Goal: Task Accomplishment & Management: Manage account settings

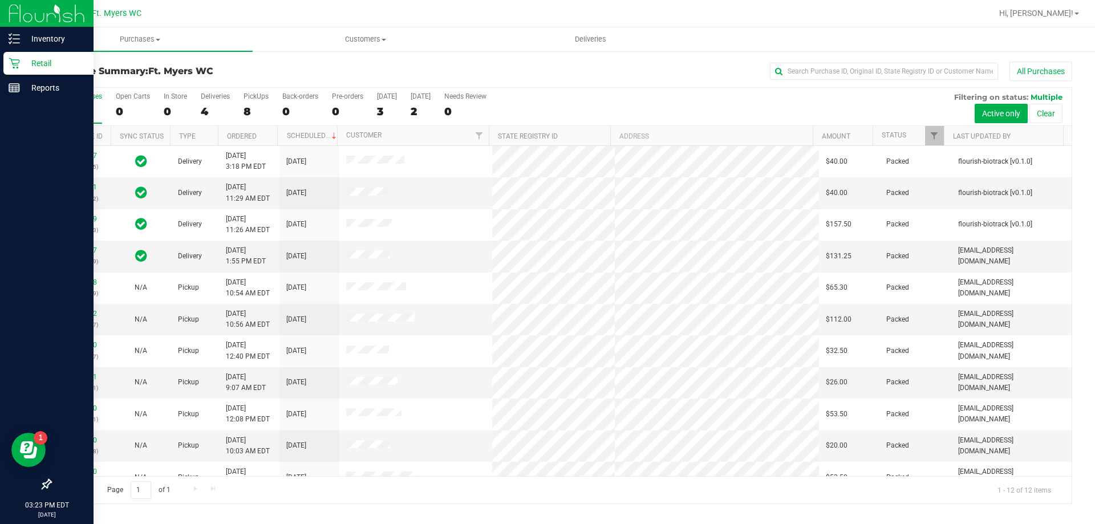
click at [55, 58] on p "Retail" at bounding box center [54, 63] width 68 height 14
click at [27, 41] on p "Inventory" at bounding box center [54, 39] width 68 height 14
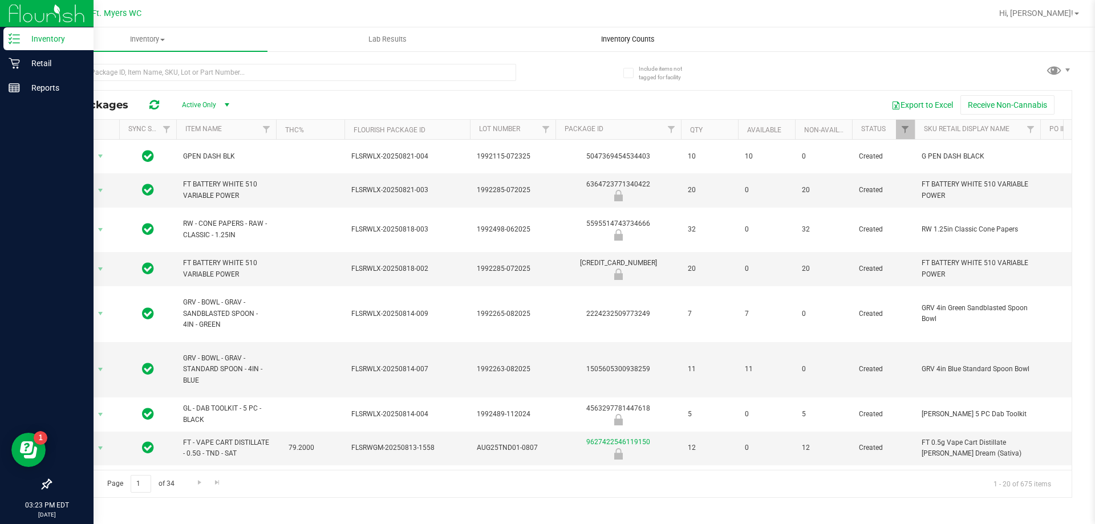
click at [642, 39] on span "Inventory Counts" at bounding box center [628, 39] width 84 height 10
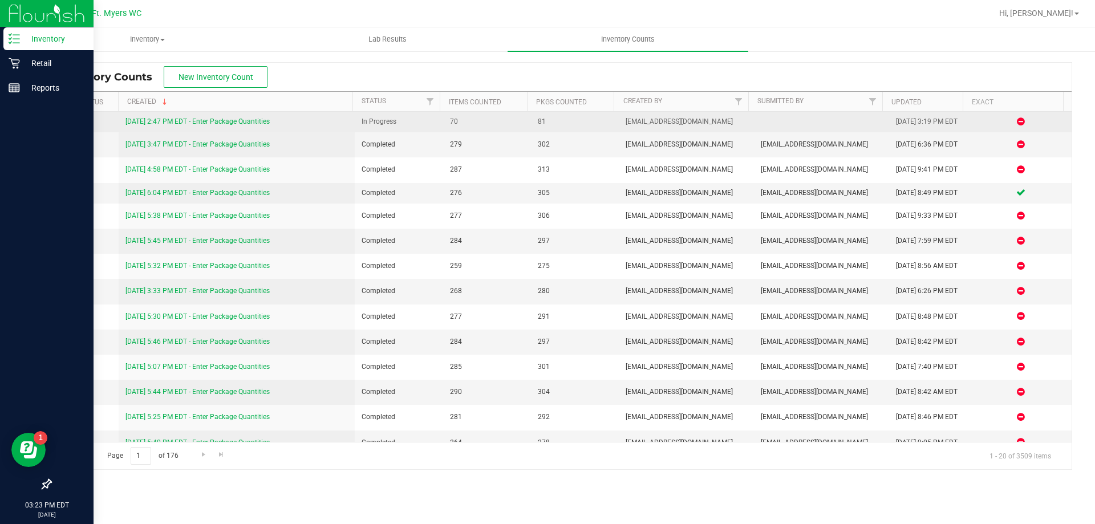
click at [151, 119] on link "[DATE] 2:47 PM EDT - Enter Package Quantities" at bounding box center [198, 122] width 144 height 8
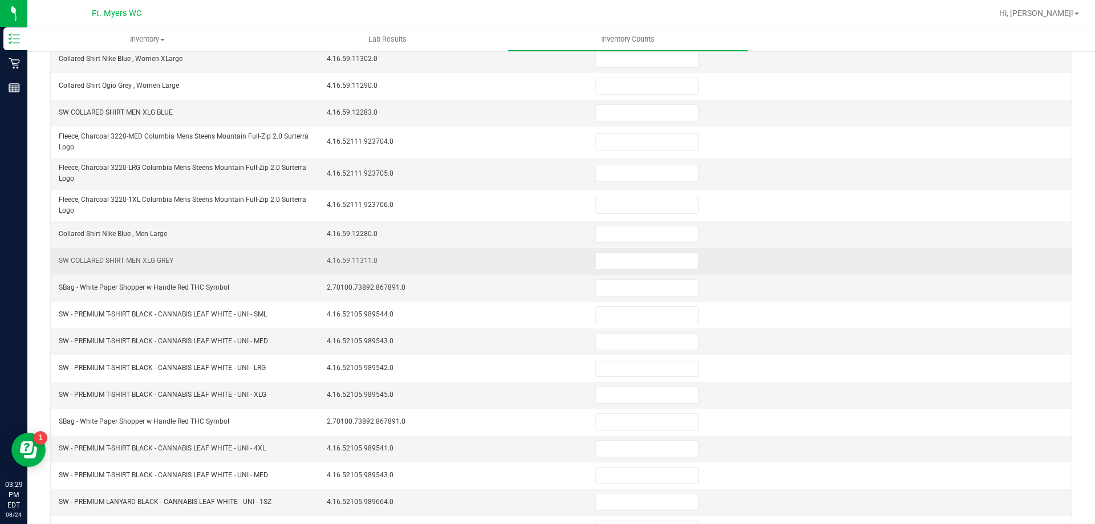
scroll to position [251, 0]
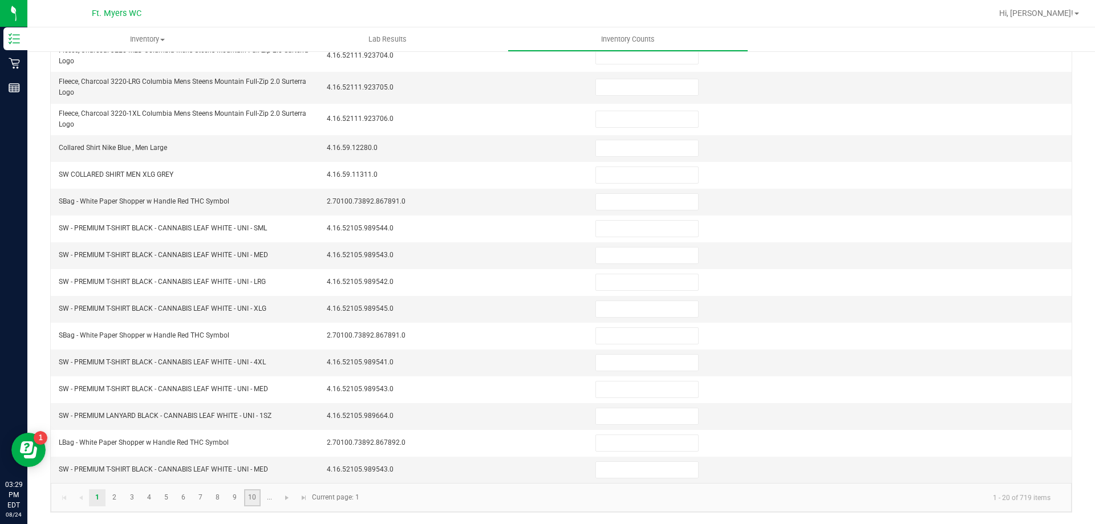
click at [252, 498] on link "10" at bounding box center [252, 498] width 17 height 17
type input "0"
type input "8"
type input "1"
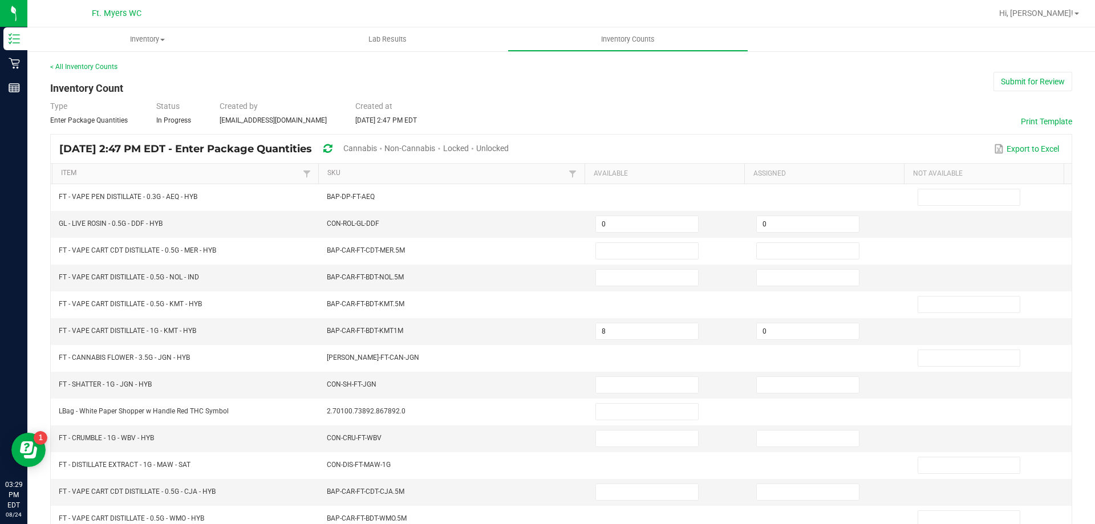
click at [377, 145] on span "Cannabis" at bounding box center [360, 148] width 34 height 9
type input "4"
type input "0"
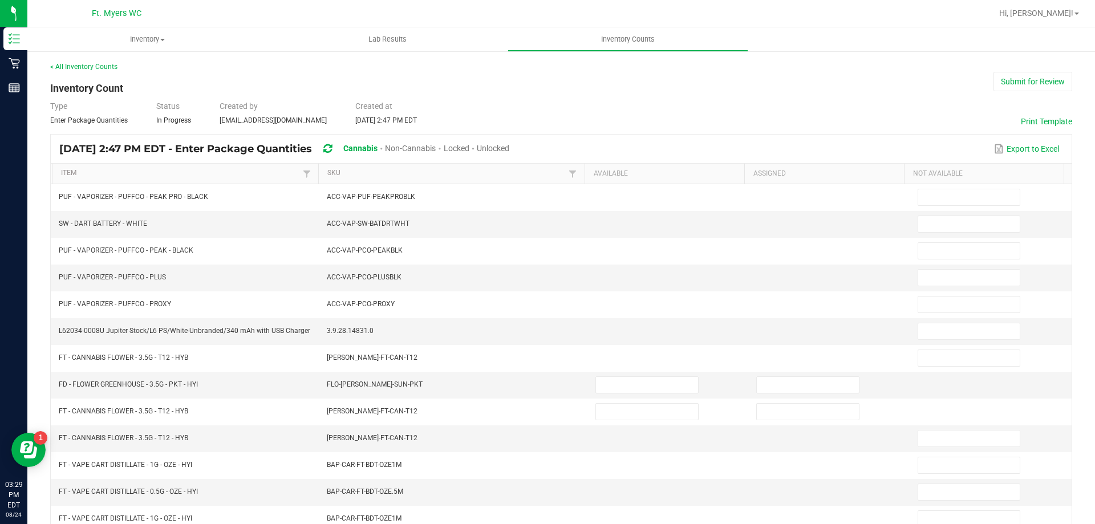
click at [470, 144] on span "Locked" at bounding box center [457, 148] width 26 height 9
click at [510, 151] on span "Unlocked" at bounding box center [494, 148] width 33 height 9
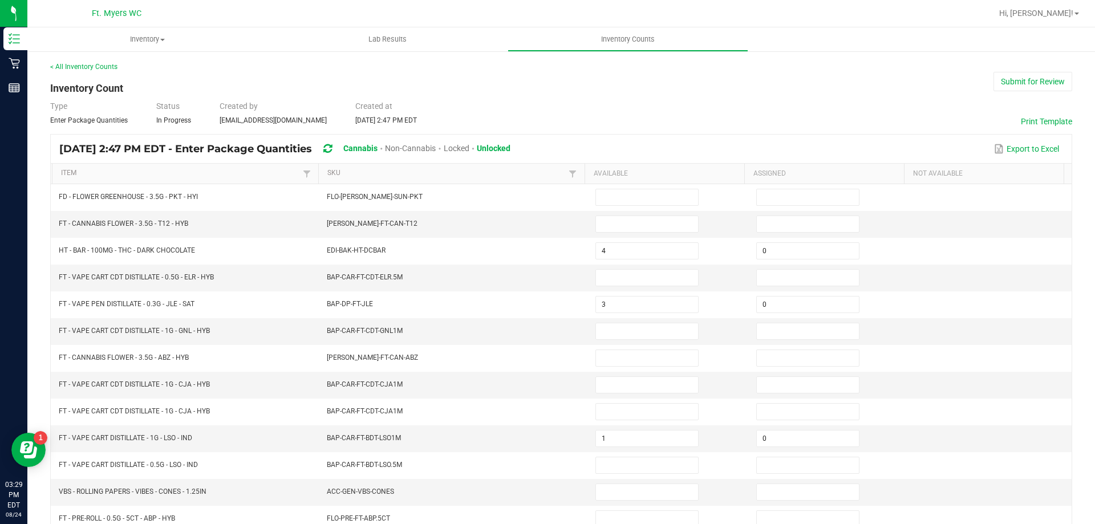
click at [262, 183] on th "Item" at bounding box center [185, 174] width 266 height 21
click at [259, 177] on link "Item" at bounding box center [180, 173] width 238 height 9
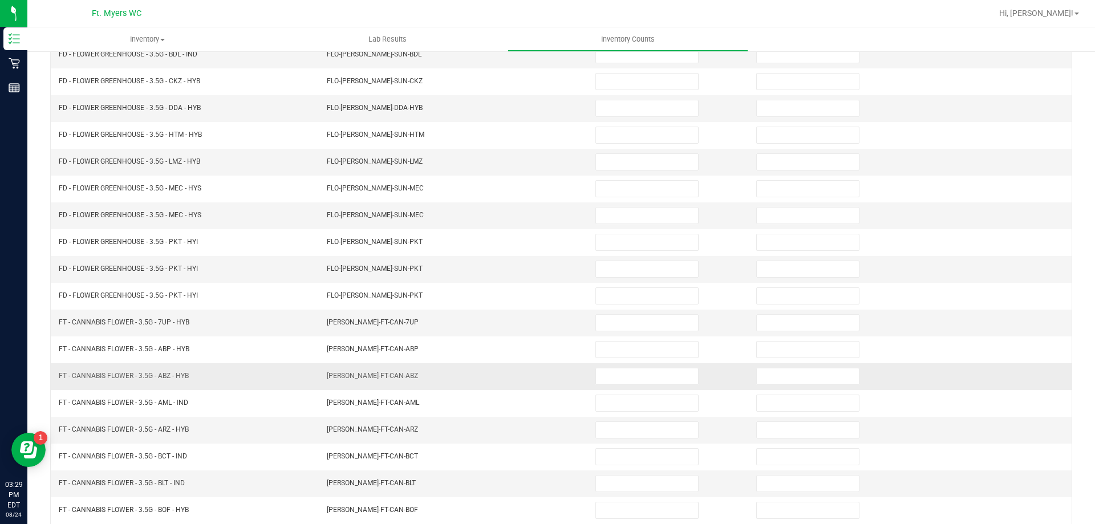
scroll to position [237, 0]
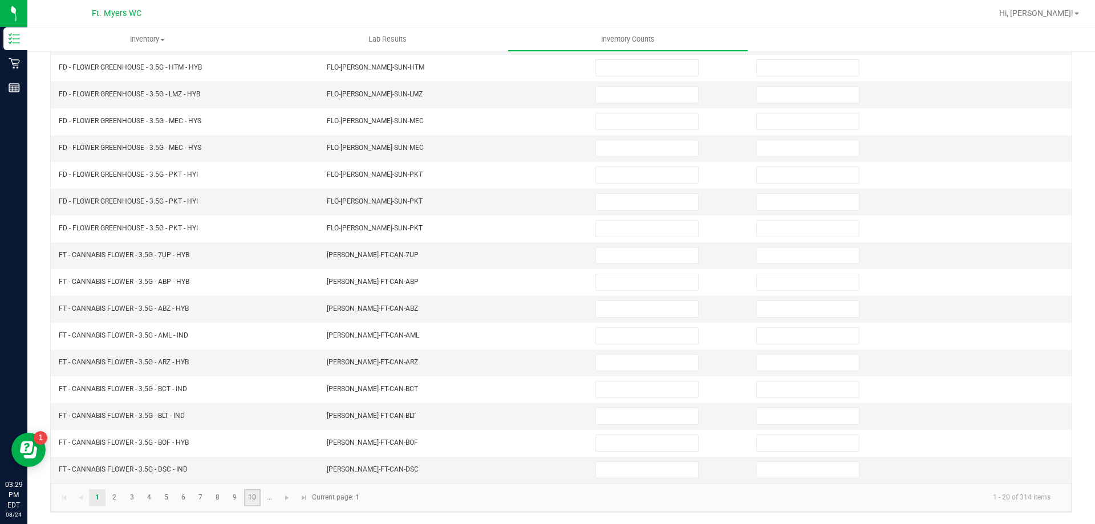
click at [258, 503] on link "10" at bounding box center [252, 498] width 17 height 17
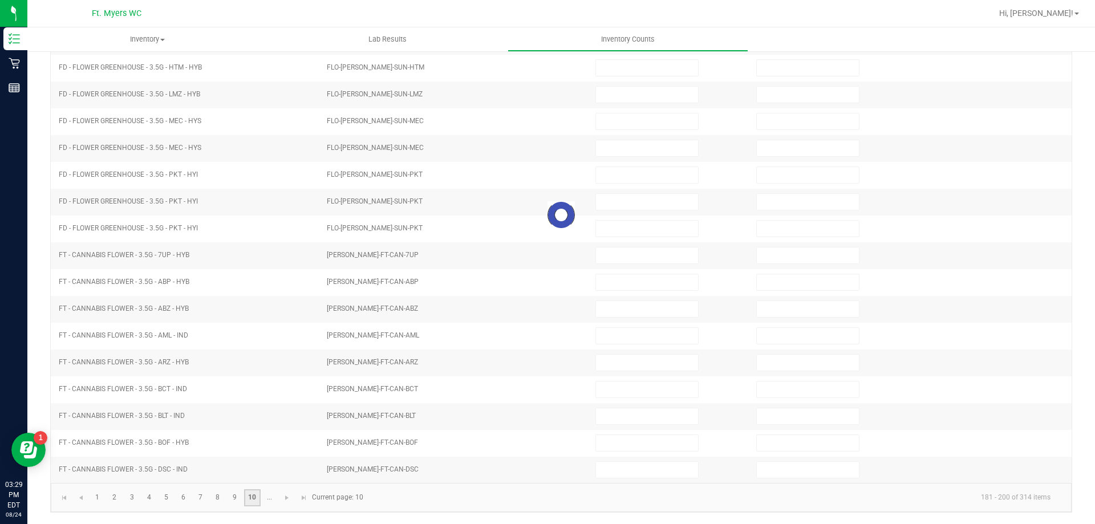
type input "2"
type input "0"
type input "5"
type input "0"
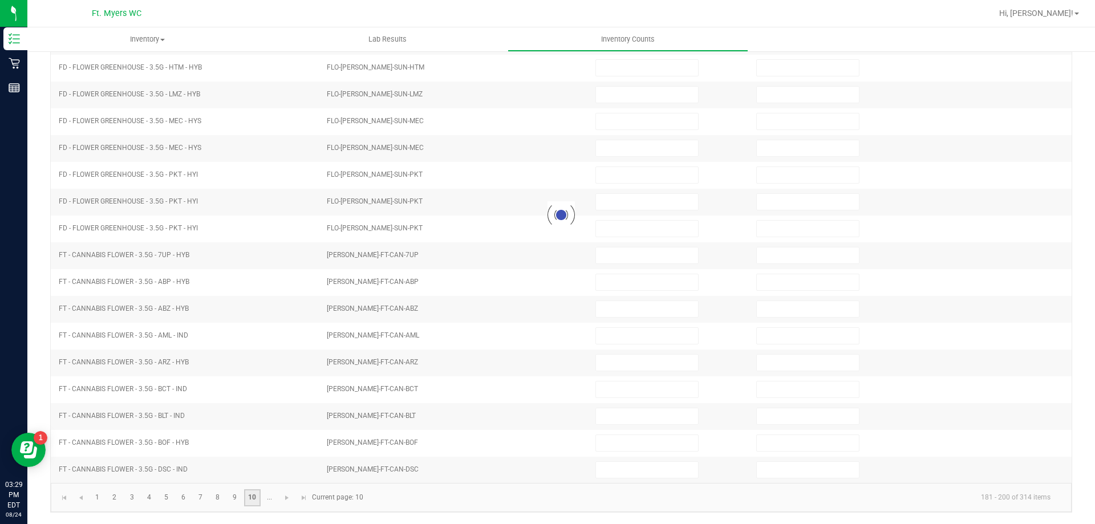
type input "0"
type input "11"
type input "0"
type input "9"
type input "0"
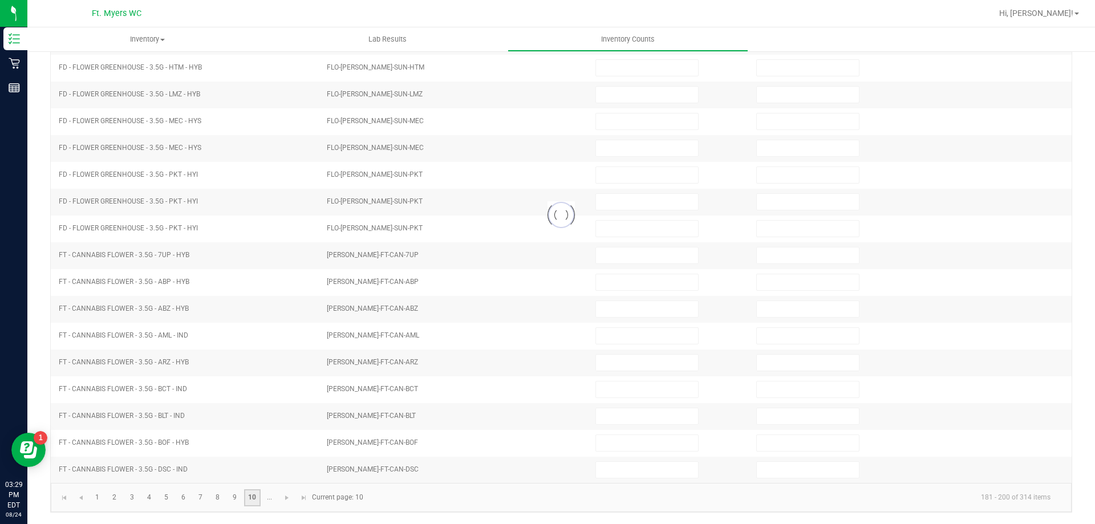
type input "7"
type input "0"
click at [286, 498] on span "Go to the next page" at bounding box center [286, 498] width 9 height 9
type input "0"
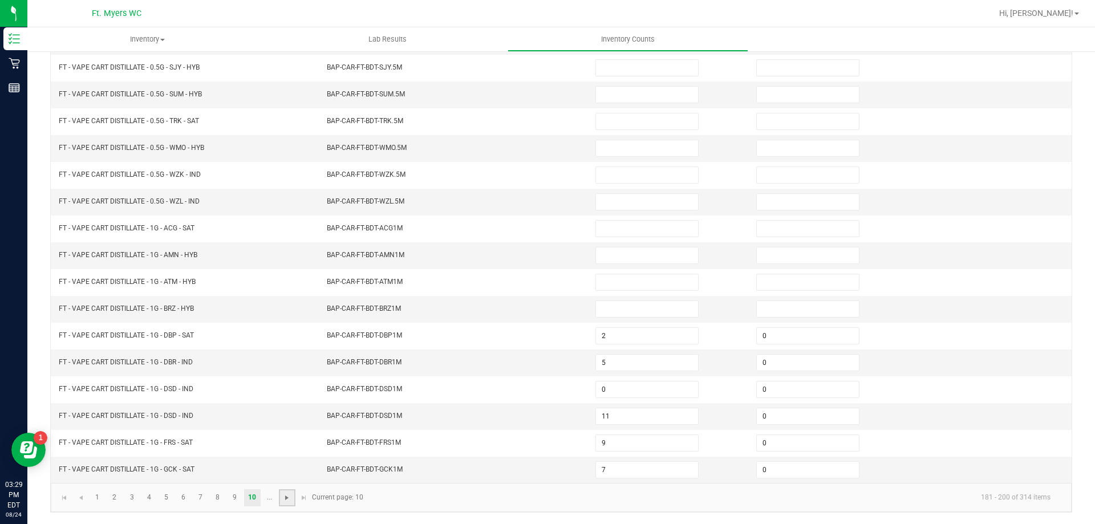
type input "2"
type input "0"
type input "5"
type input "0"
type input "3"
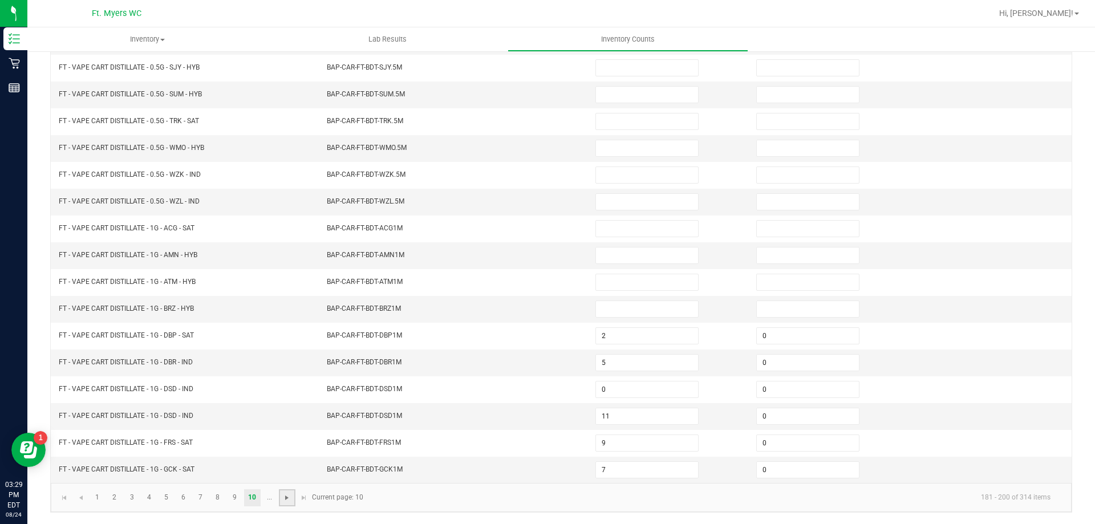
type input "0"
type input "8"
type input "0"
type input "1"
type input "0"
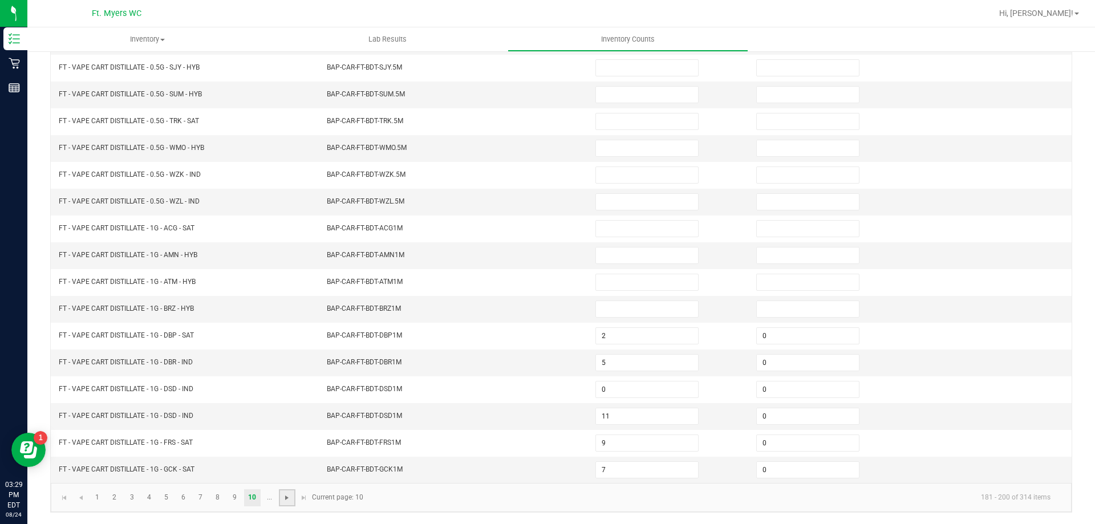
type input "4"
type input "0"
type input "6"
type input "0"
type input "11"
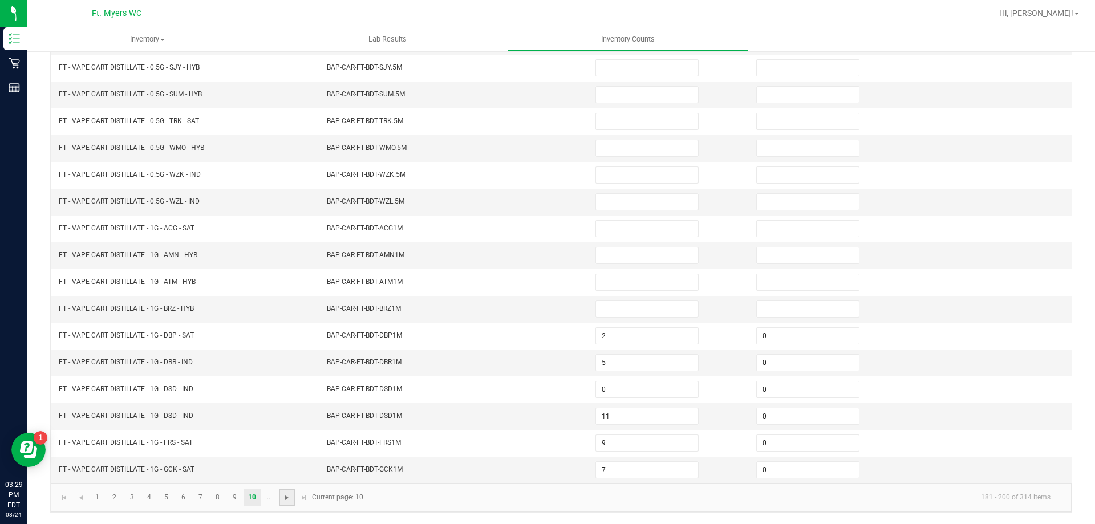
type input "0"
type input "1"
type input "0"
type input "2"
type input "0"
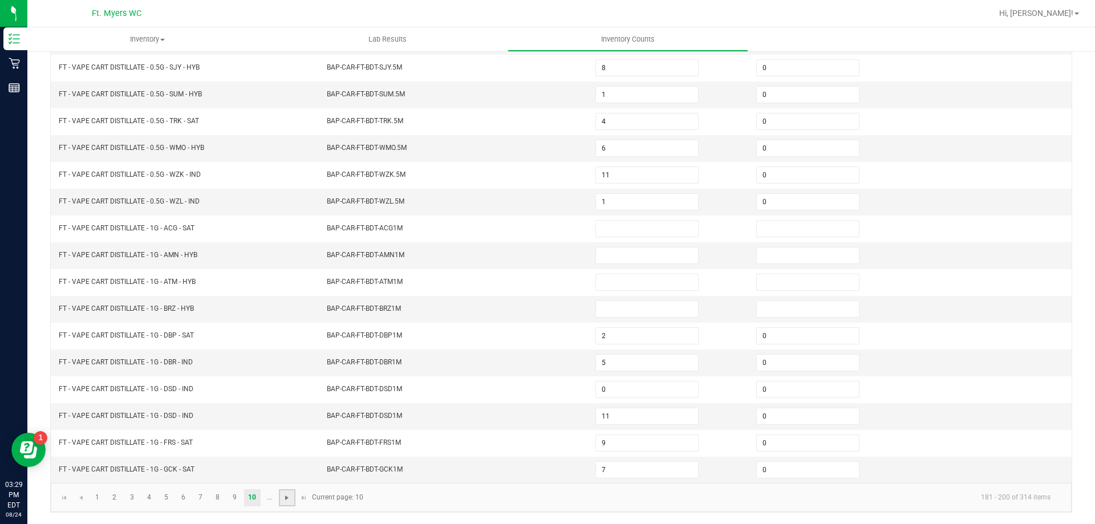
type input "10"
type input "0"
type input "1"
type input "0"
type input "3"
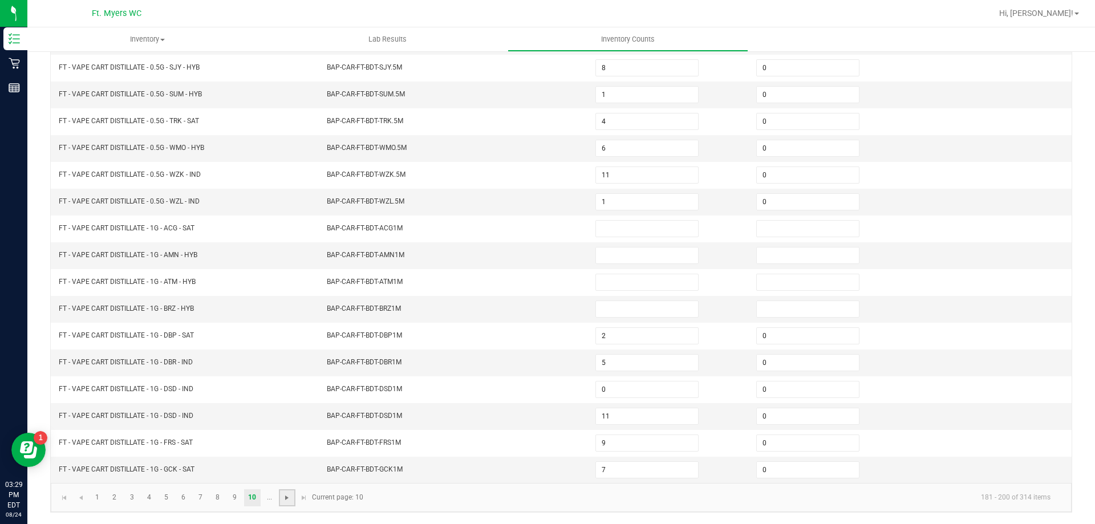
type input "0"
type input "6"
type input "2"
type input "3"
type input "1"
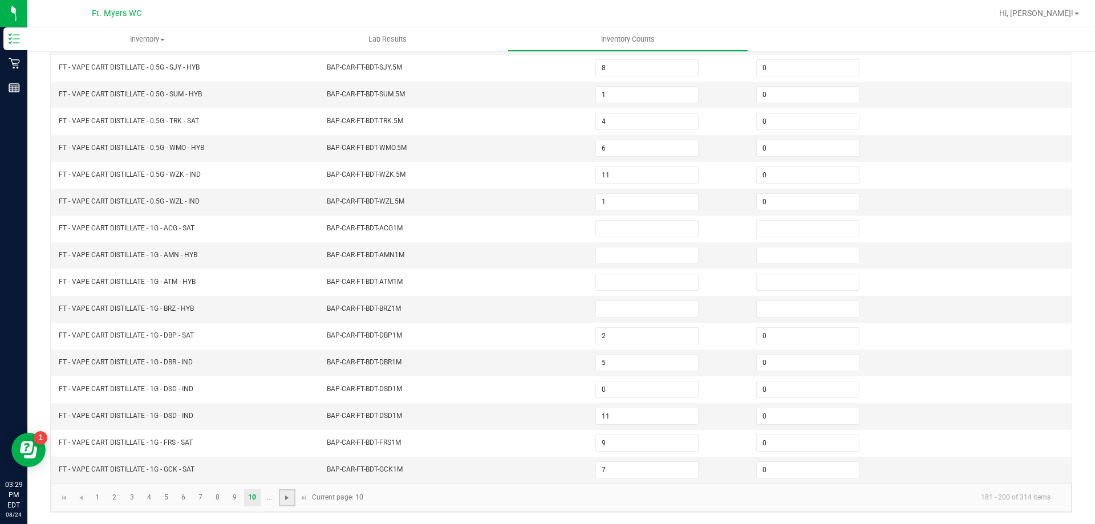
type input "9"
click at [208, 495] on link "16" at bounding box center [200, 498] width 17 height 17
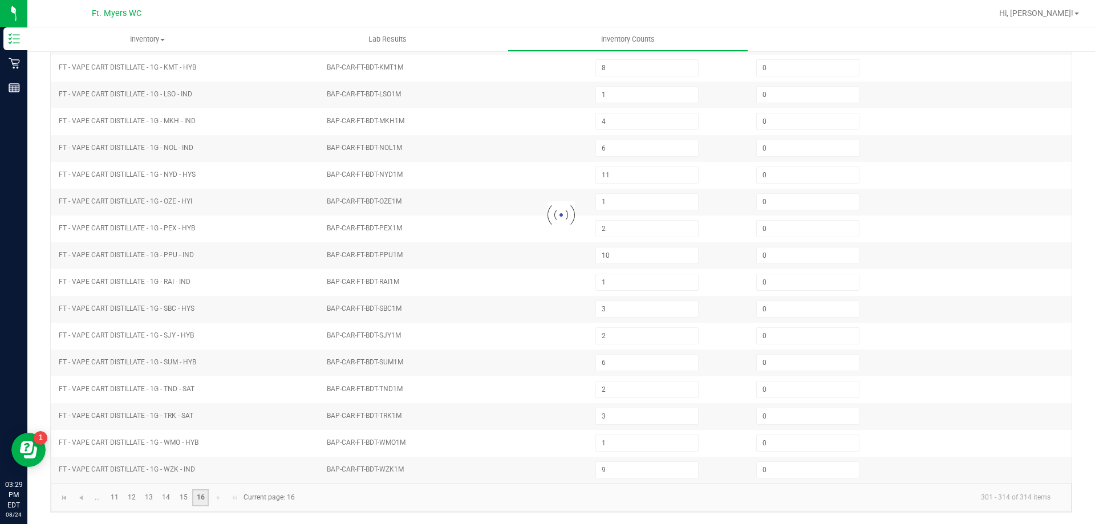
type input "5"
type input "17"
type input "0"
type input "2"
type input "11"
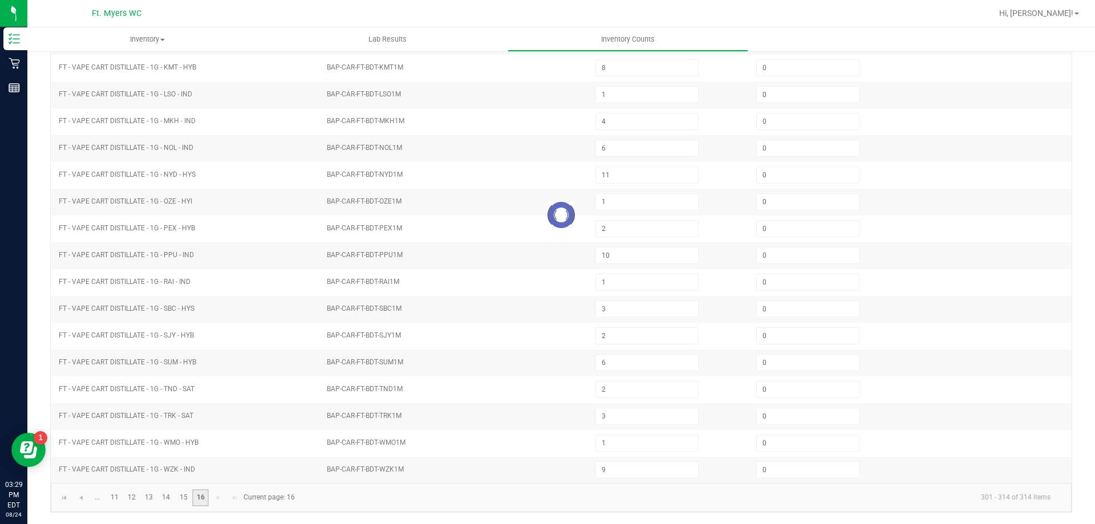
type input "3"
type input "4"
type input "8"
type input "6"
type input "4"
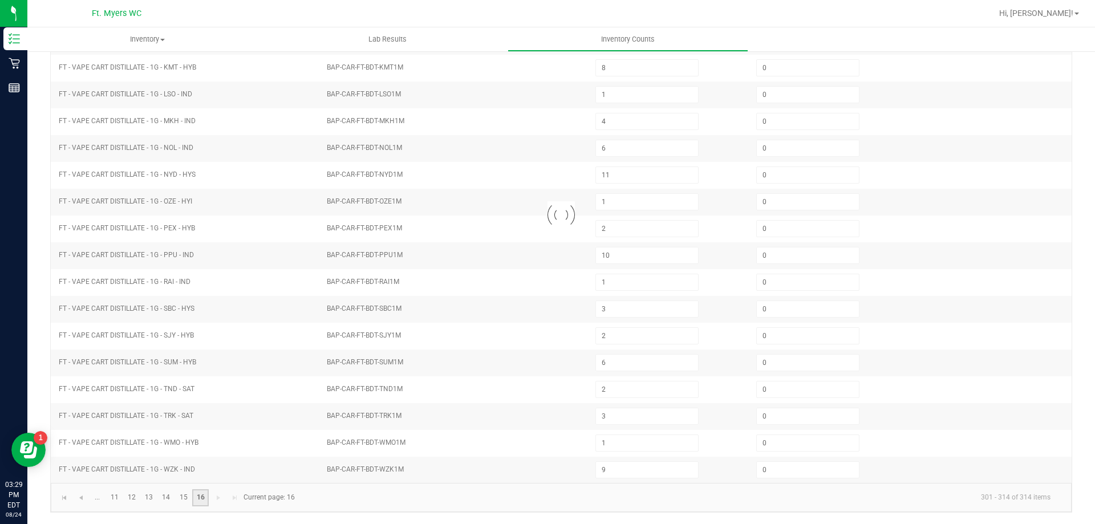
type input "5"
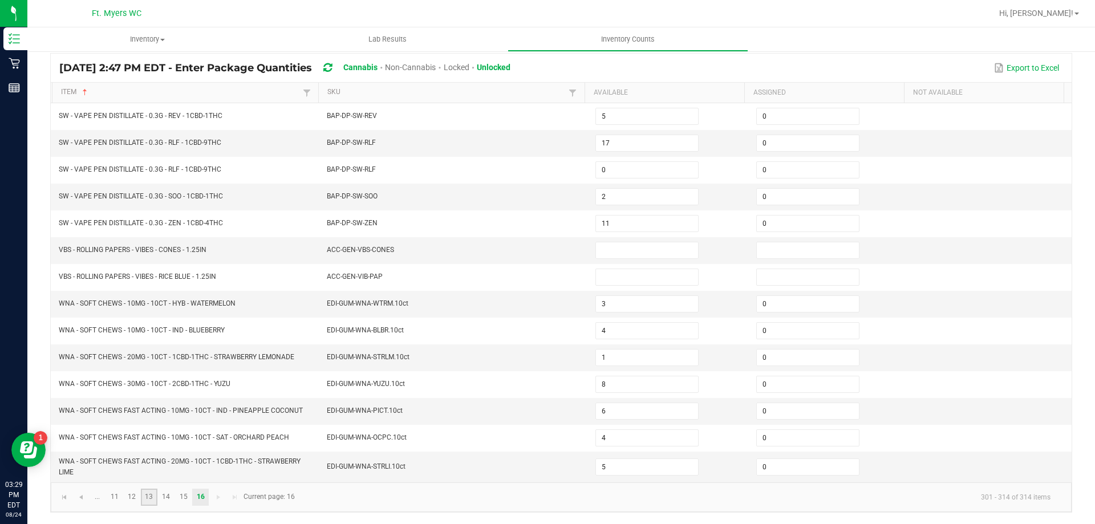
click at [151, 504] on link "13" at bounding box center [149, 497] width 17 height 17
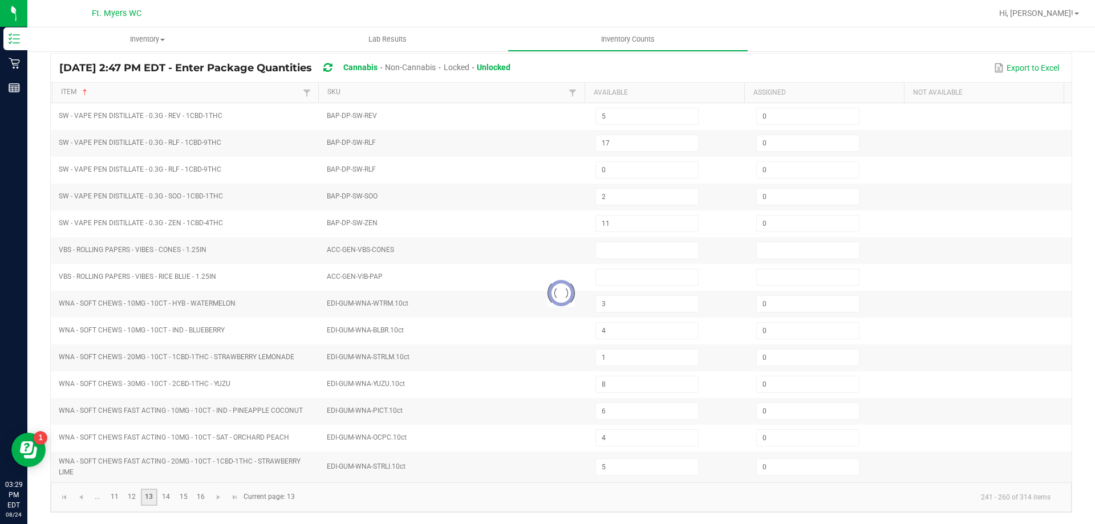
type input "0"
type input "7"
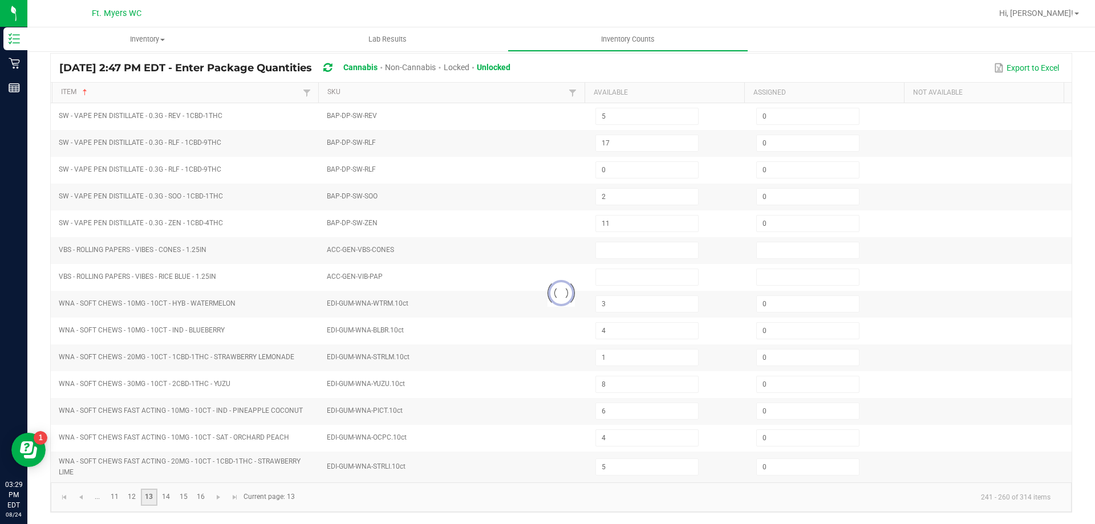
type input "0"
type input "1"
type input "0"
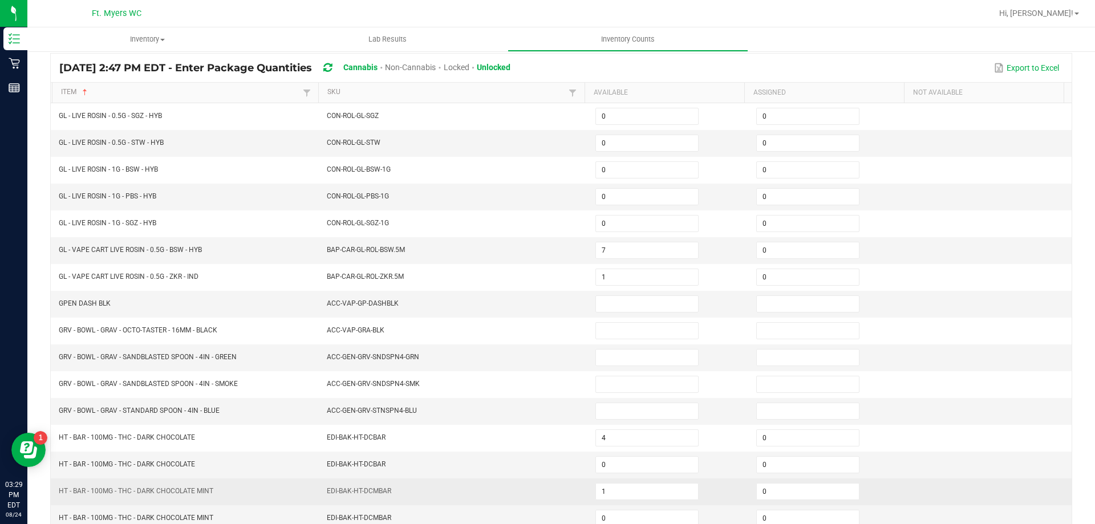
click at [136, 502] on td "HT - BAR - 100MG - THC - DARK CHOCOLATE MINT" at bounding box center [186, 492] width 269 height 27
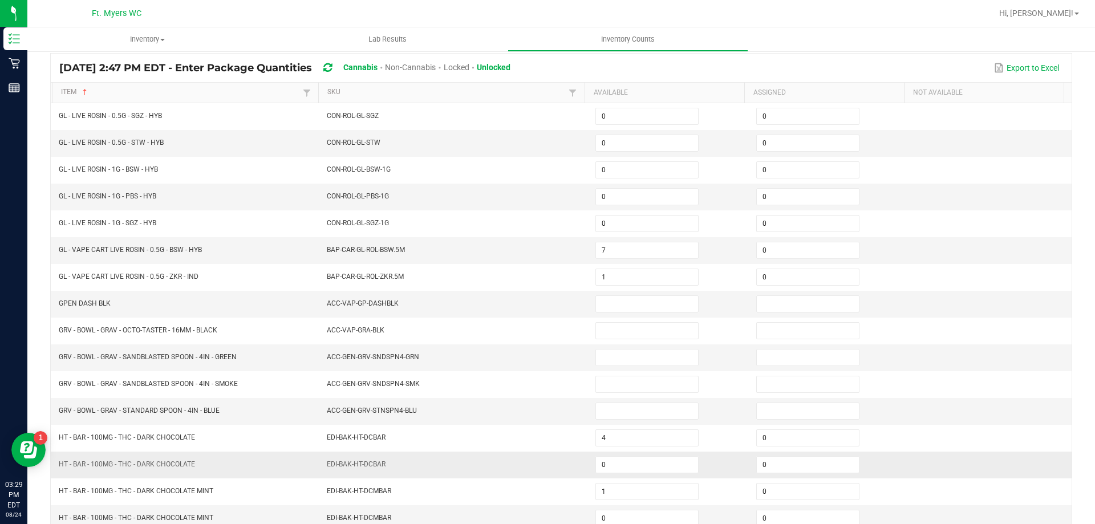
scroll to position [237, 0]
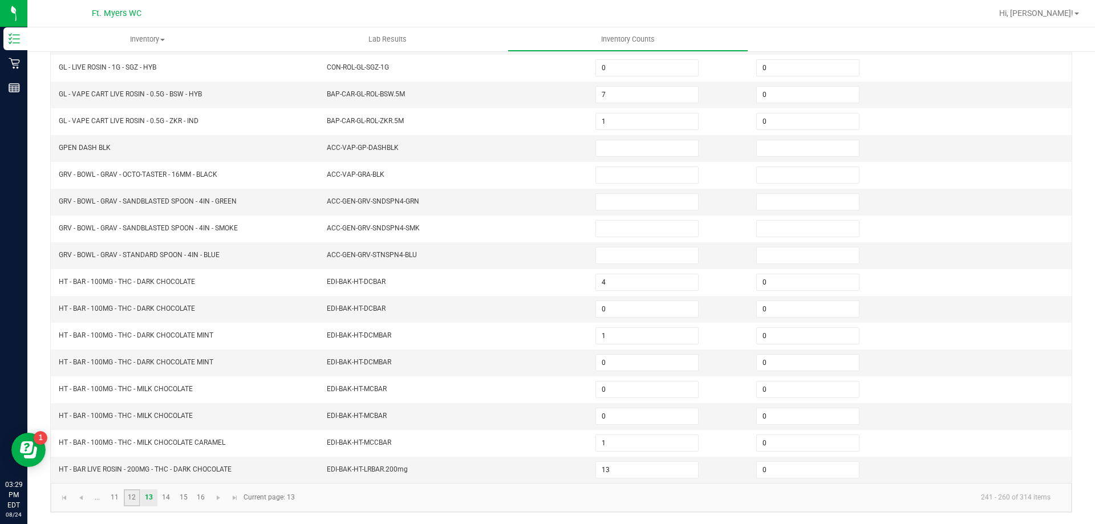
click at [130, 502] on link "12" at bounding box center [132, 498] width 17 height 17
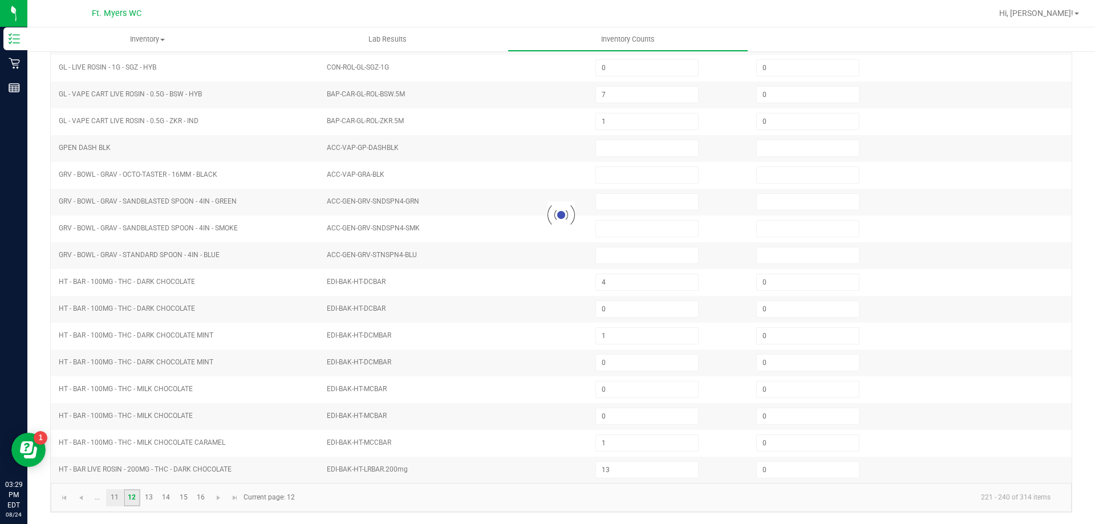
type input "8"
type input "3"
type input "0"
type input "20"
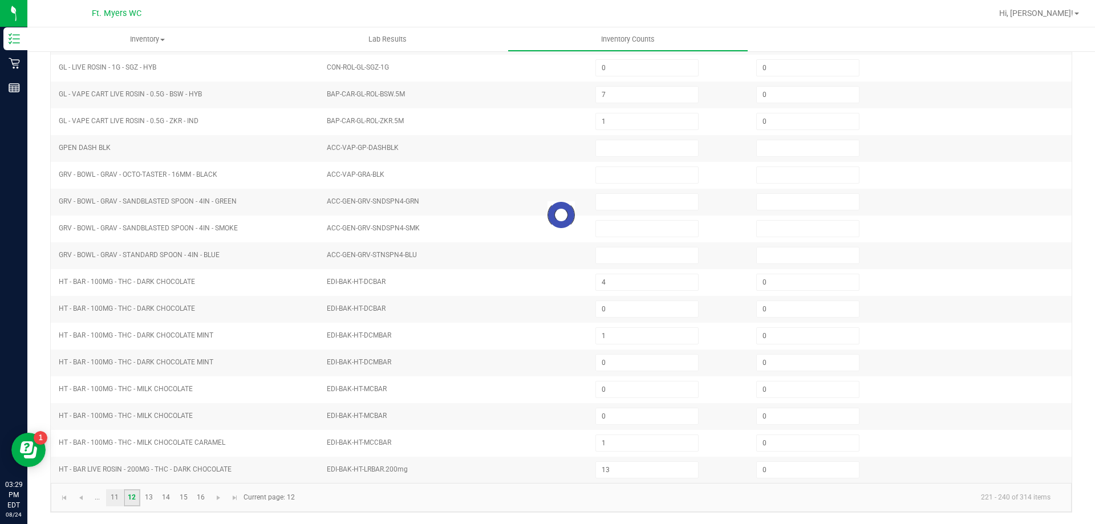
type input "0"
type input "9"
type input "0"
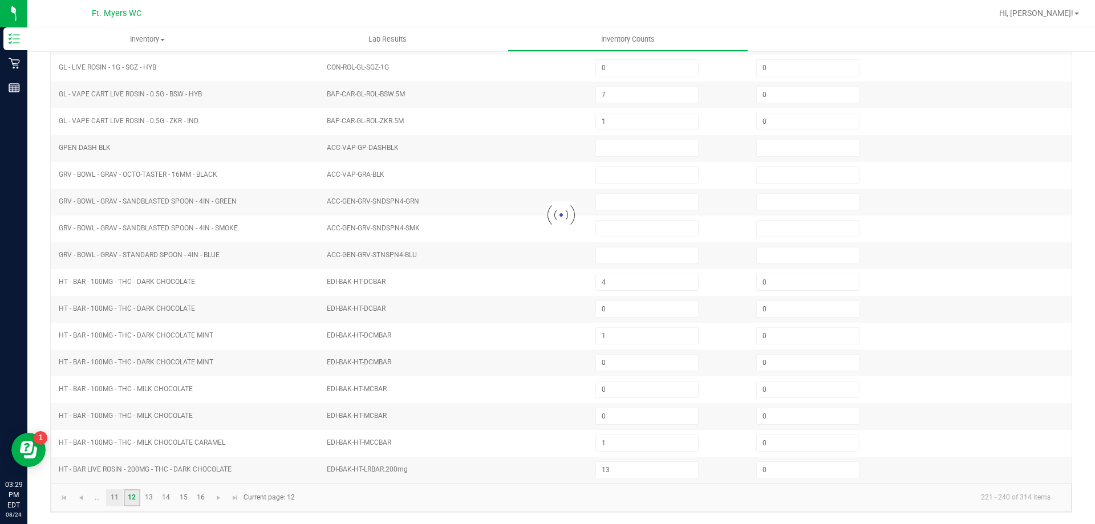
type input "0"
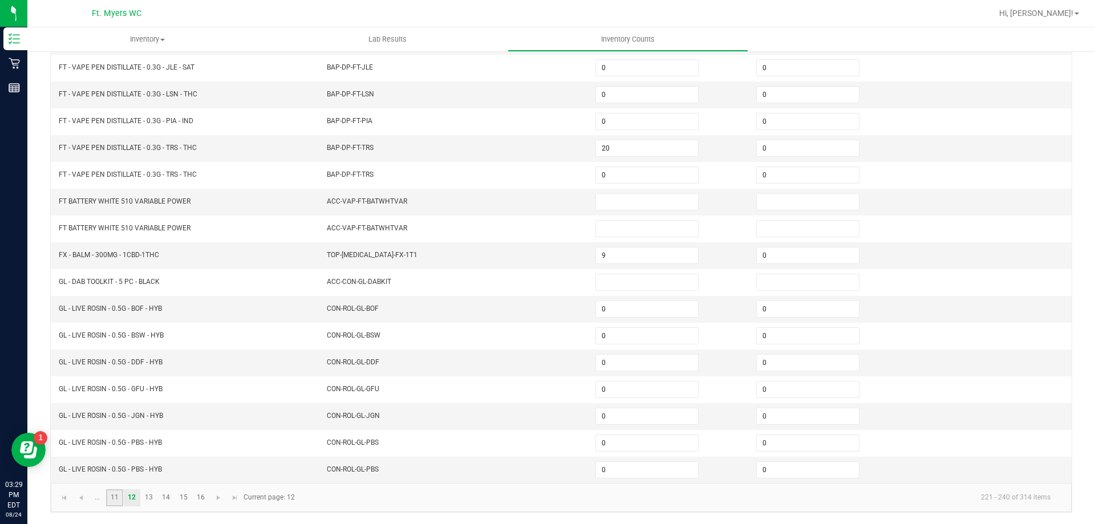
click at [112, 496] on link "11" at bounding box center [114, 498] width 17 height 17
type input "2"
type input "5"
type input "8"
type input "1"
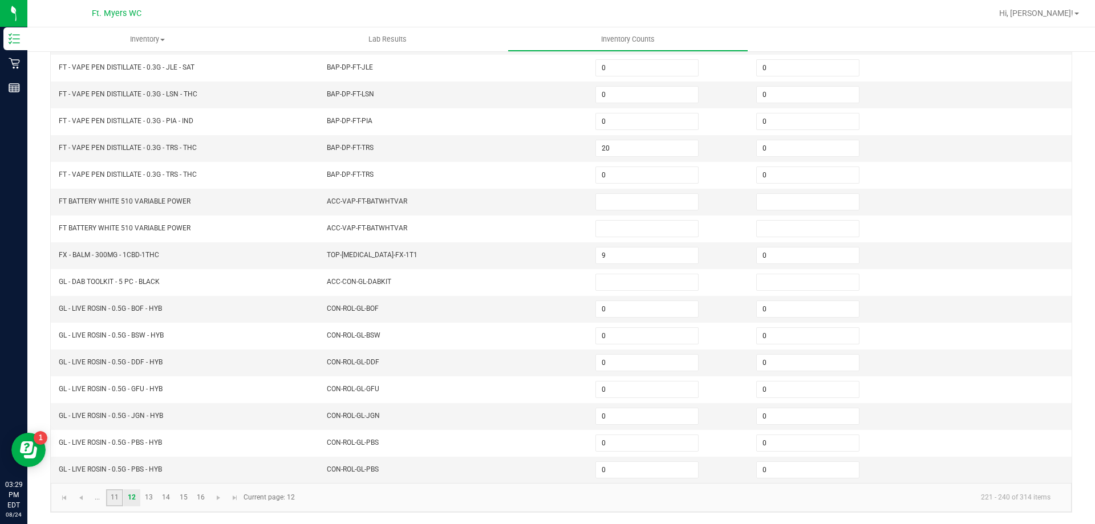
type input "4"
type input "6"
type input "11"
type input "1"
type input "0"
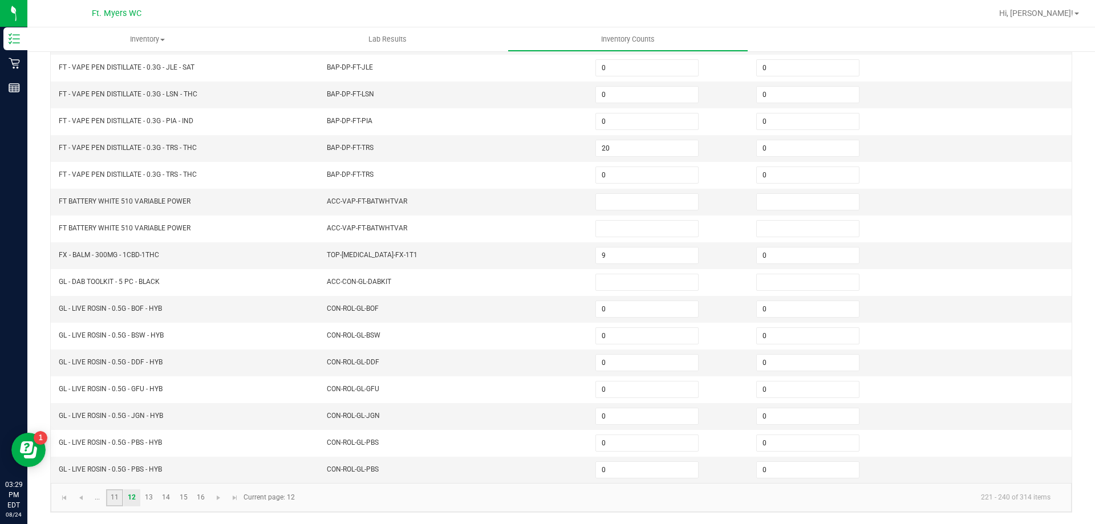
type input "2"
type input "0"
type input "10"
type input "1"
type input "0"
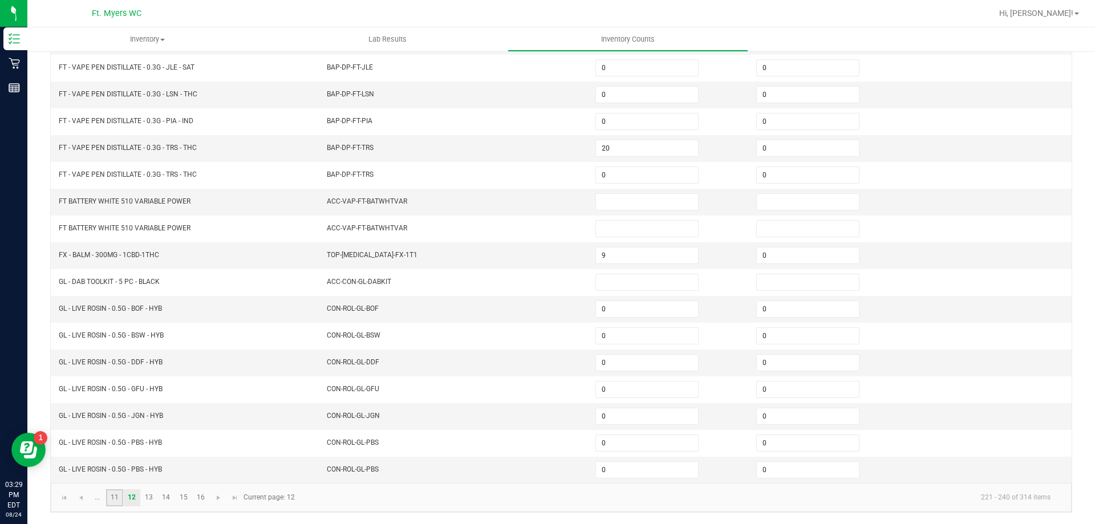
type input "3"
type input "2"
type input "6"
type input "2"
type input "3"
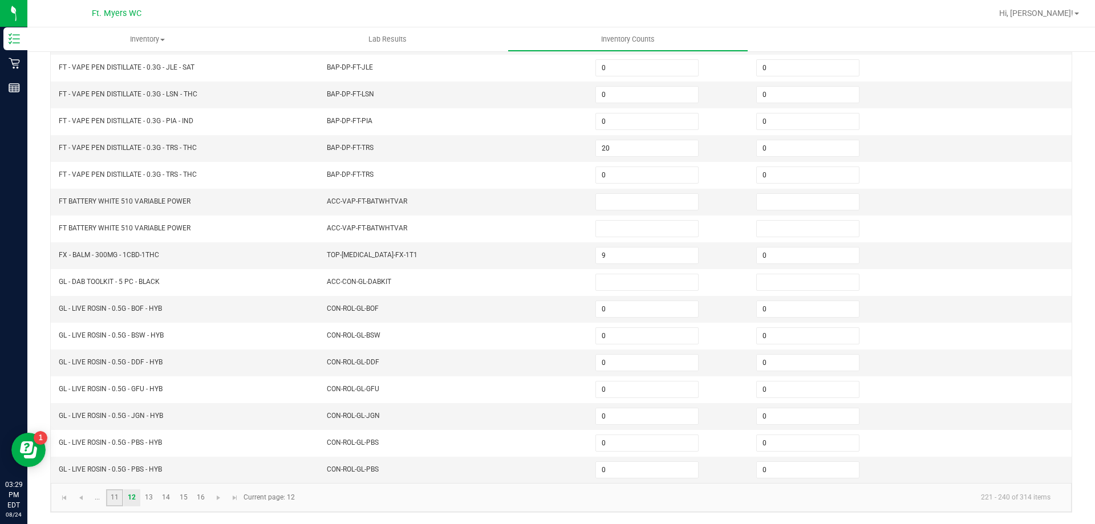
type input "1"
type input "9"
click at [86, 498] on link at bounding box center [80, 498] width 17 height 17
type input "11"
type input "9"
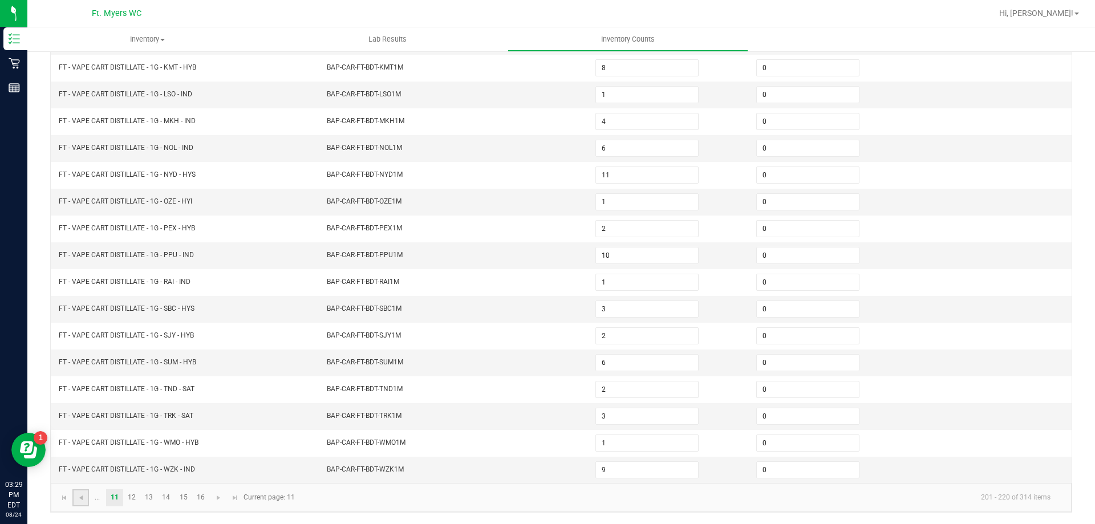
type input "5"
type input "0"
type input "11"
type input "9"
type input "7"
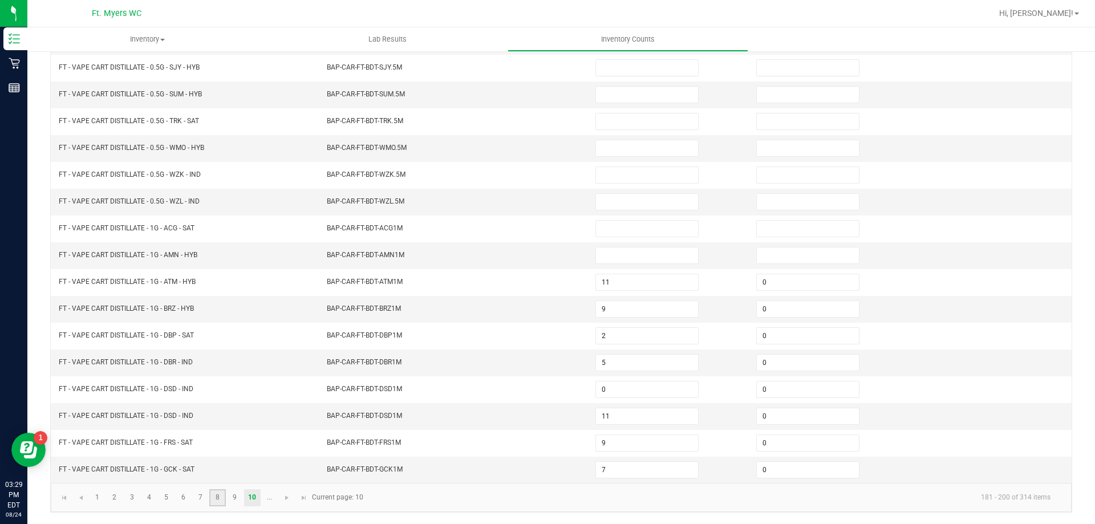
click at [223, 494] on link "8" at bounding box center [217, 498] width 17 height 17
click at [225, 500] on link "8" at bounding box center [217, 498] width 17 height 17
click at [238, 498] on link "9" at bounding box center [235, 498] width 17 height 17
click at [148, 497] on link "4" at bounding box center [149, 498] width 17 height 17
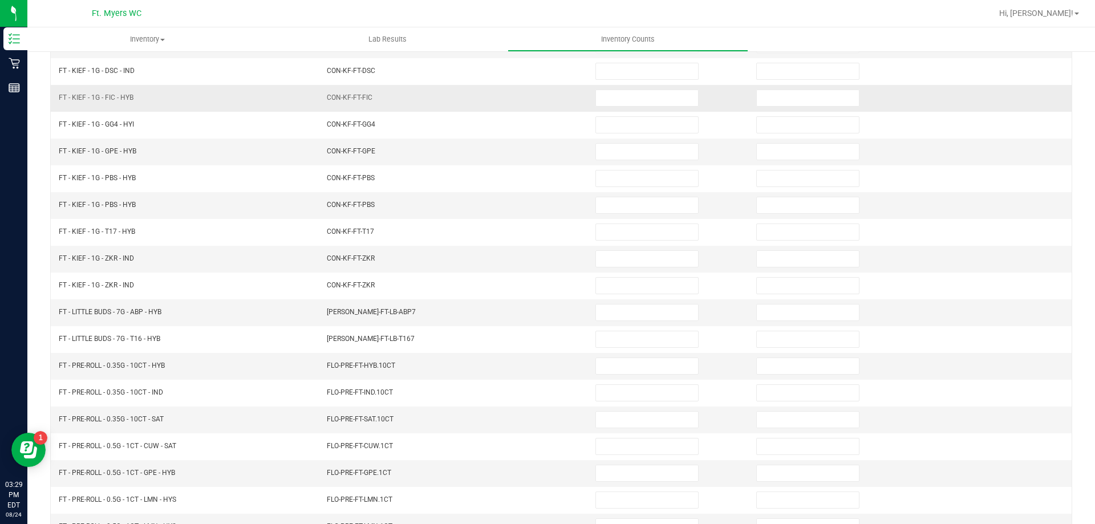
scroll to position [9, 0]
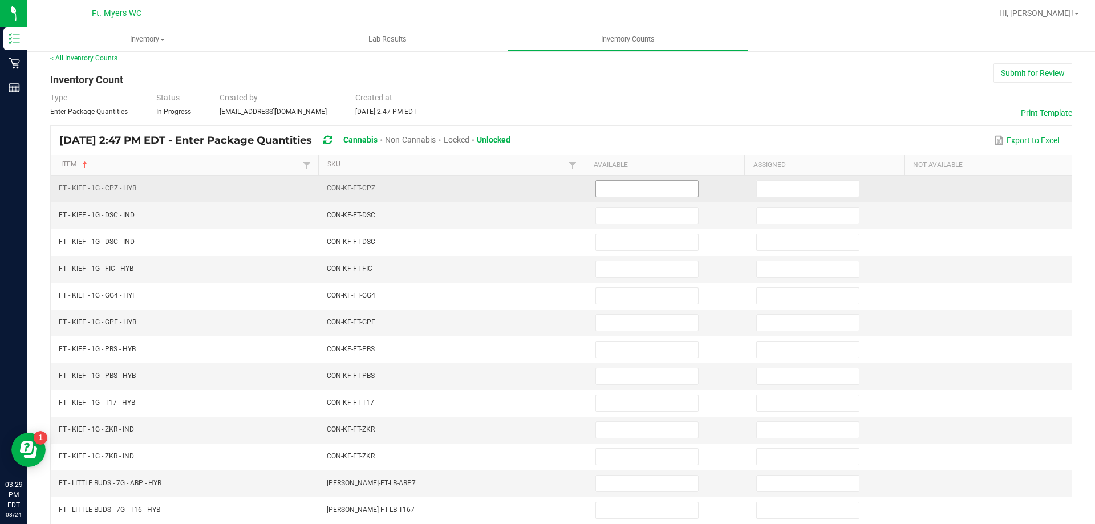
click at [652, 191] on input at bounding box center [647, 189] width 102 height 16
type input "2"
type input "0"
type input "5"
type input "0"
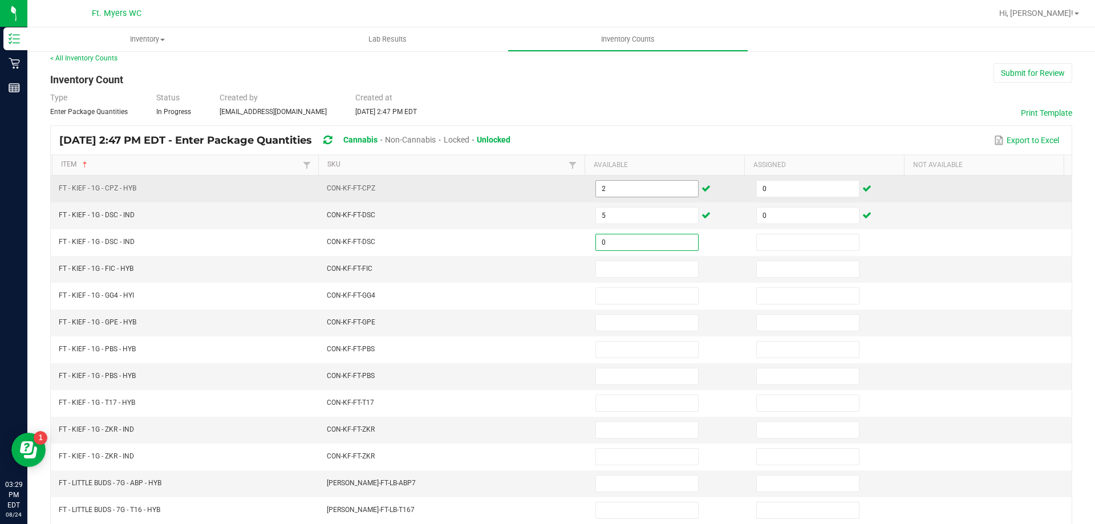
type input "0"
type input "7"
type input "0"
type input "4"
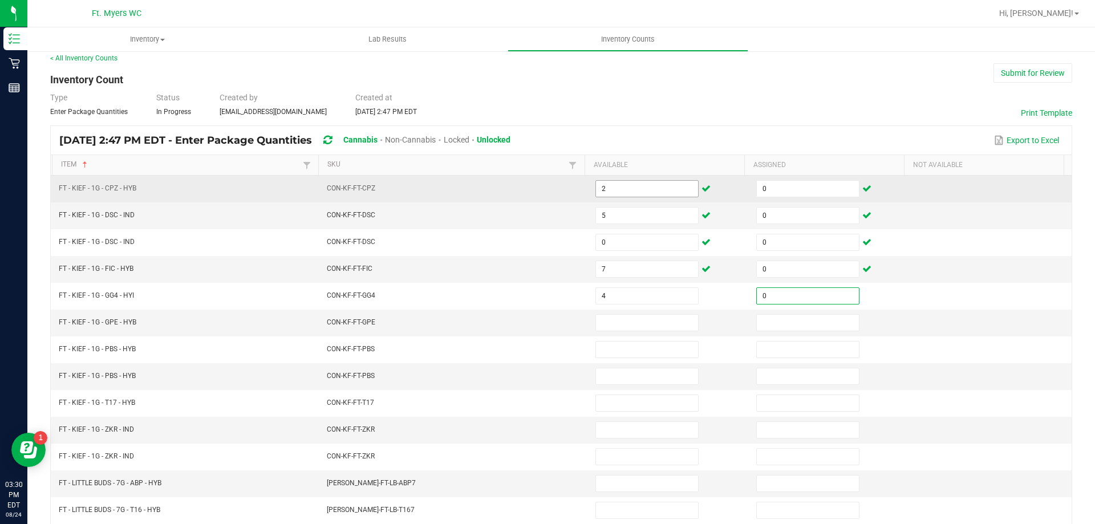
type input "0"
type input "6"
type input "0"
type input "8"
type input "0"
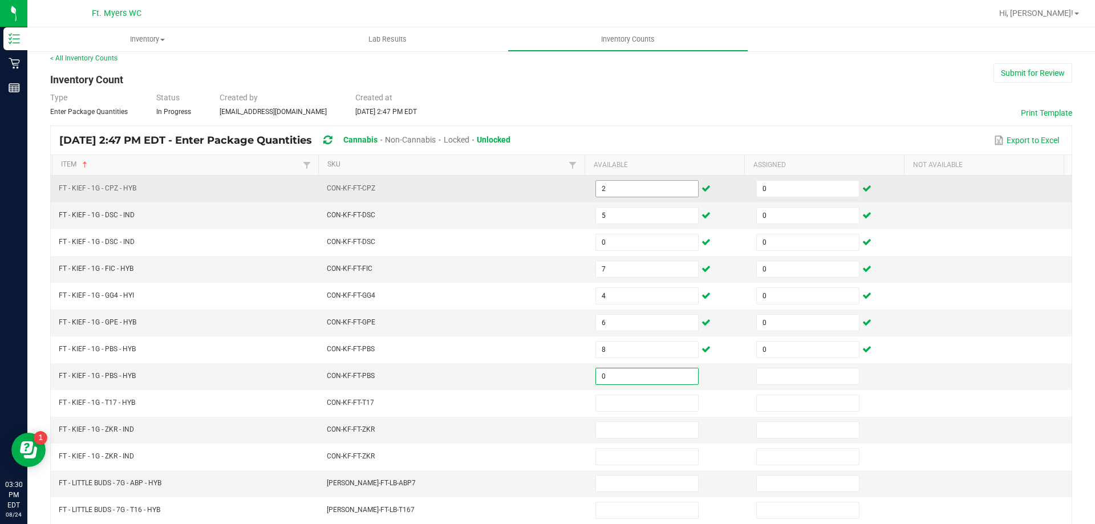
type input "0"
type input "6"
type input "0"
type input "7"
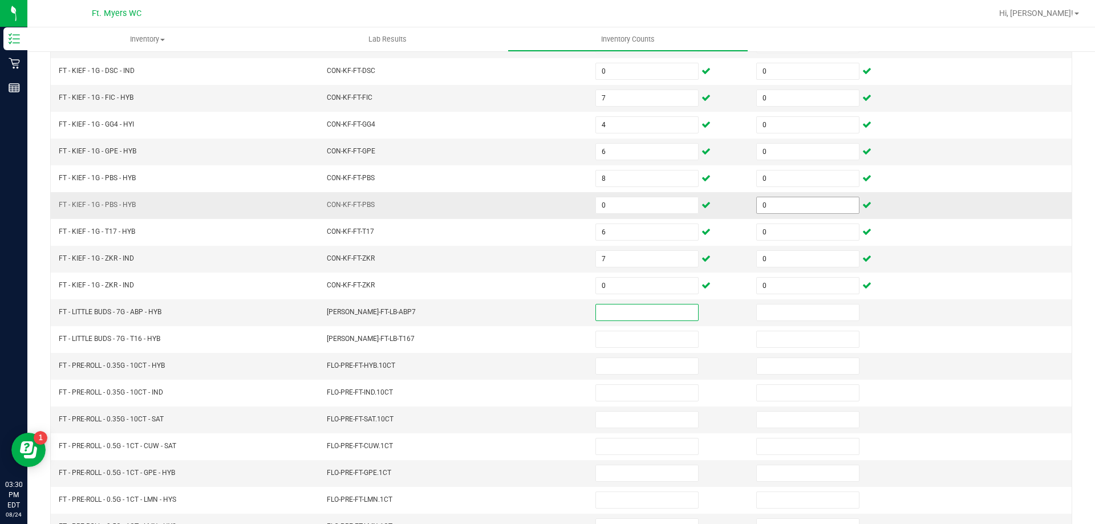
scroll to position [237, 0]
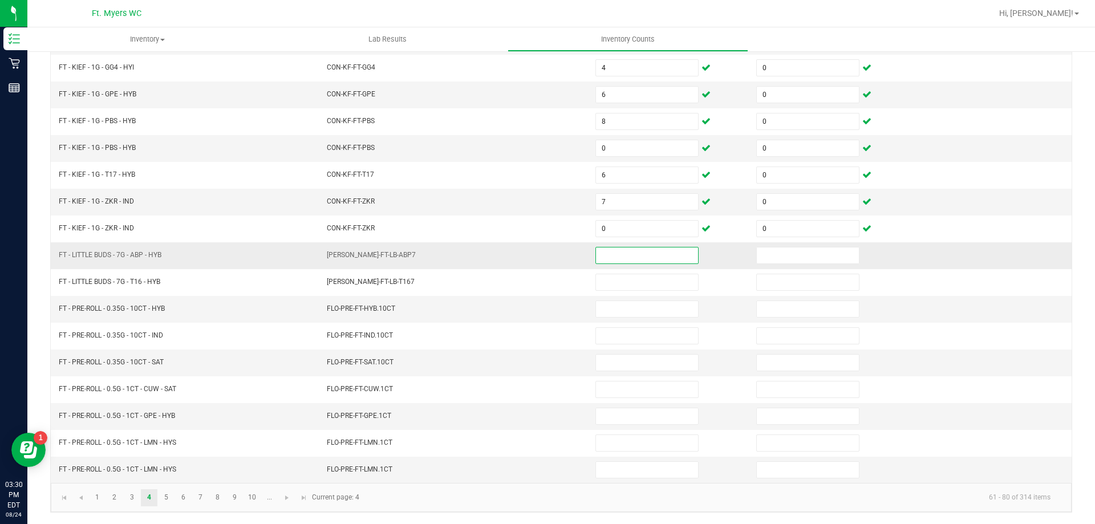
click at [596, 255] on input at bounding box center [647, 256] width 102 height 16
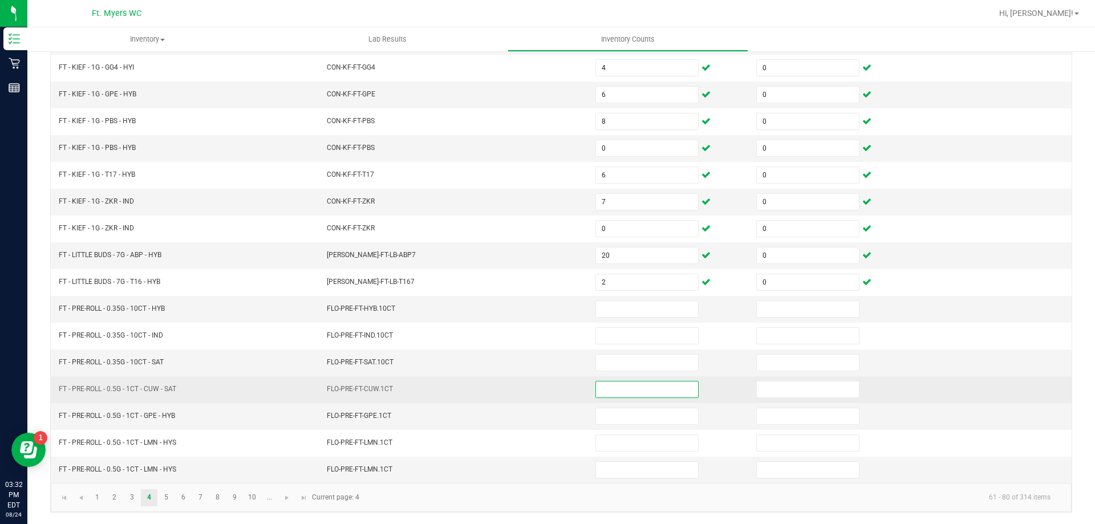
click at [608, 390] on input at bounding box center [647, 390] width 102 height 16
click at [774, 390] on input at bounding box center [808, 390] width 102 height 16
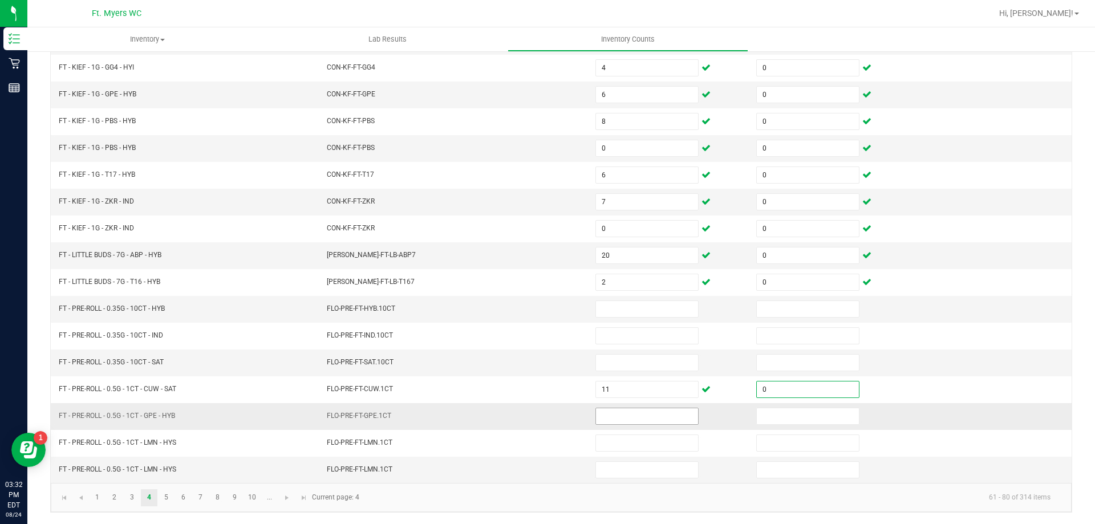
click at [668, 418] on input at bounding box center [647, 417] width 102 height 16
click at [757, 418] on input at bounding box center [808, 417] width 102 height 16
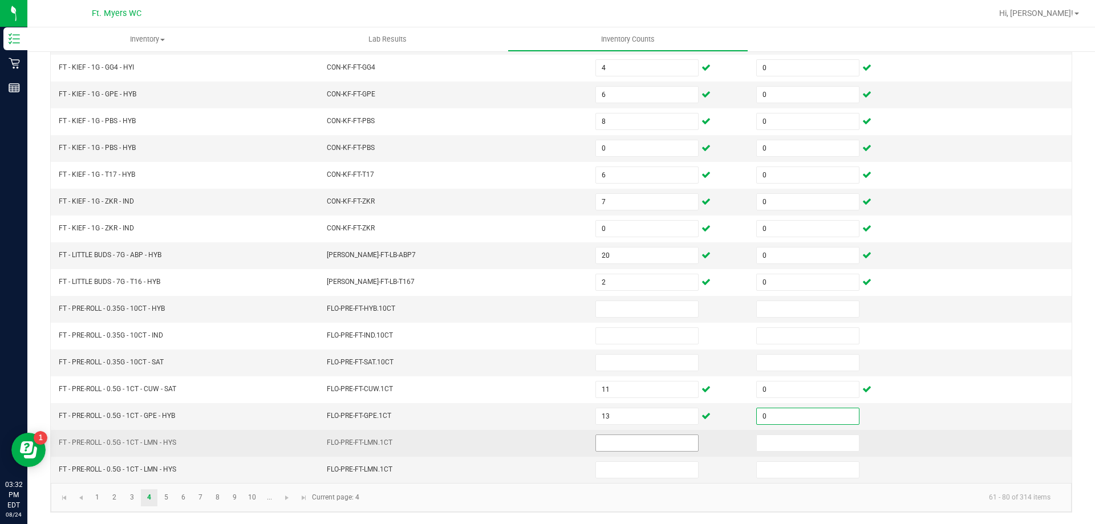
click at [662, 437] on input at bounding box center [647, 443] width 102 height 16
click at [757, 441] on input at bounding box center [808, 443] width 102 height 16
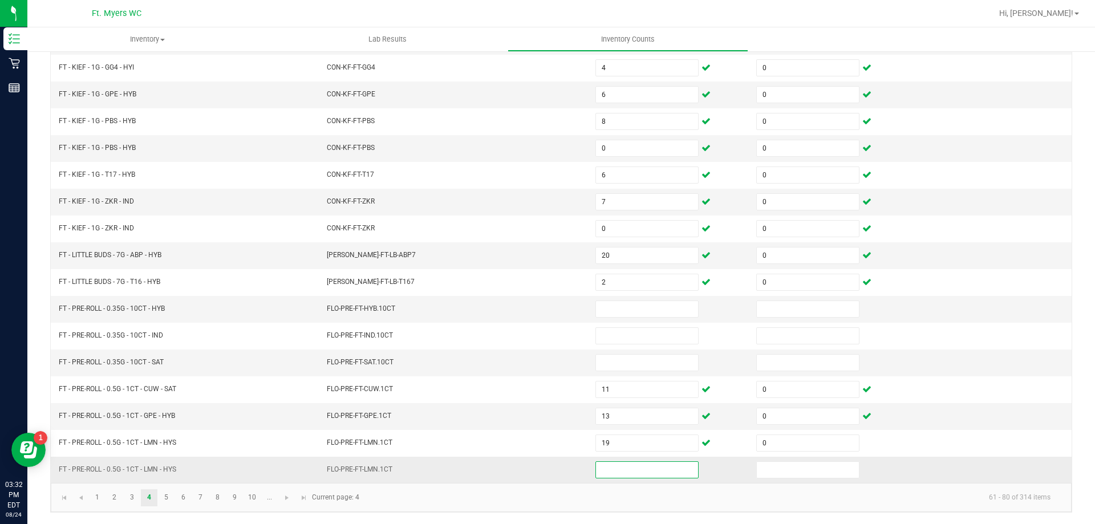
click at [657, 468] on input at bounding box center [647, 470] width 102 height 16
click at [767, 468] on input at bounding box center [808, 470] width 102 height 16
click at [136, 495] on link "3" at bounding box center [132, 498] width 17 height 17
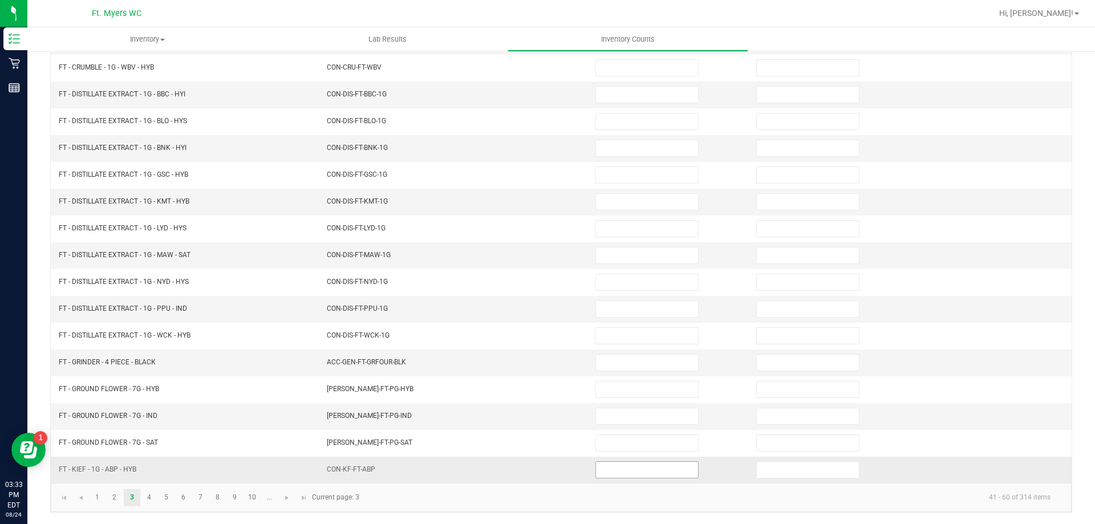
click at [596, 466] on input at bounding box center [647, 470] width 102 height 16
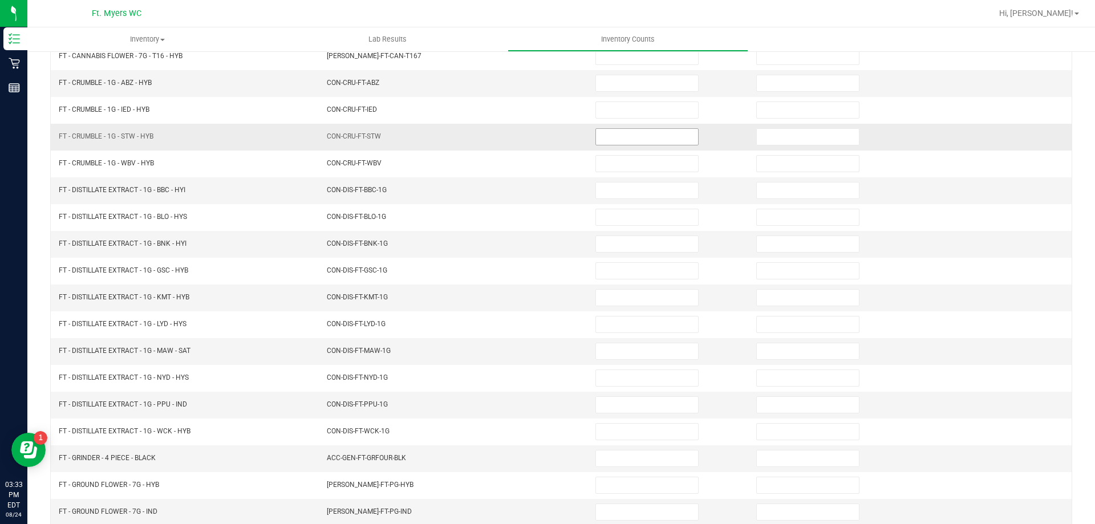
scroll to position [171, 0]
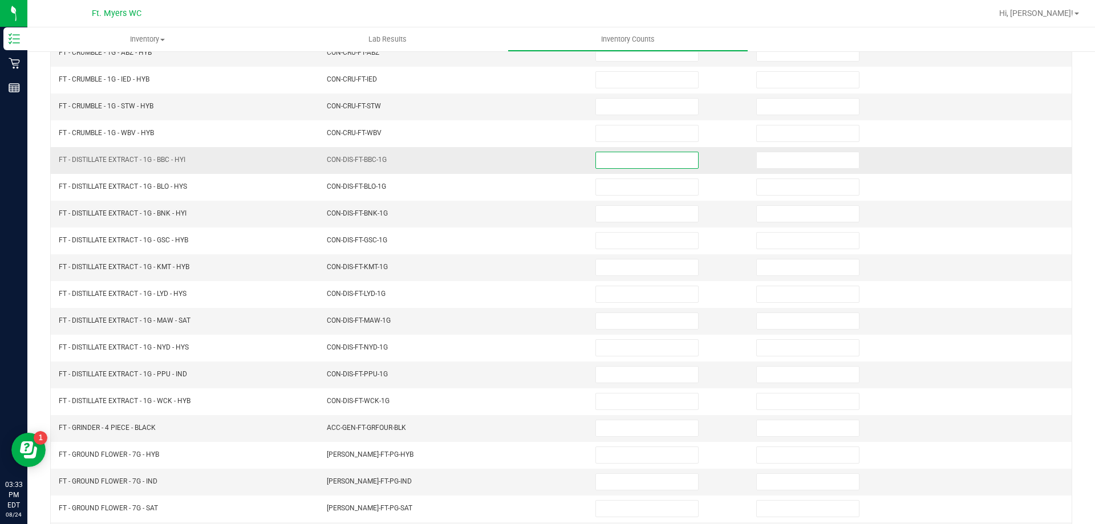
click at [633, 157] on input at bounding box center [647, 160] width 102 height 16
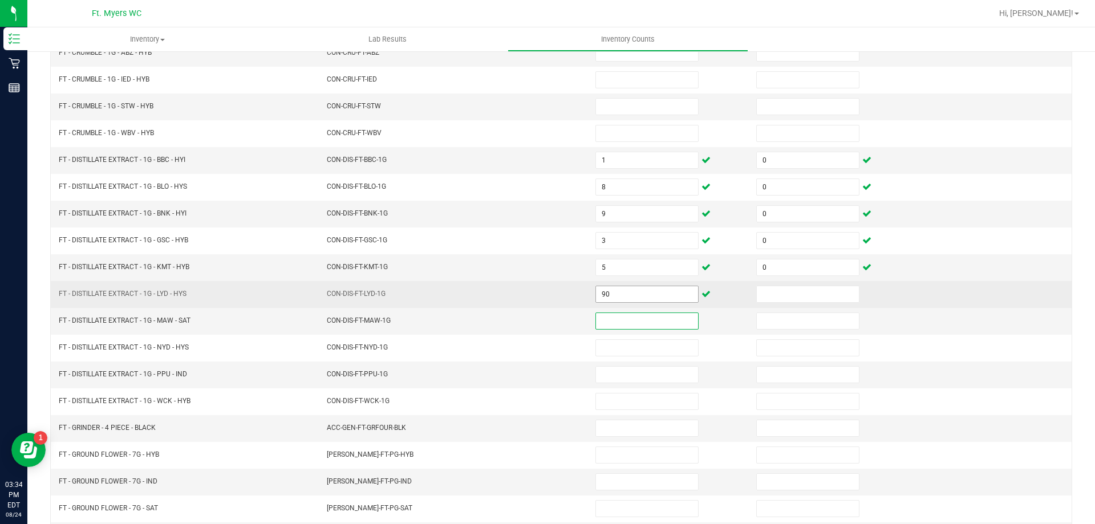
click at [667, 288] on input "90" at bounding box center [647, 294] width 102 height 16
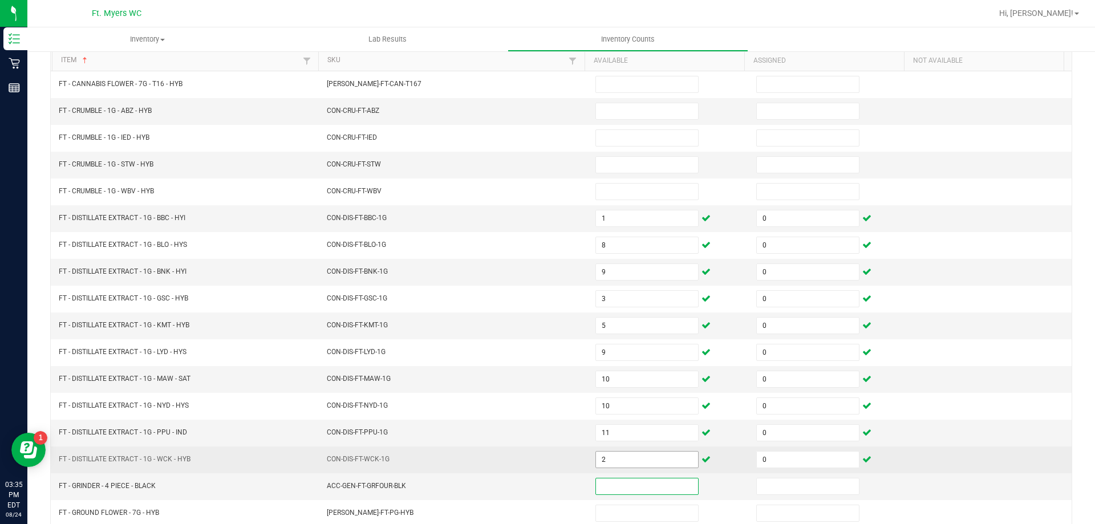
scroll to position [9, 0]
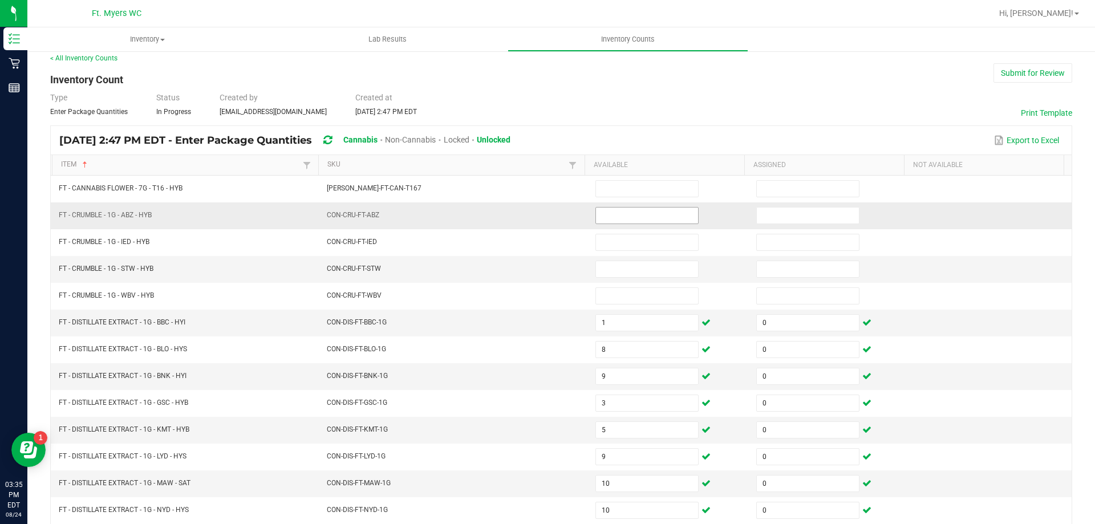
click at [629, 217] on input at bounding box center [647, 216] width 102 height 16
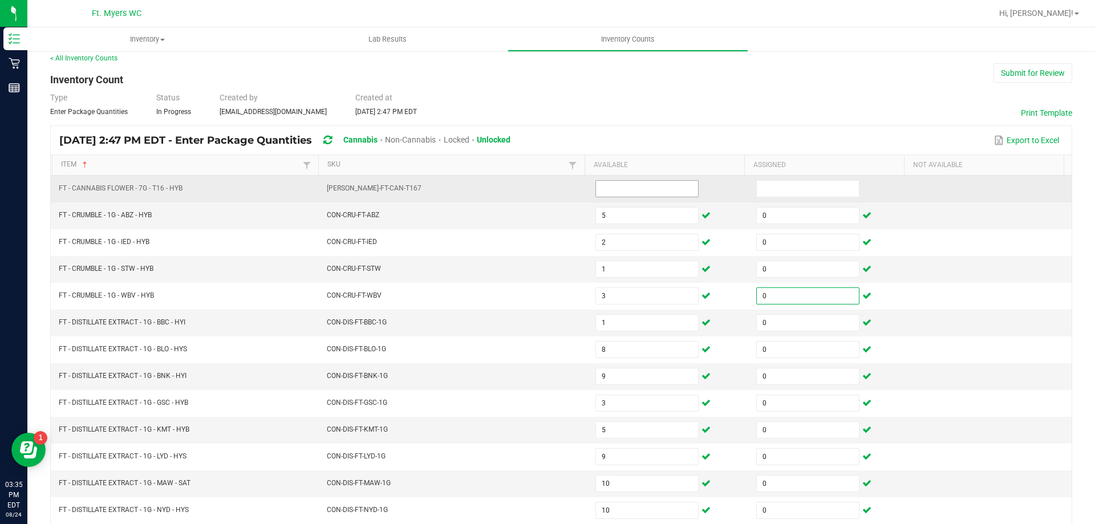
click at [667, 187] on input at bounding box center [647, 189] width 102 height 16
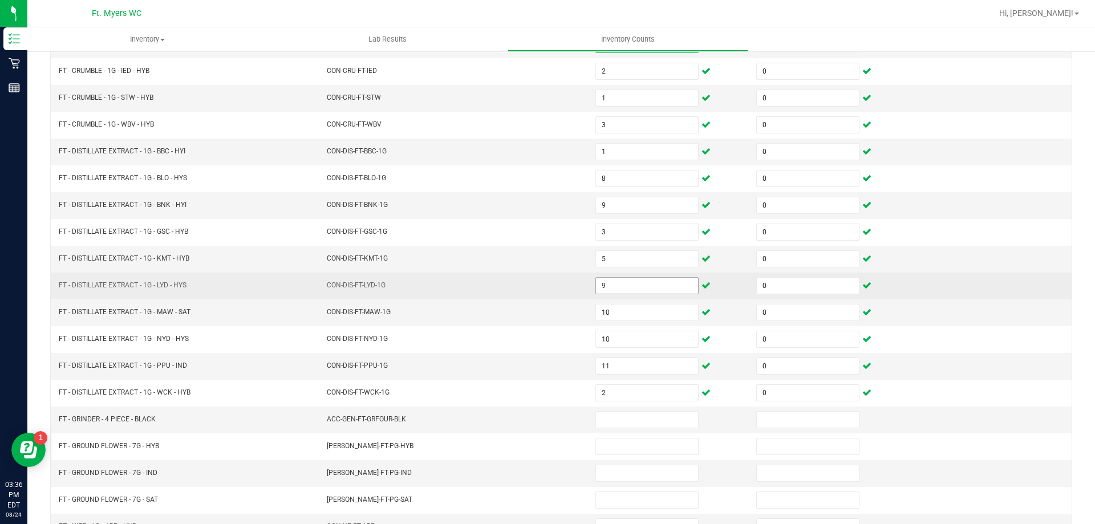
scroll to position [237, 0]
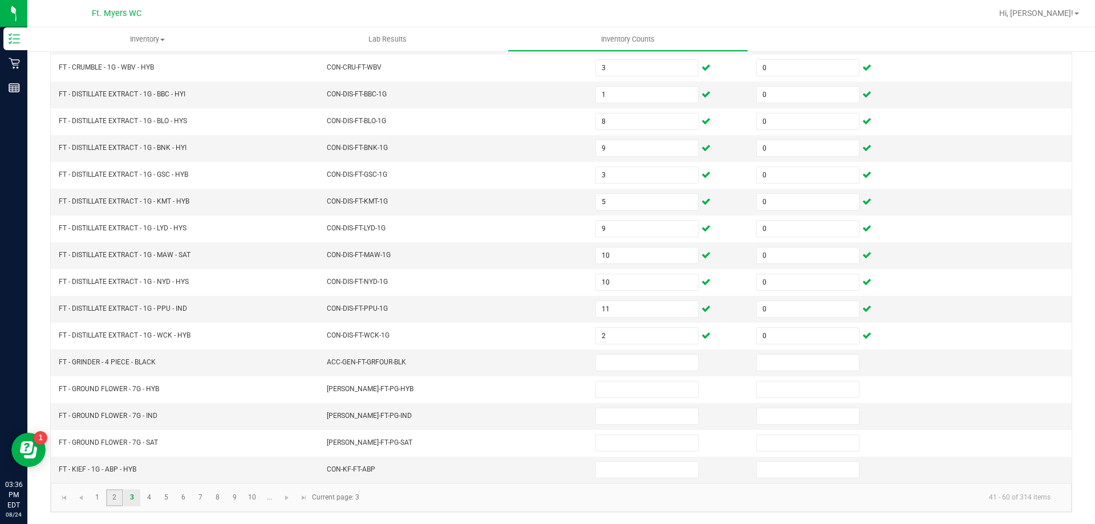
click at [112, 499] on link "2" at bounding box center [114, 498] width 17 height 17
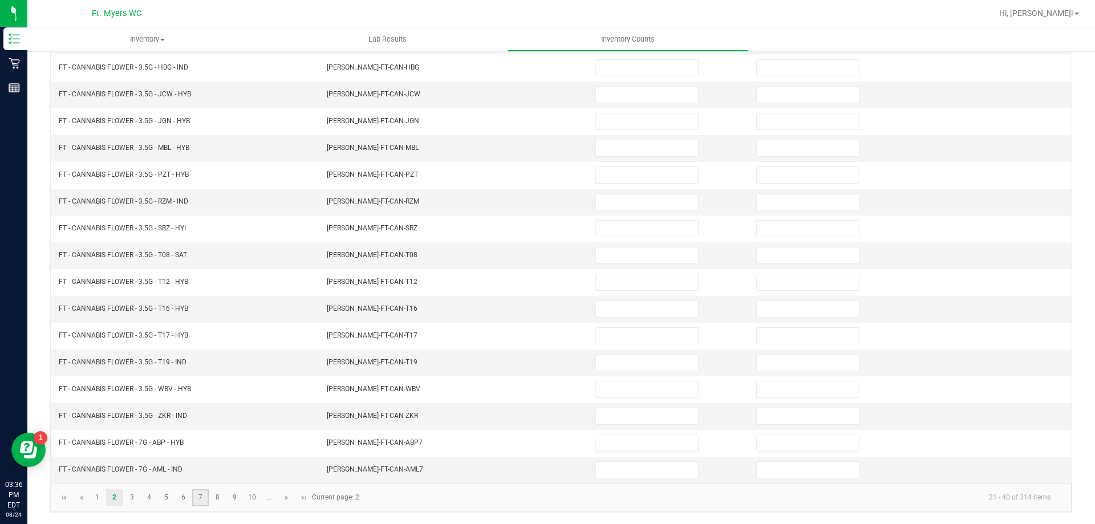
click at [203, 502] on link "7" at bounding box center [200, 498] width 17 height 17
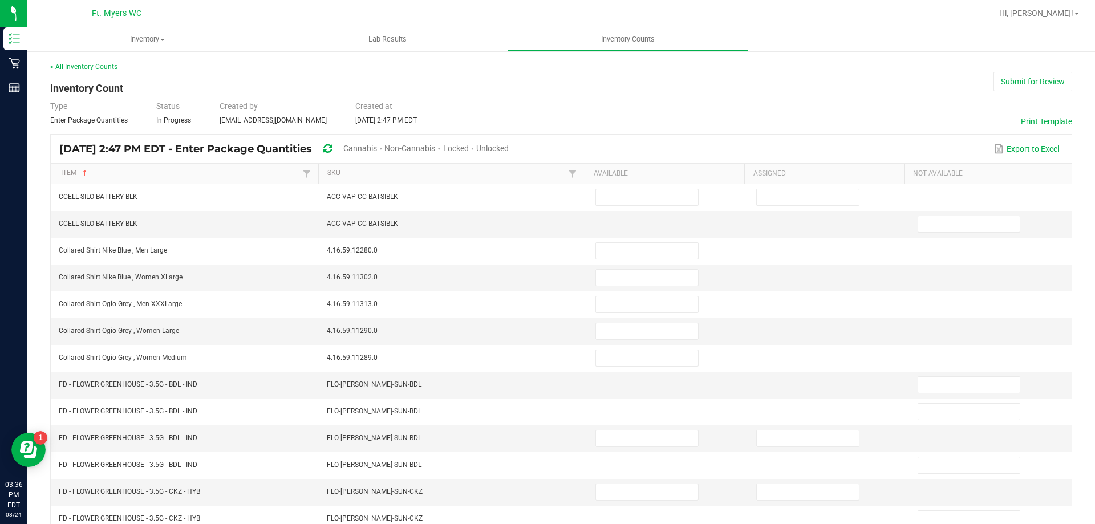
click at [377, 152] on span "Cannabis" at bounding box center [360, 148] width 34 height 9
click at [509, 148] on span "Unlocked" at bounding box center [493, 148] width 33 height 9
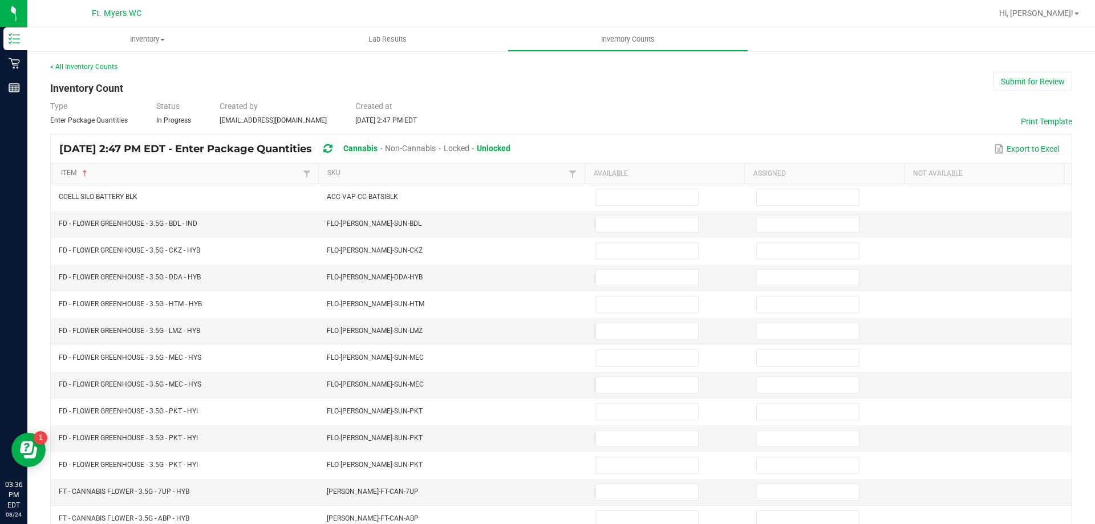
click at [119, 173] on link "Item" at bounding box center [180, 173] width 238 height 9
type input "5"
type input "0"
type input "1"
type input "3"
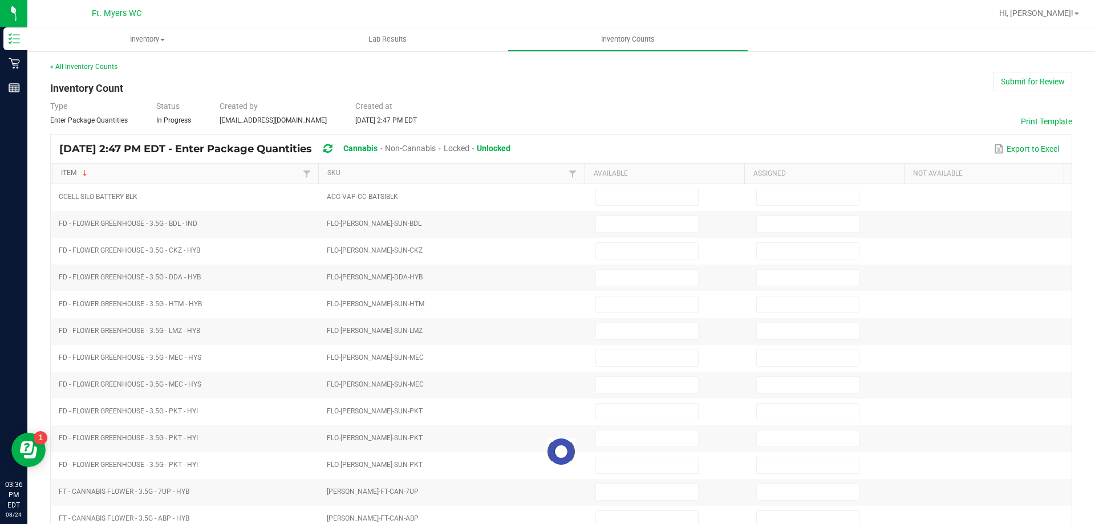
type input "0"
type input "16"
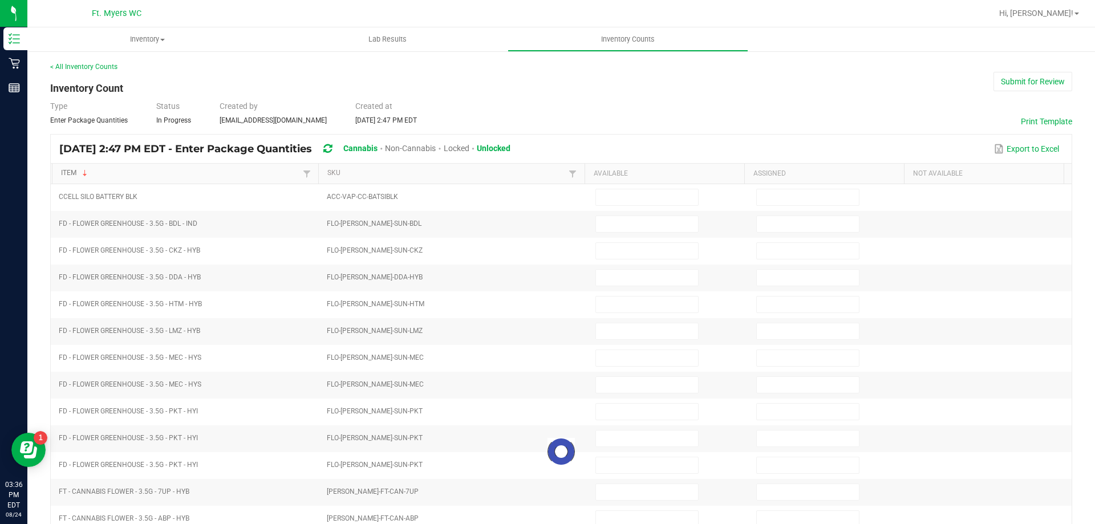
type input "0"
type input "4"
type input "0"
type input "6"
type input "0"
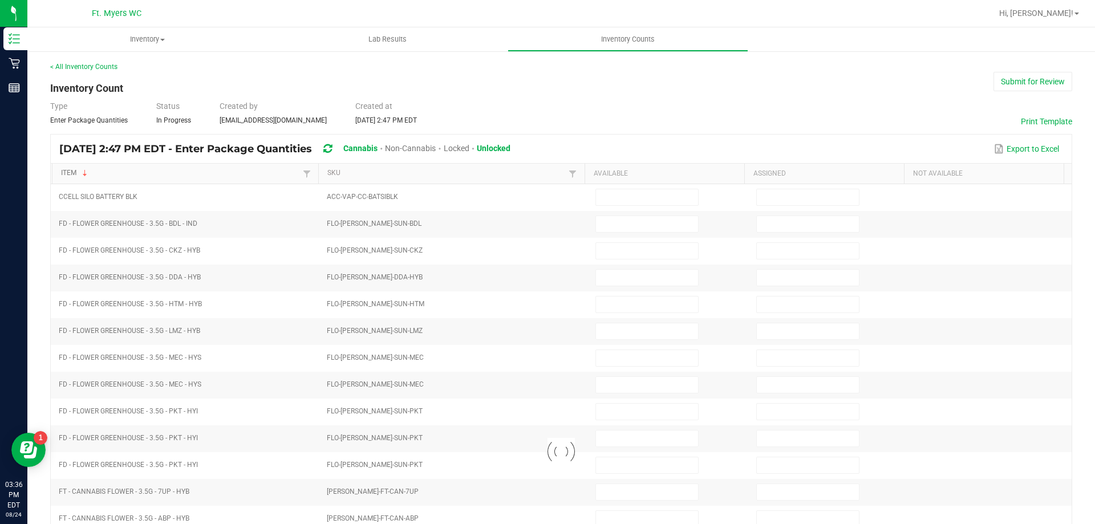
type input "8"
type input "0"
type input "4"
type input "0"
type input "11"
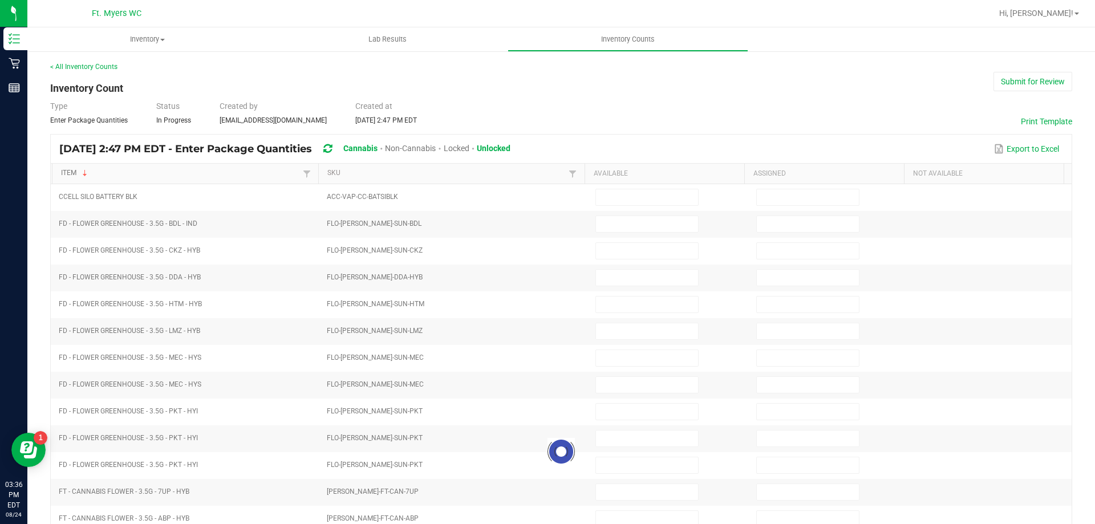
type input "0"
type input "2"
type input "0"
type input "17"
type input "0"
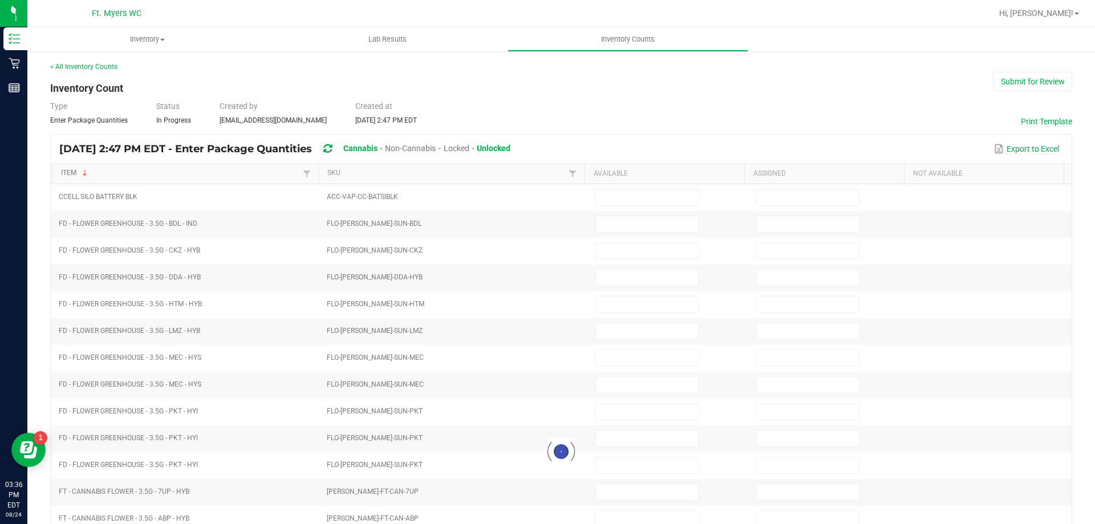
type input "5"
type input "0"
type input "8"
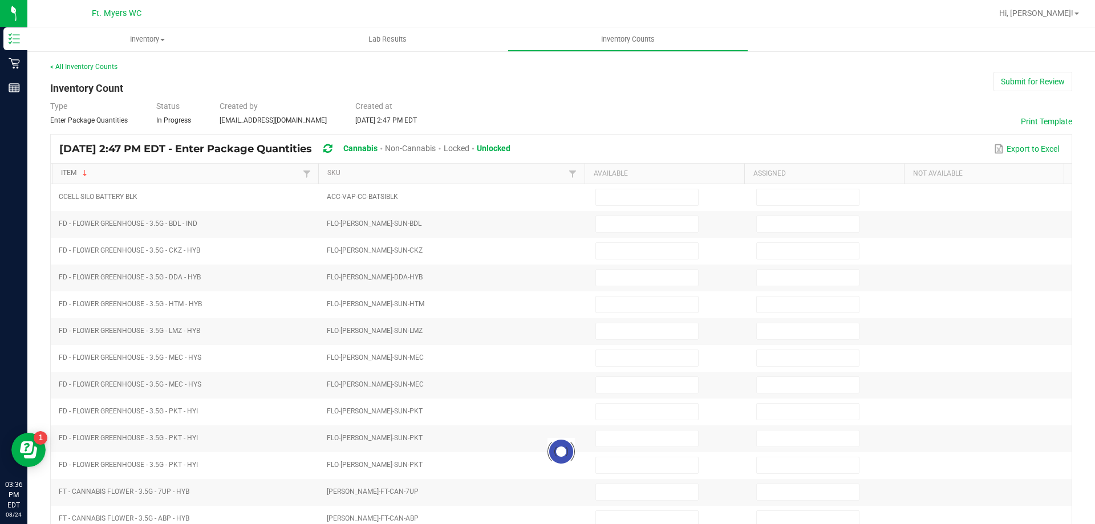
type input "0"
type input "4"
type input "0"
type input "4"
type input "0"
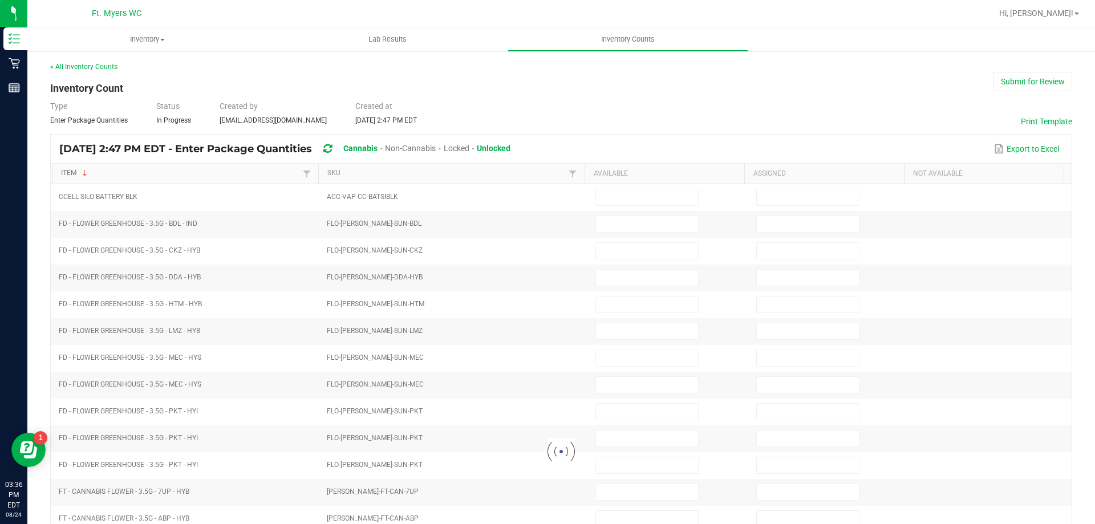
type input "3"
type input "0"
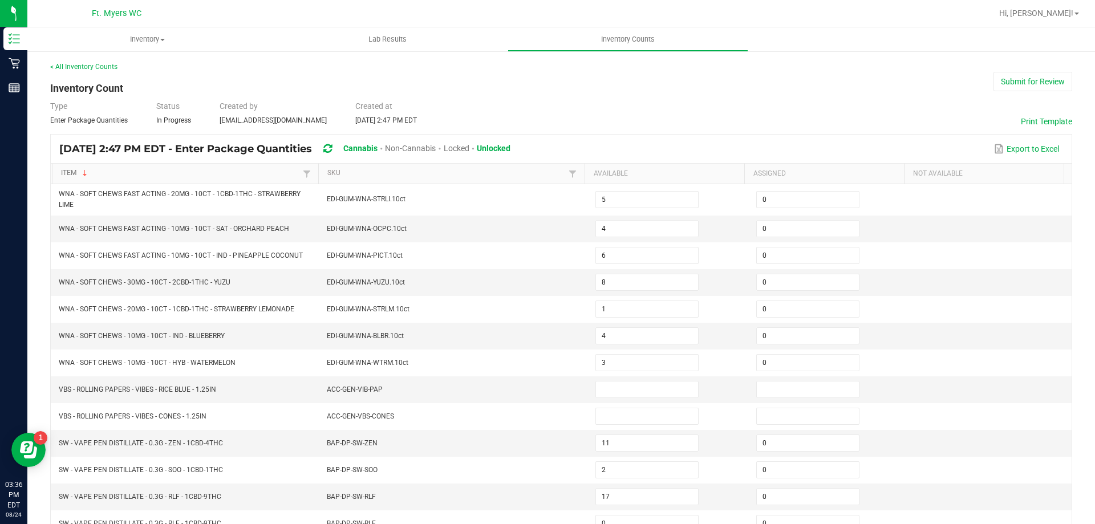
click at [119, 173] on link "Item" at bounding box center [180, 173] width 238 height 9
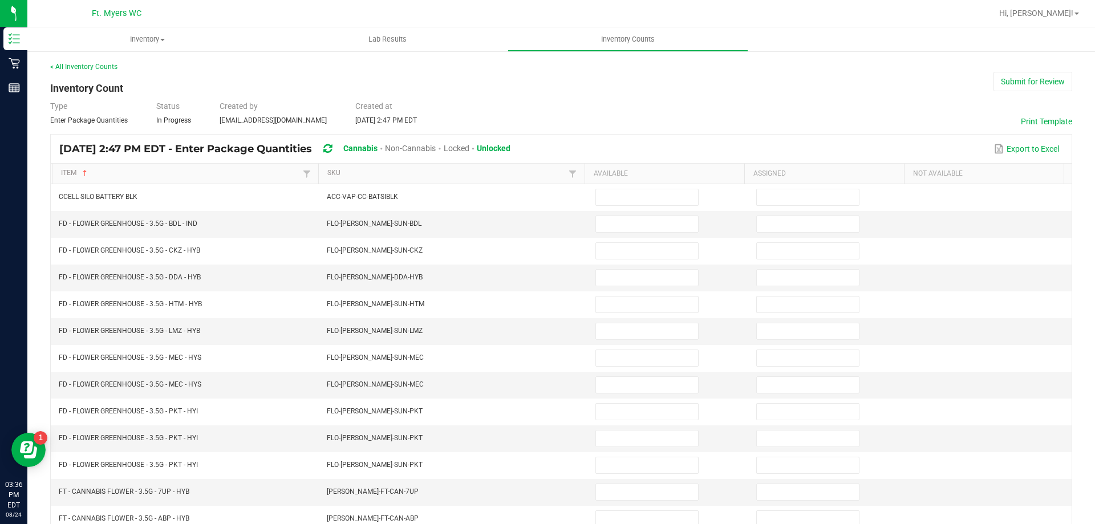
click at [213, 132] on div "< All Inventory Counts Inventory Count Submit for Review Type Enter Package Qua…" at bounding box center [561, 406] width 1022 height 688
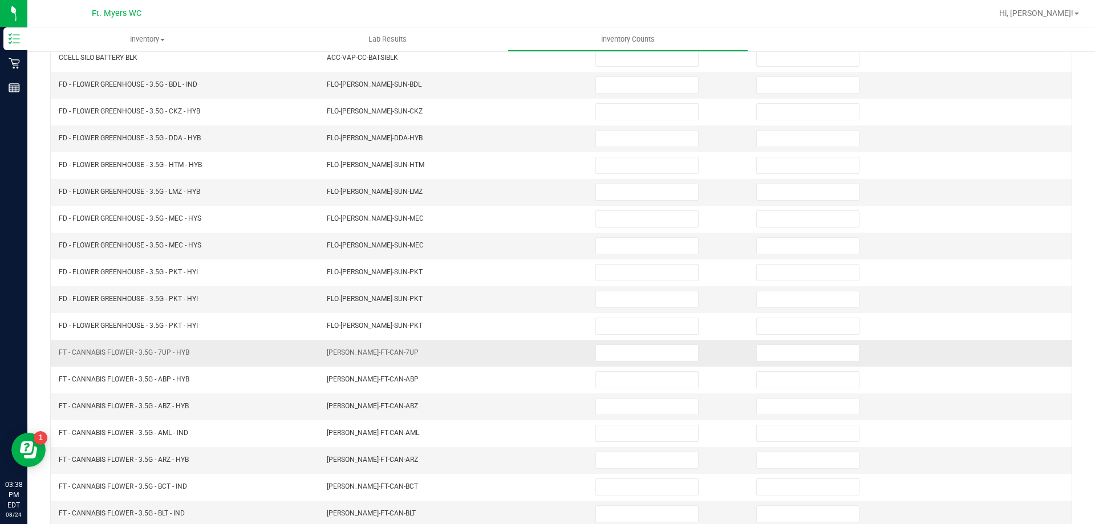
scroll to position [237, 0]
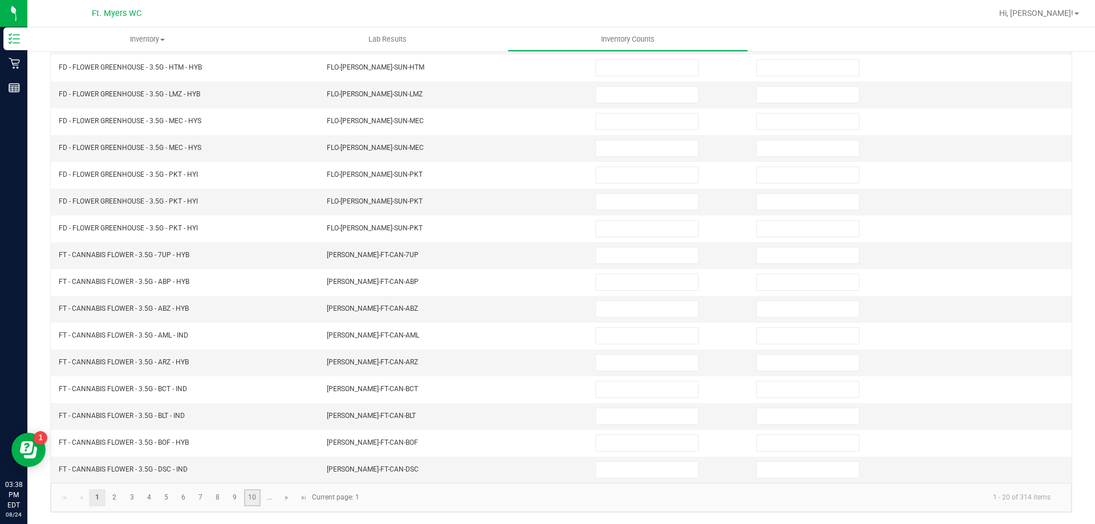
click at [246, 500] on link "10" at bounding box center [252, 498] width 17 height 17
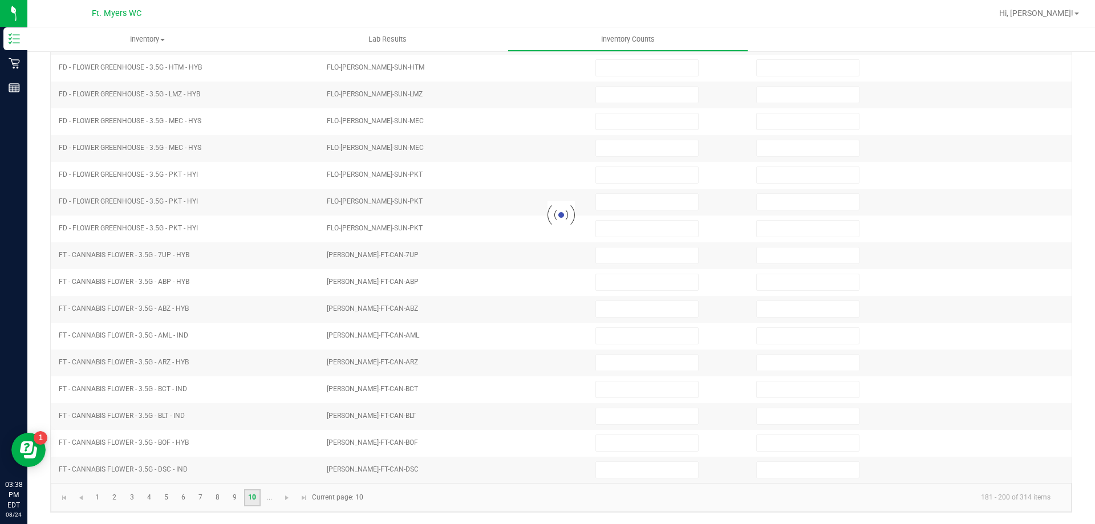
type input "4"
type input "0"
type input "6"
type input "3"
type input "0"
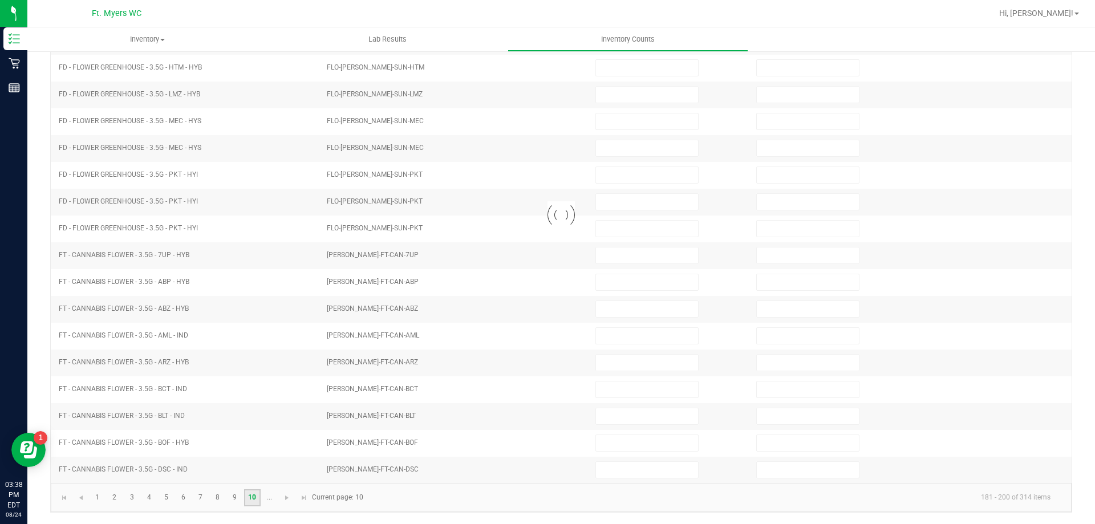
type input "0"
type input "10"
type input "0"
type input "5"
type input "0"
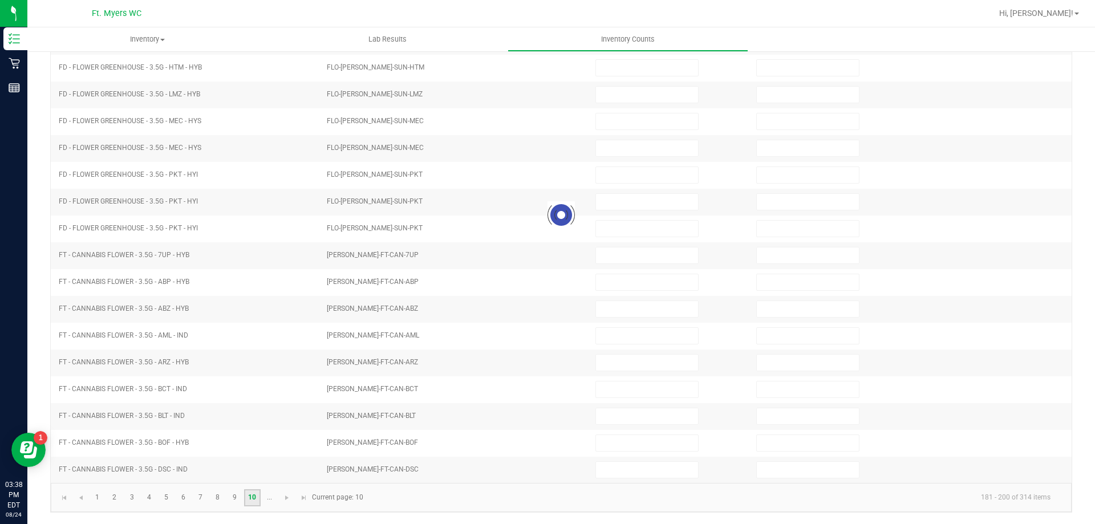
type input "2"
type input "0"
type input "9"
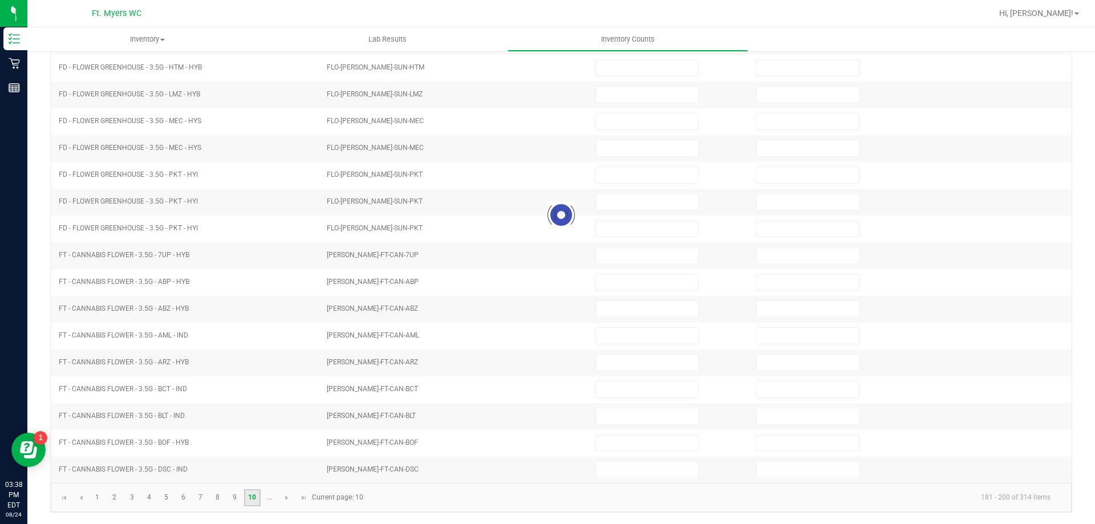
type input "0"
type input "3"
type input "0"
type input "5"
type input "0"
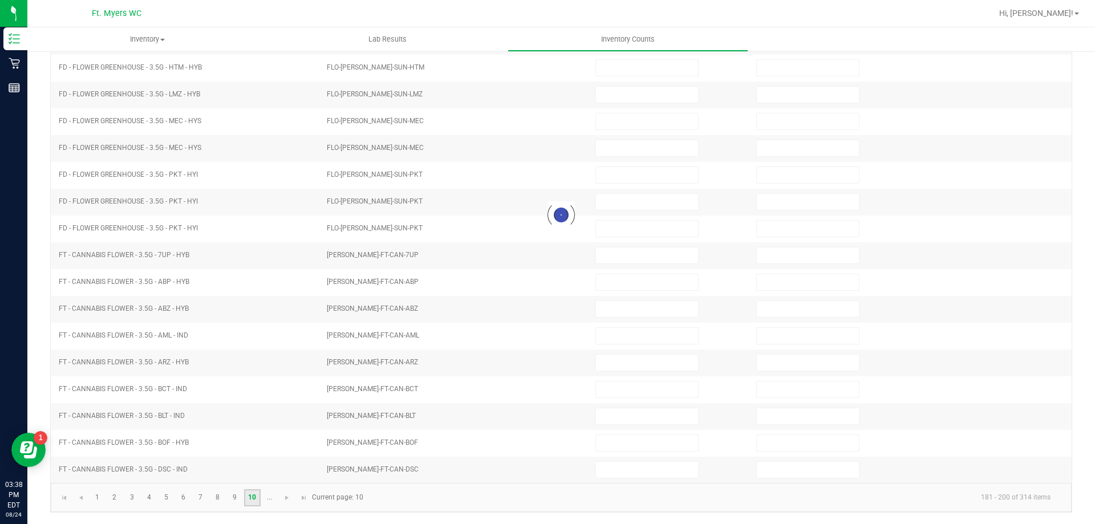
type input "11"
type input "0"
type input "8"
type input "0"
type input "10"
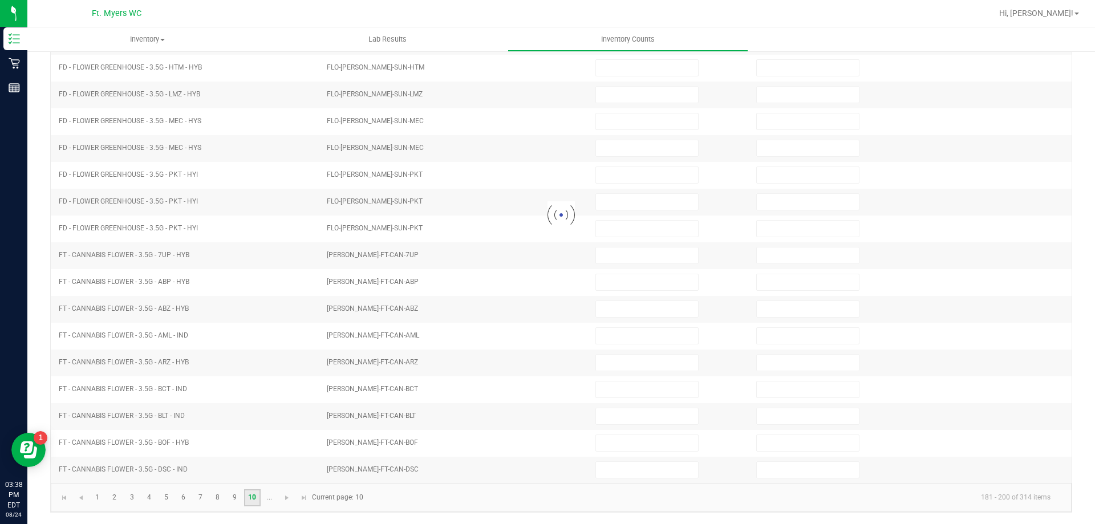
type input "0"
type input "11"
type input "0"
type input "9"
type input "0"
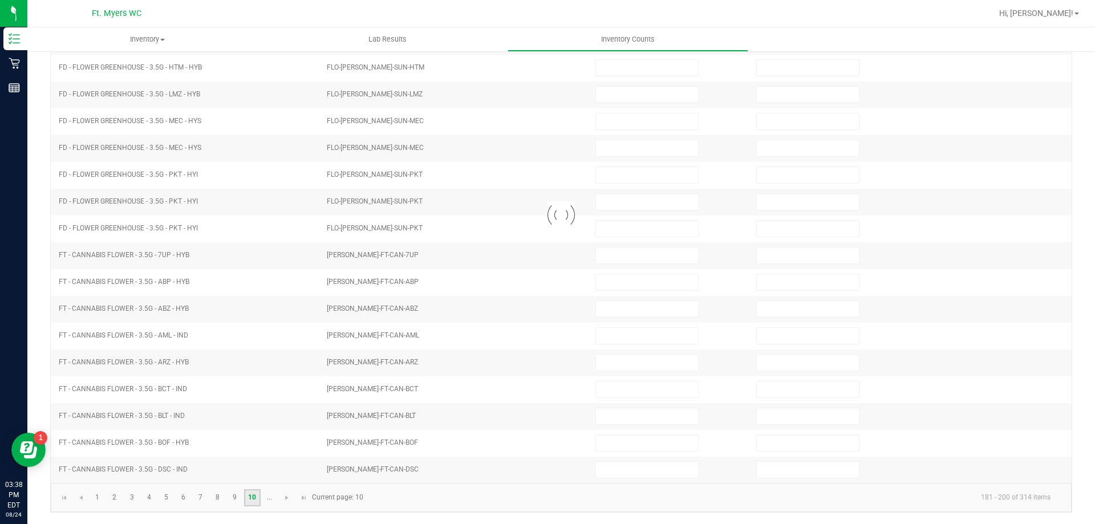
type input "2"
type input "0"
type input "11"
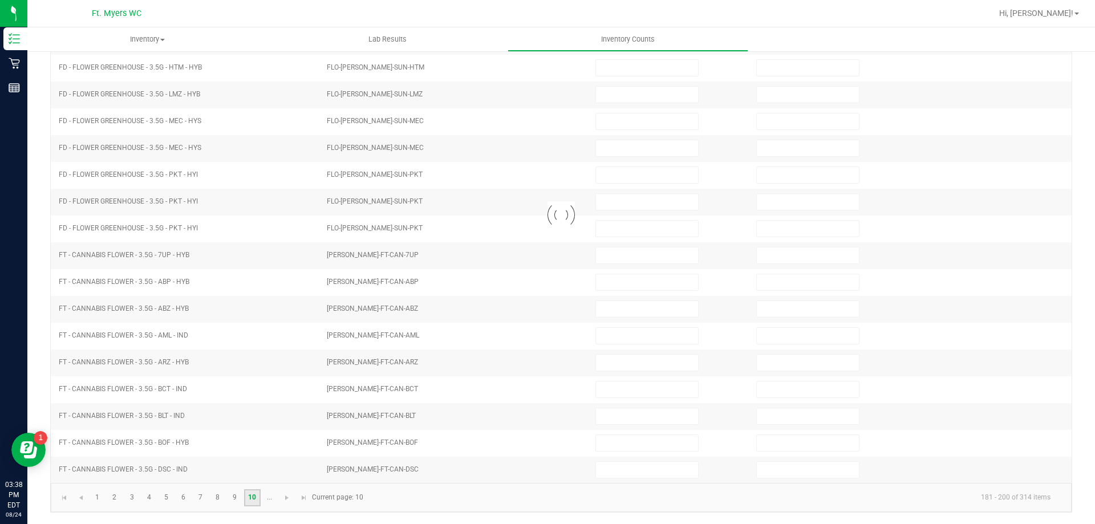
type input "0"
type input "9"
type input "0"
type input "7"
type input "0"
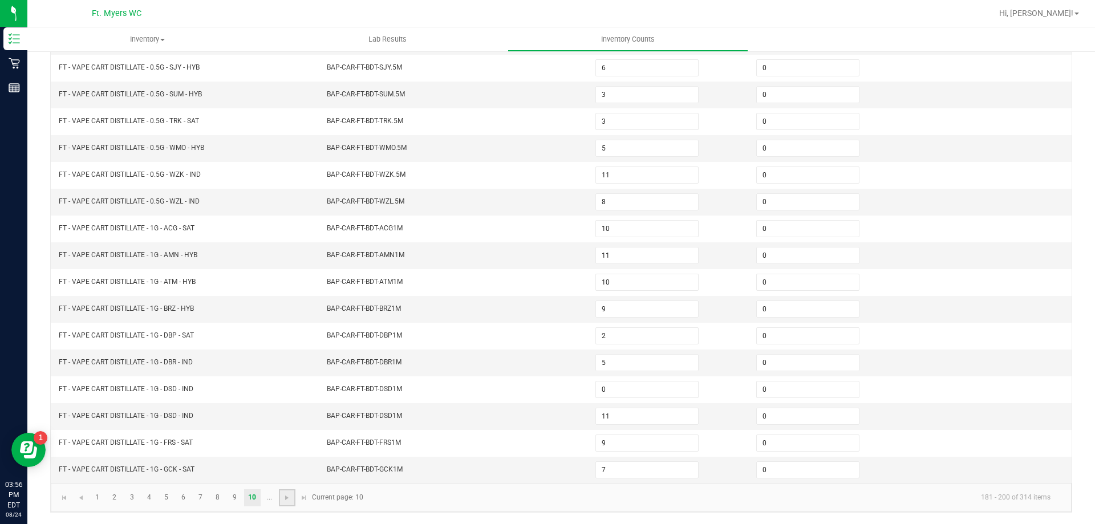
click at [290, 504] on link at bounding box center [287, 498] width 17 height 17
click at [290, 504] on kendo-pager "1 2 3 4 5 6 7 8 9 10 ... 181 - 200 of 314 items Current page: 10" at bounding box center [561, 497] width 1021 height 29
type input "0"
type input "8"
type input "4"
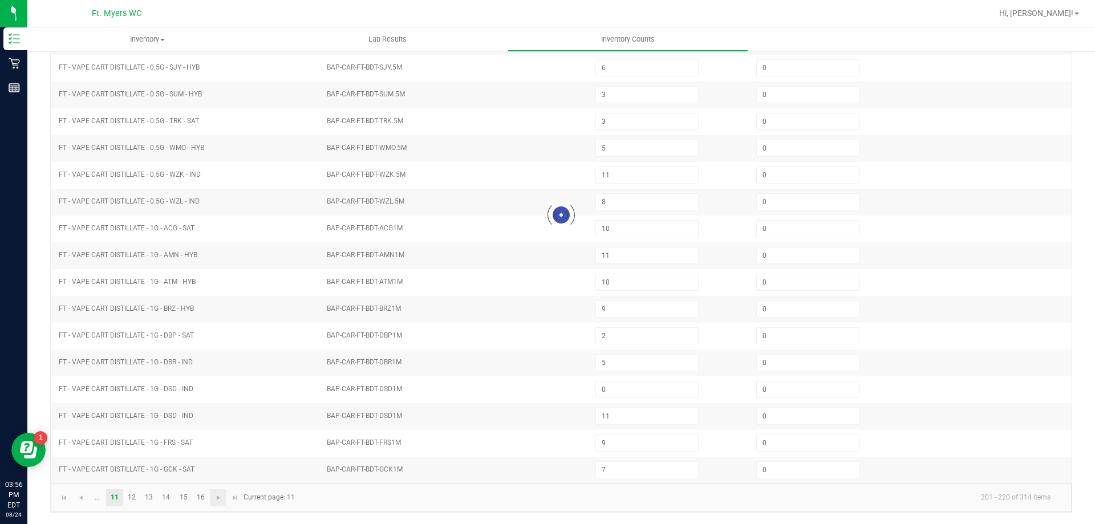
type input "1"
type input "6"
type input "5"
type input "3"
type input "1"
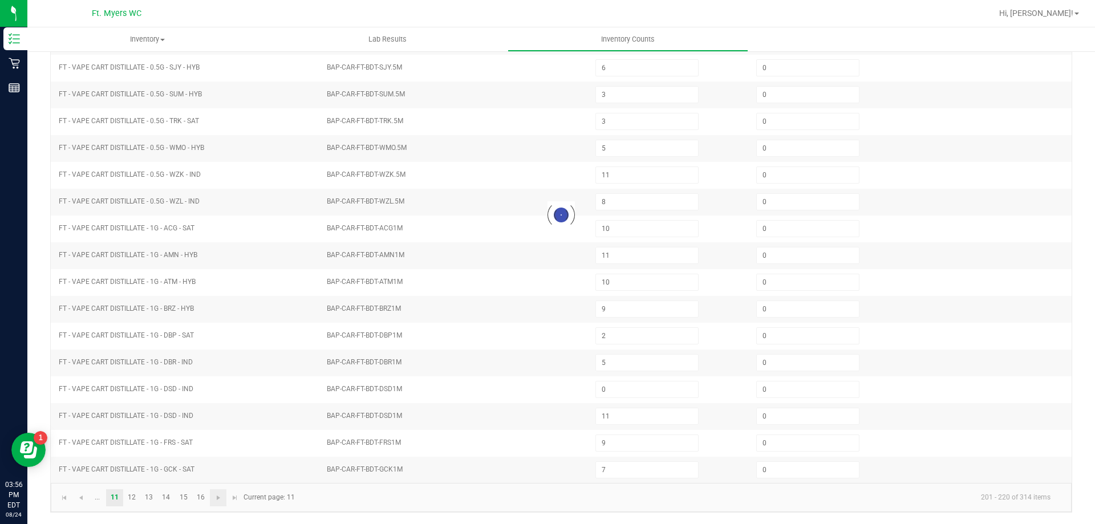
type input "6"
type input "1"
type input "2"
type input "10"
type input "3"
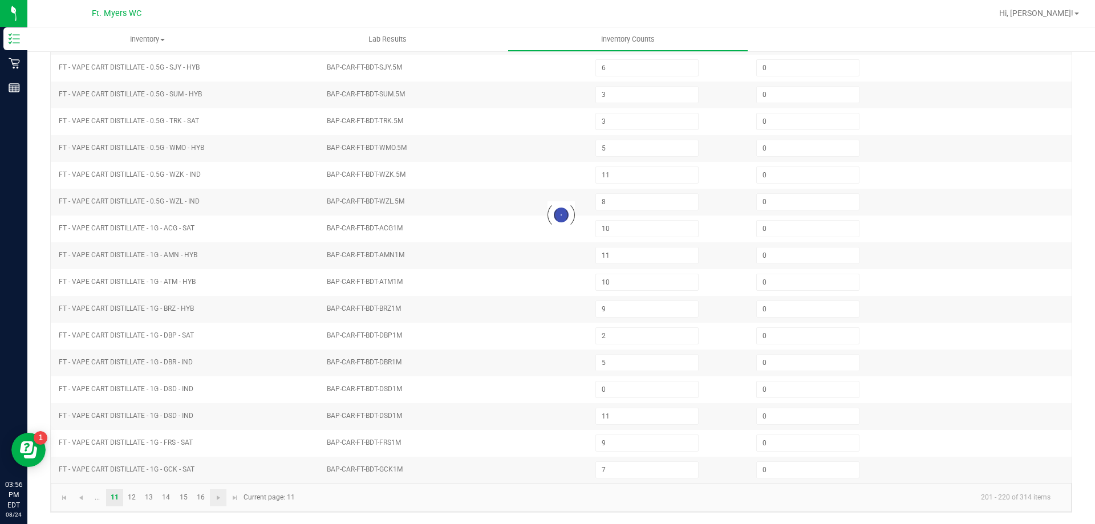
type input "2"
type input "3"
type input "1"
type input "9"
click at [180, 496] on link "15" at bounding box center [183, 498] width 17 height 17
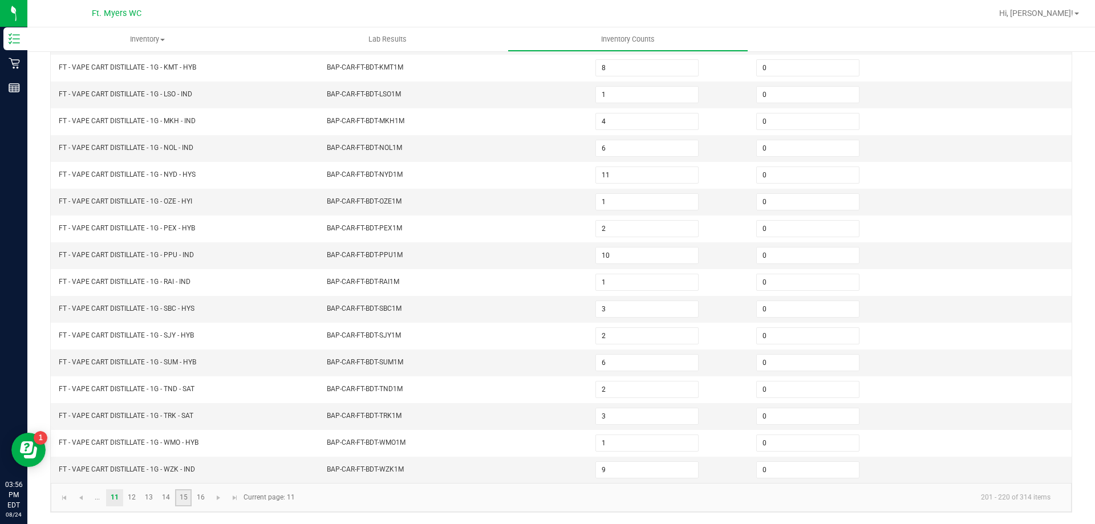
type input "3"
type input "1"
type input "8"
type input "4"
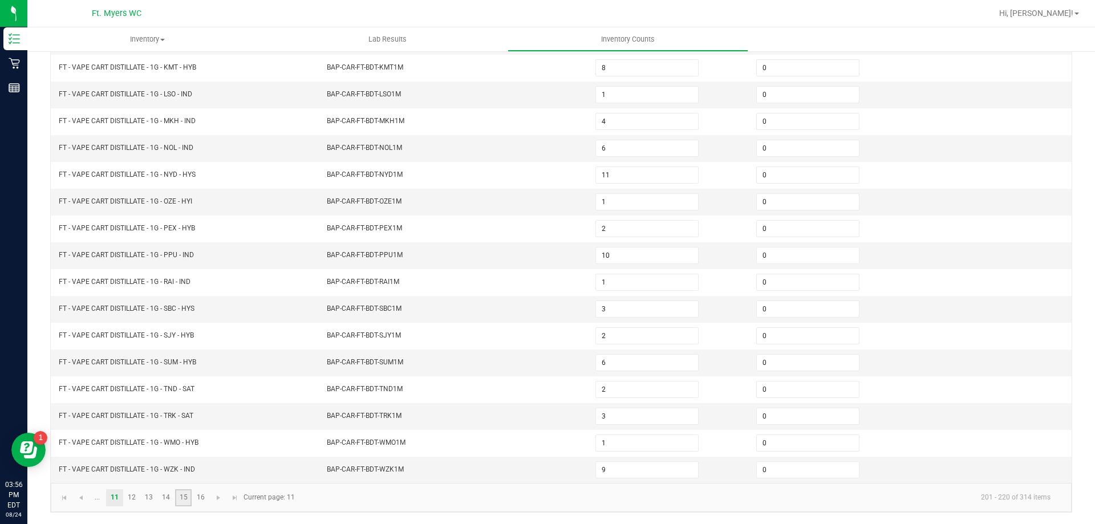
type input "5"
type input "8"
type input "7"
type input "0"
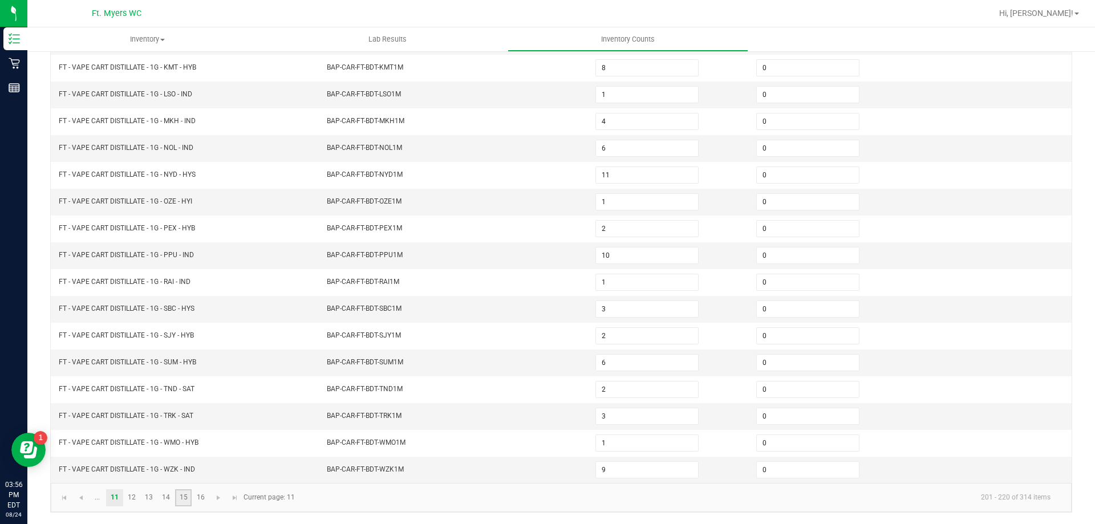
type input "8"
type input "3"
type input "4"
type input "8"
type input "0"
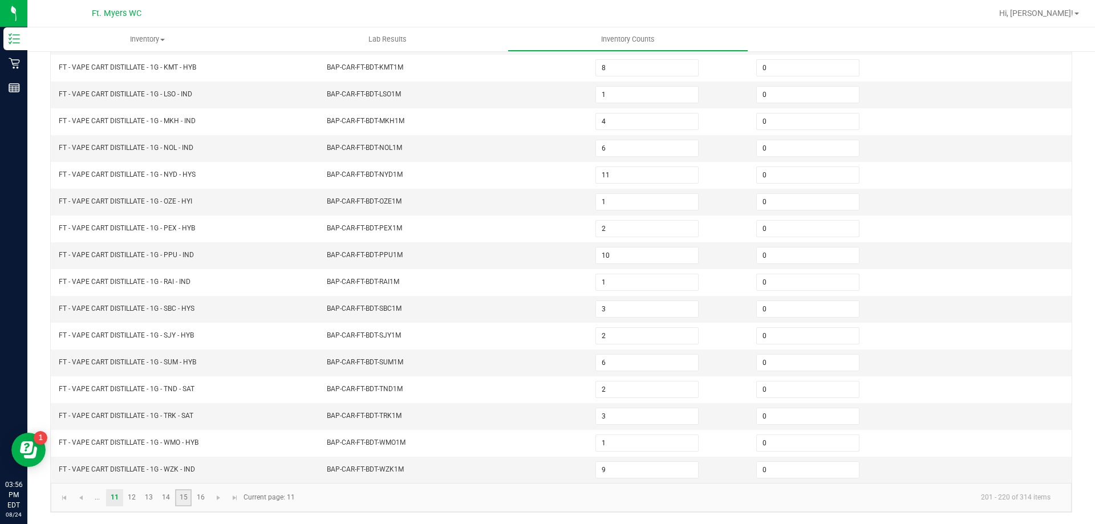
type input "16"
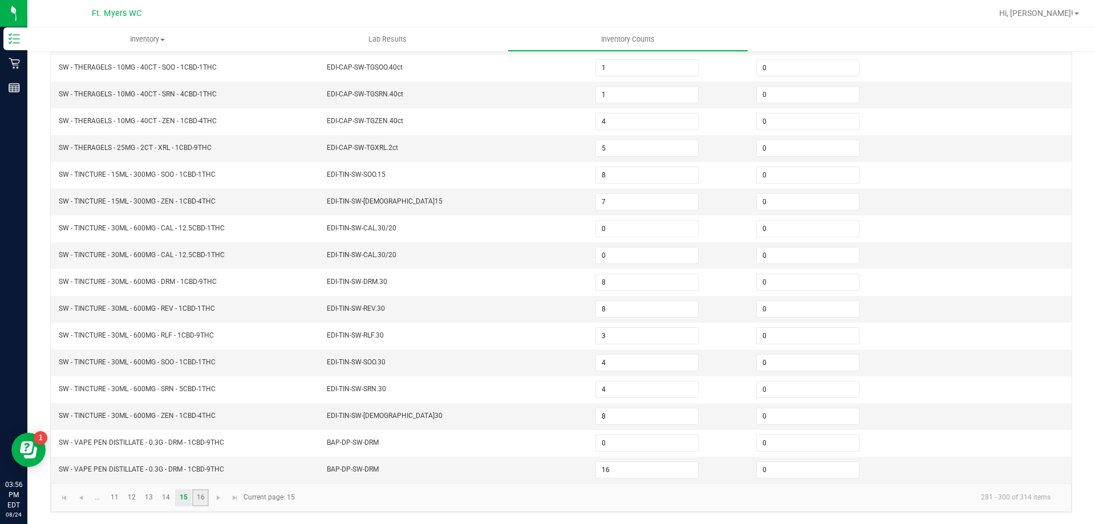
click at [196, 500] on link "16" at bounding box center [200, 498] width 17 height 17
type input "5"
type input "11"
type input "4"
type input "17"
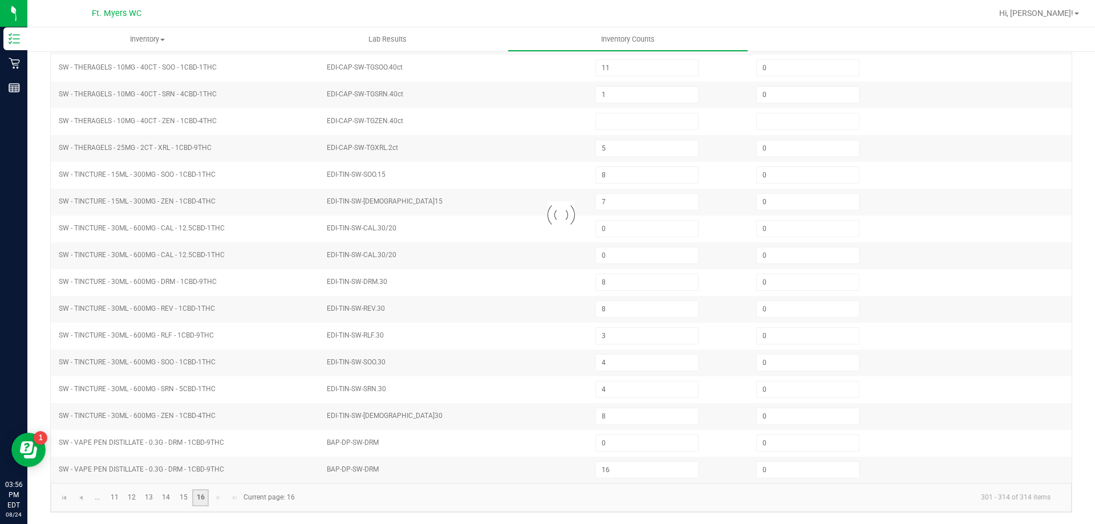
type input "0"
type input "2"
type input "3"
type input "4"
type input "1"
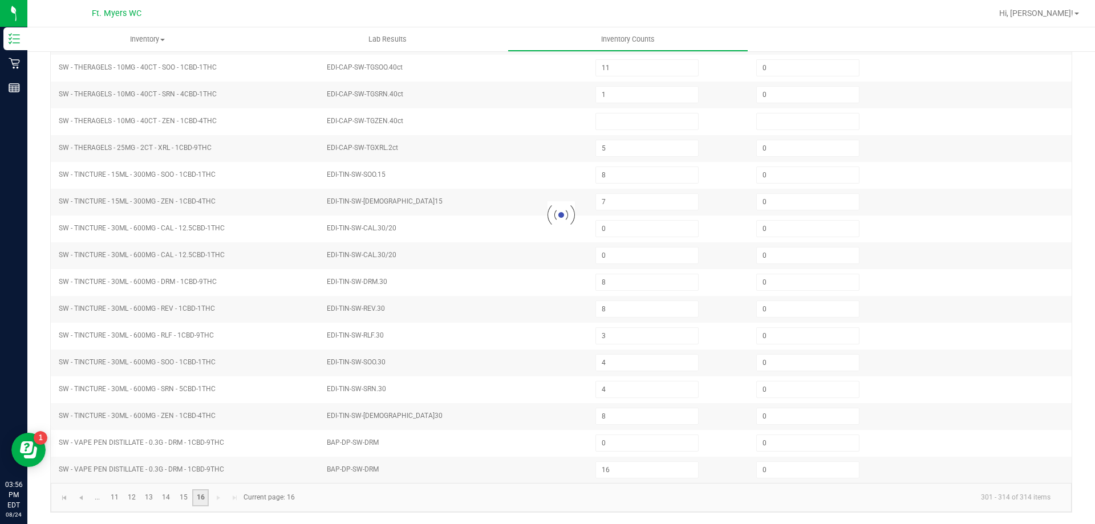
type input "8"
type input "6"
type input "5"
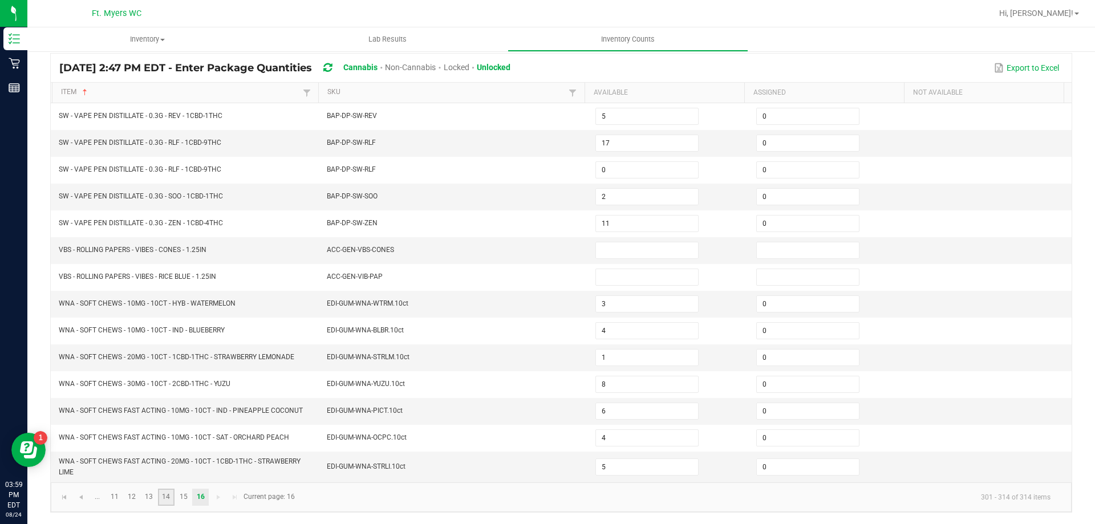
click at [172, 503] on link "14" at bounding box center [166, 497] width 17 height 17
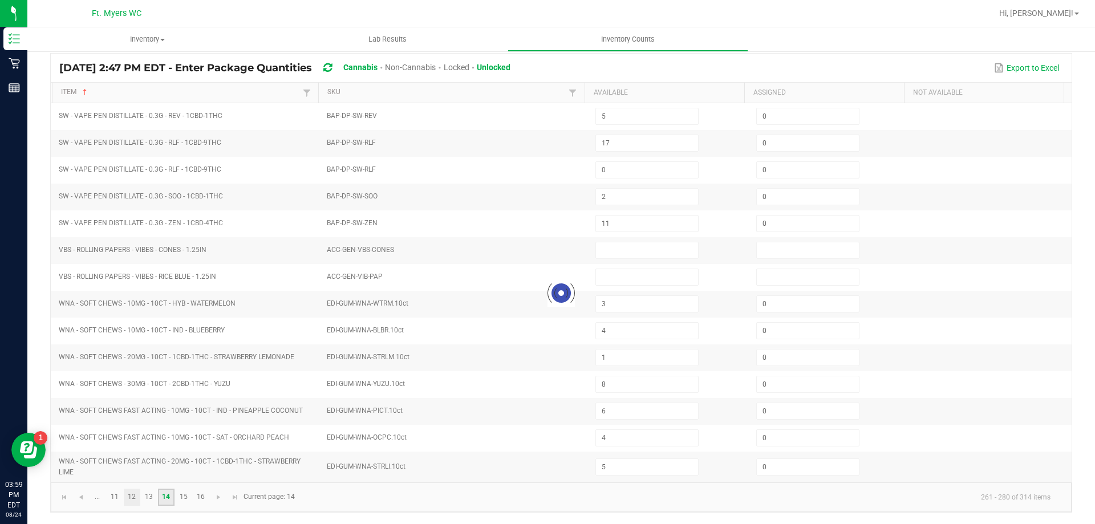
type input "0"
type input "5"
type input "11"
type input "10"
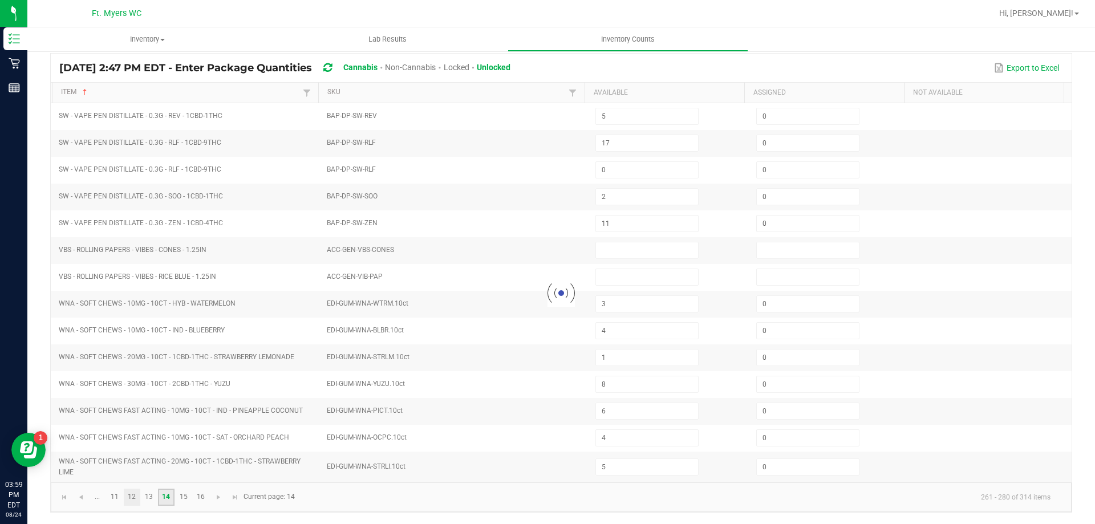
type input "5"
type input "7"
type input "0"
type input "9"
type input "5"
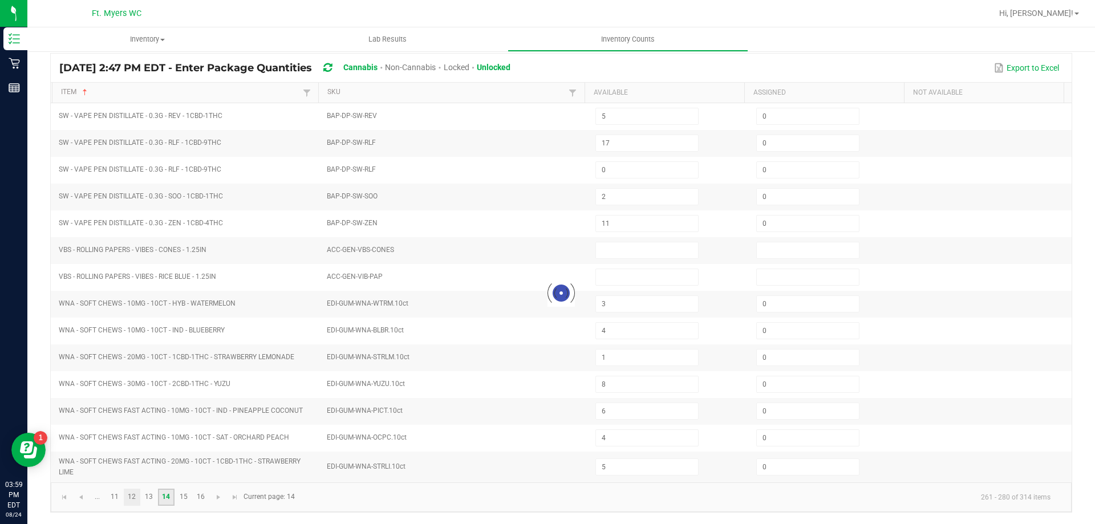
type input "4"
type input "8"
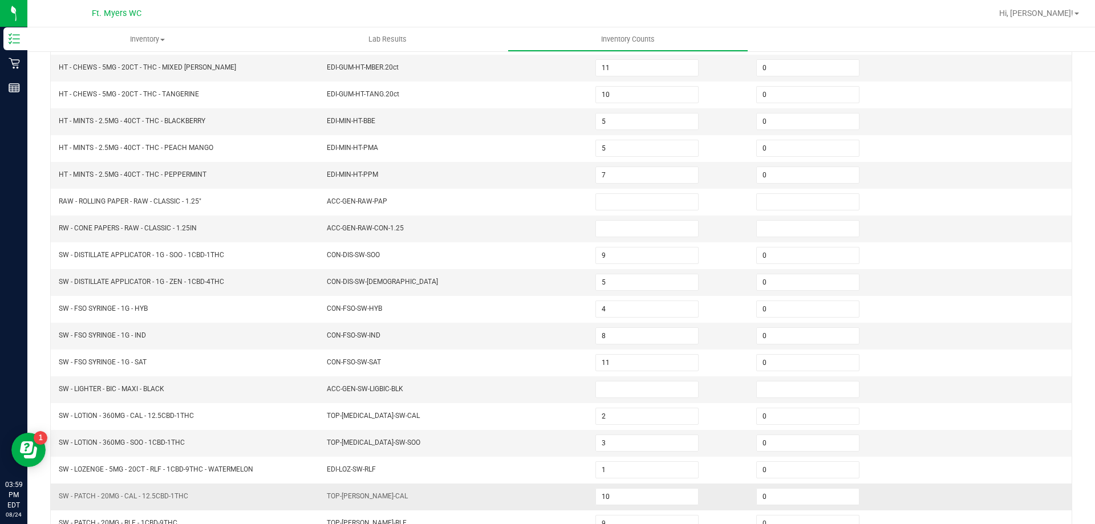
scroll to position [237, 0]
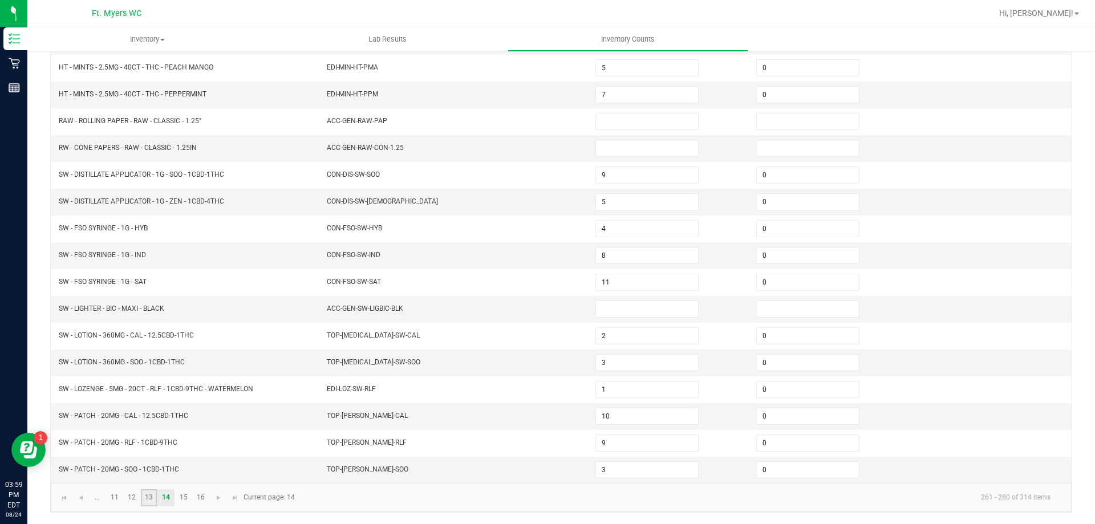
click at [151, 497] on link "13" at bounding box center [149, 498] width 17 height 17
type input "0"
type input "1"
type input "0"
type input "4"
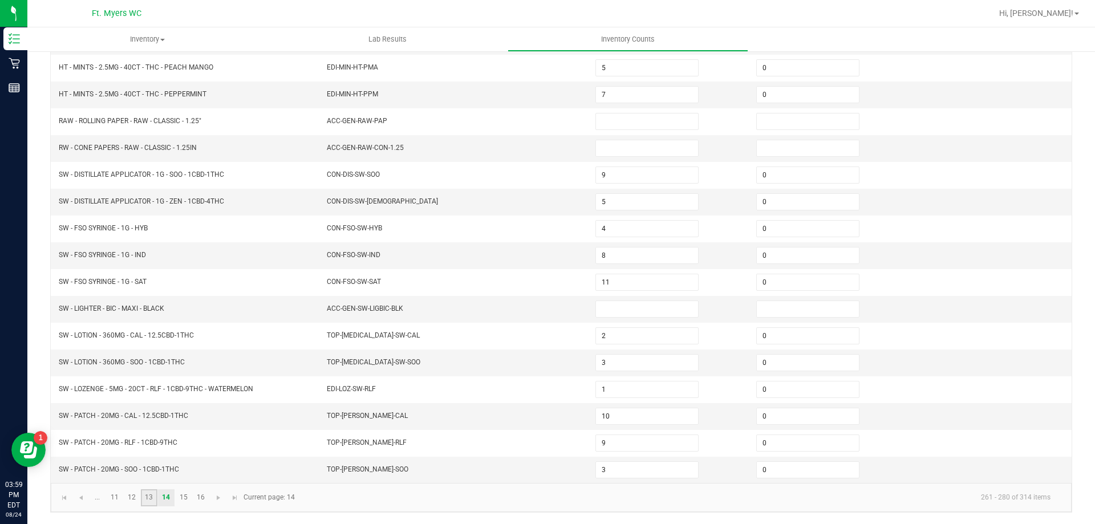
type input "0"
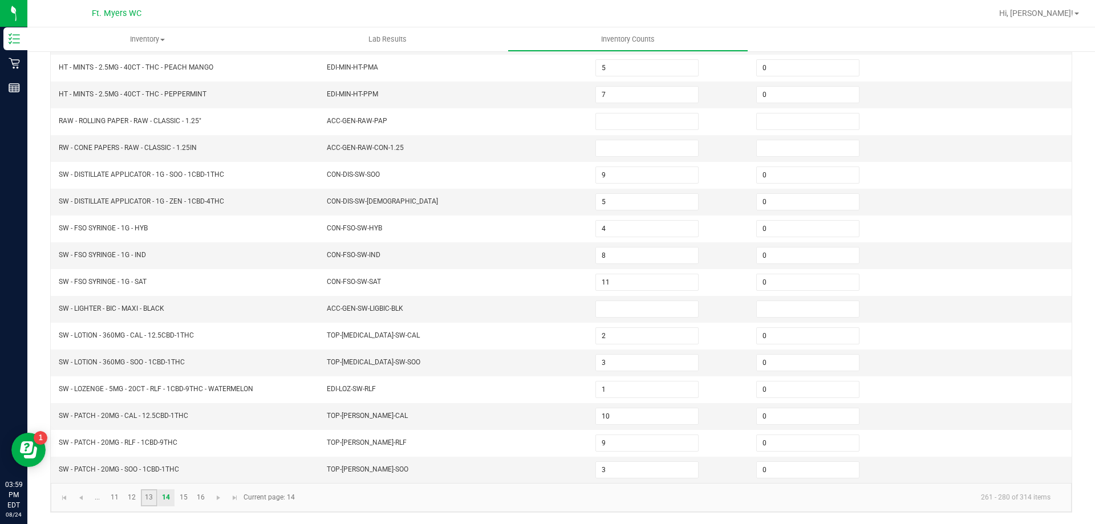
type input "1"
type input "0"
type input "1"
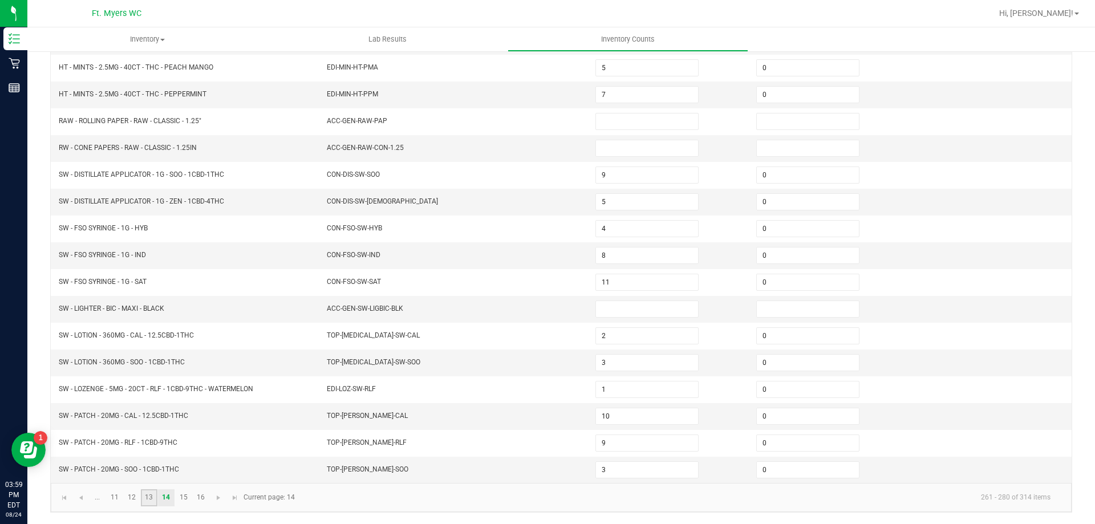
type input "13"
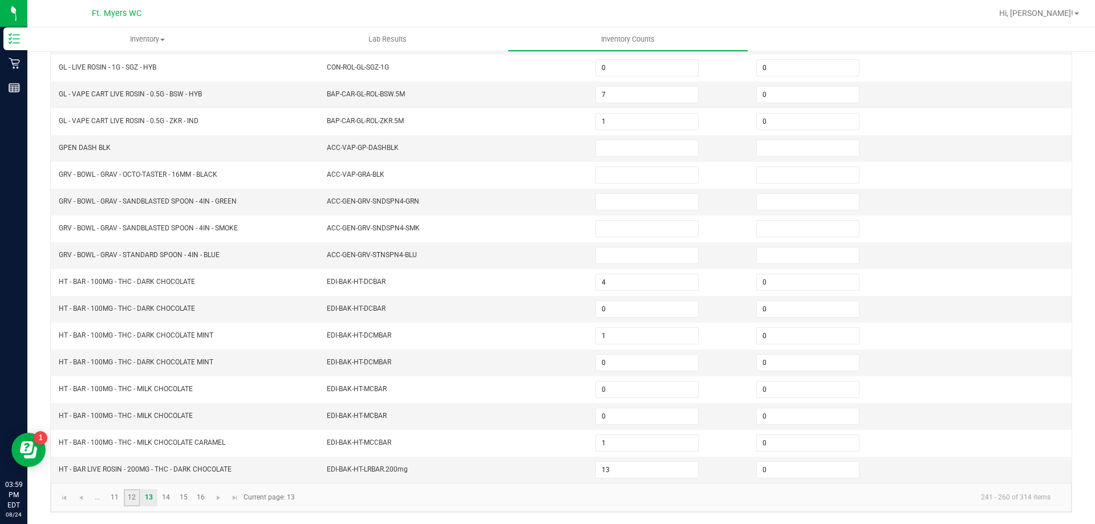
click at [134, 500] on link "12" at bounding box center [132, 498] width 17 height 17
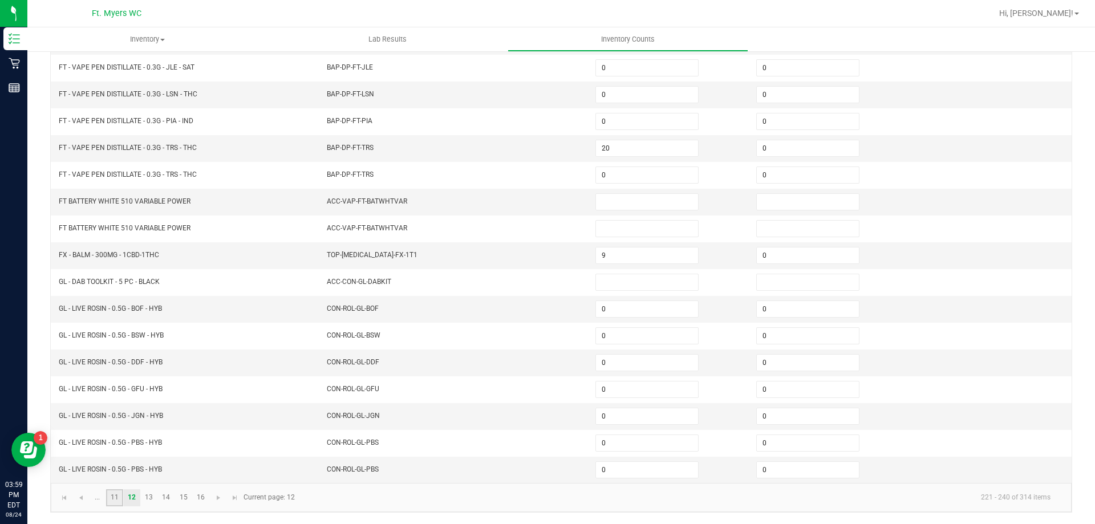
click at [112, 502] on link "11" at bounding box center [114, 498] width 17 height 17
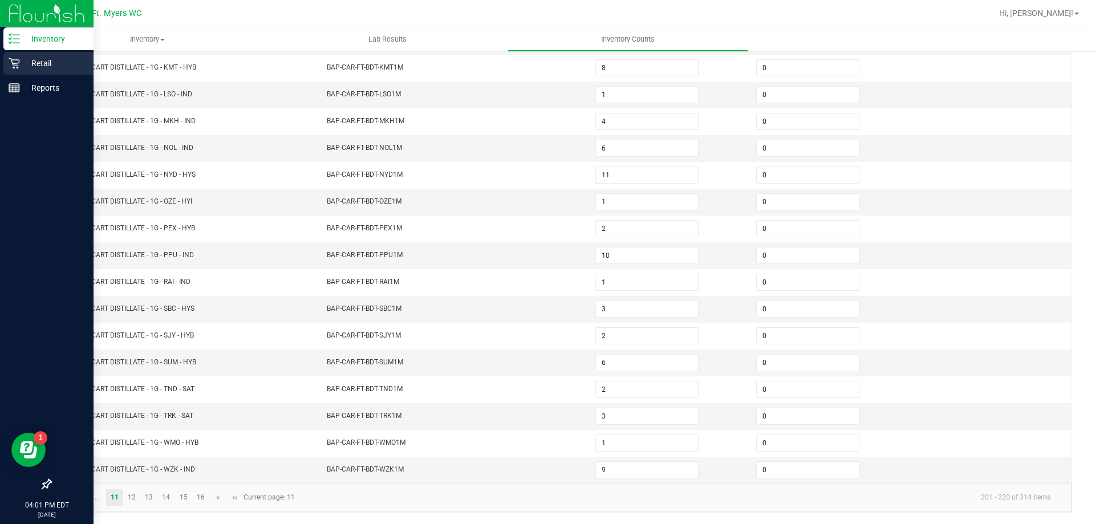
click at [19, 71] on div "Retail" at bounding box center [48, 63] width 90 height 23
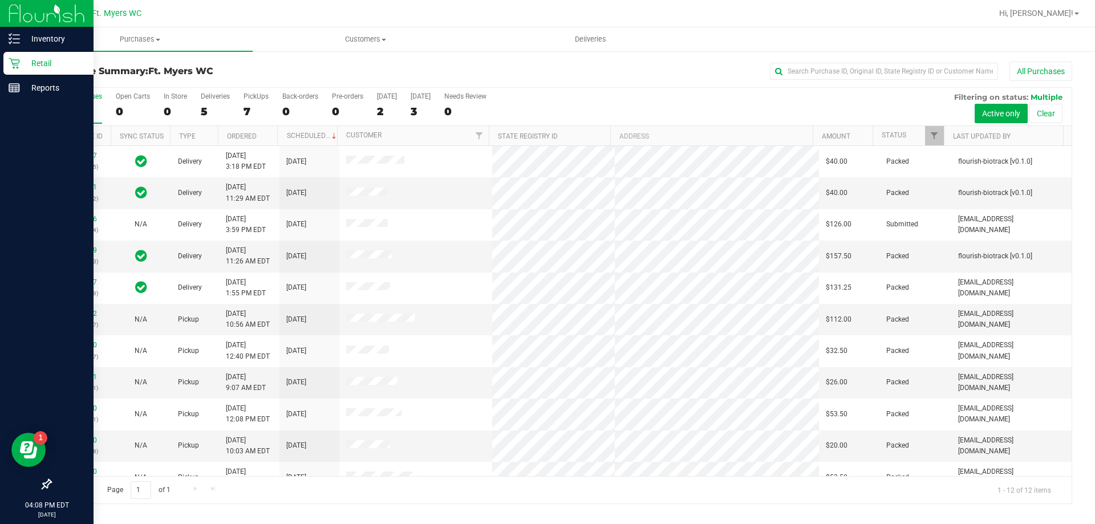
click at [25, 63] on p "Retail" at bounding box center [54, 63] width 68 height 14
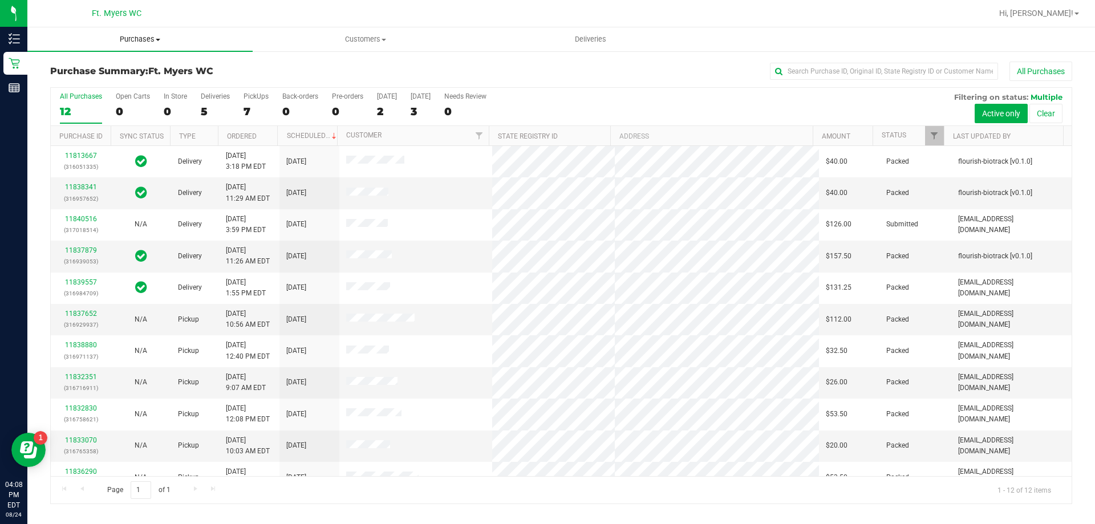
click at [140, 36] on span "Purchases" at bounding box center [139, 39] width 225 height 10
click at [274, 70] on h3 "Purchase Summary: Ft. Myers WC" at bounding box center [220, 71] width 341 height 10
click at [167, 41] on span "Purchases" at bounding box center [139, 39] width 225 height 10
click at [94, 79] on span "Fulfillment" at bounding box center [62, 83] width 71 height 10
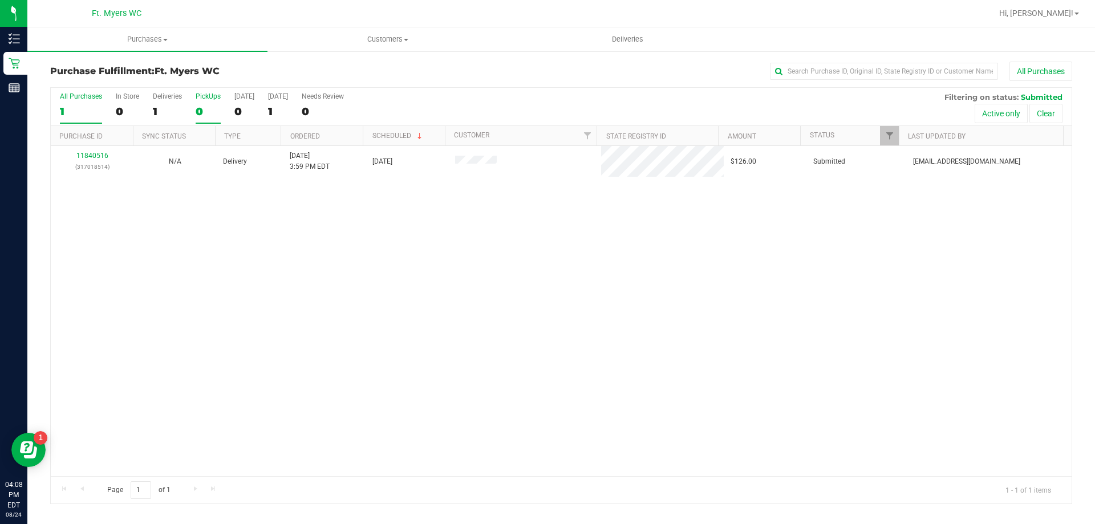
click at [216, 101] on label "PickUps 0" at bounding box center [208, 107] width 25 height 31
click at [0, 0] on input "PickUps 0" at bounding box center [0, 0] width 0 height 0
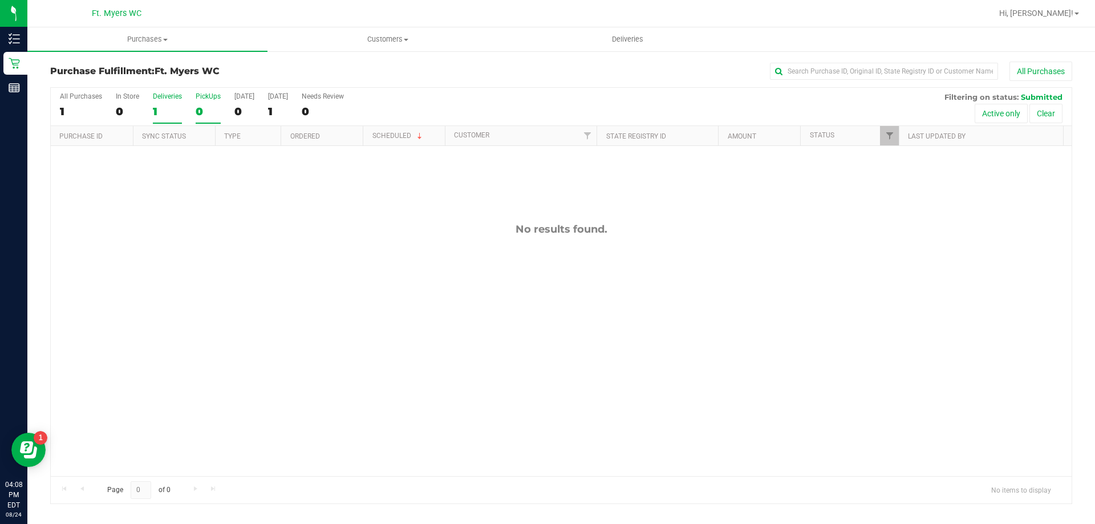
click at [161, 96] on div "Deliveries" at bounding box center [167, 96] width 29 height 8
click at [0, 0] on input "Deliveries 1" at bounding box center [0, 0] width 0 height 0
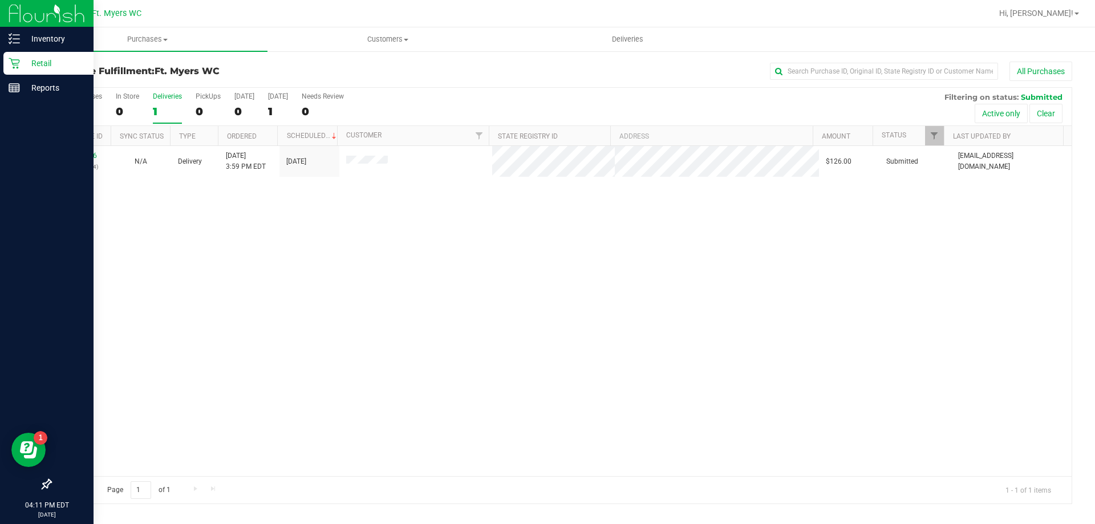
click at [27, 63] on p "Retail" at bounding box center [54, 63] width 68 height 14
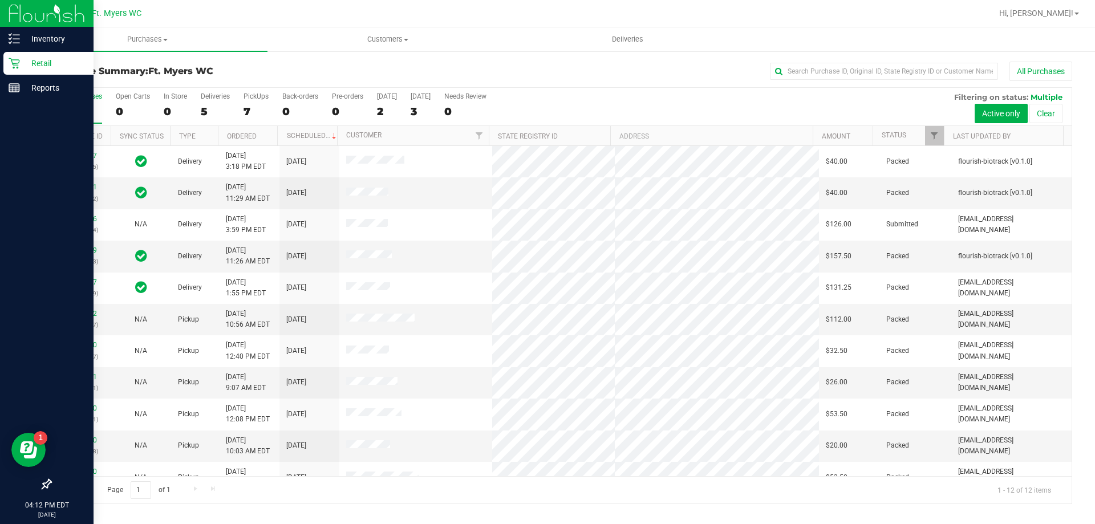
click at [25, 62] on p "Retail" at bounding box center [54, 63] width 68 height 14
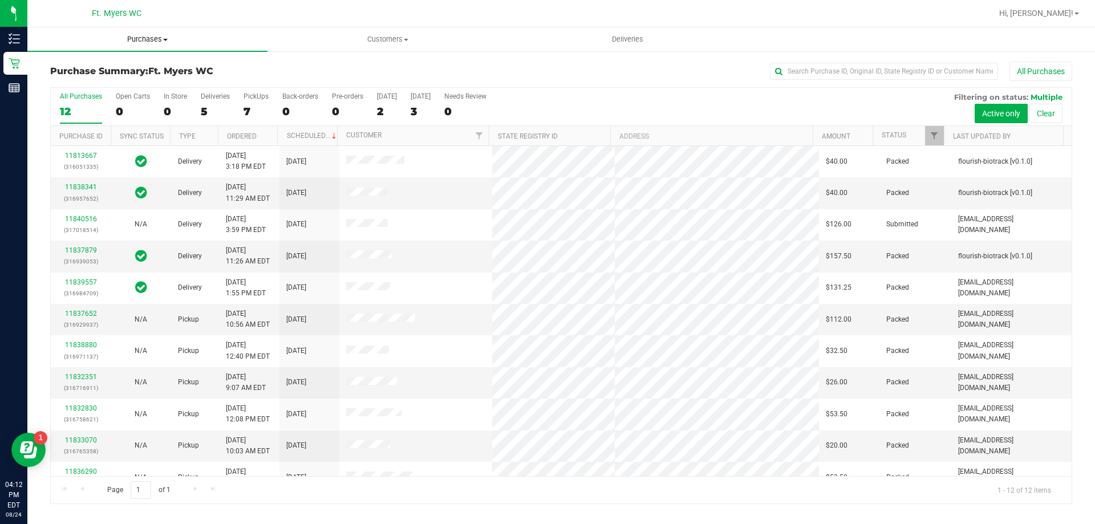
click at [147, 38] on span "Purchases" at bounding box center [147, 39] width 240 height 10
click at [98, 84] on li "Fulfillment" at bounding box center [147, 83] width 240 height 14
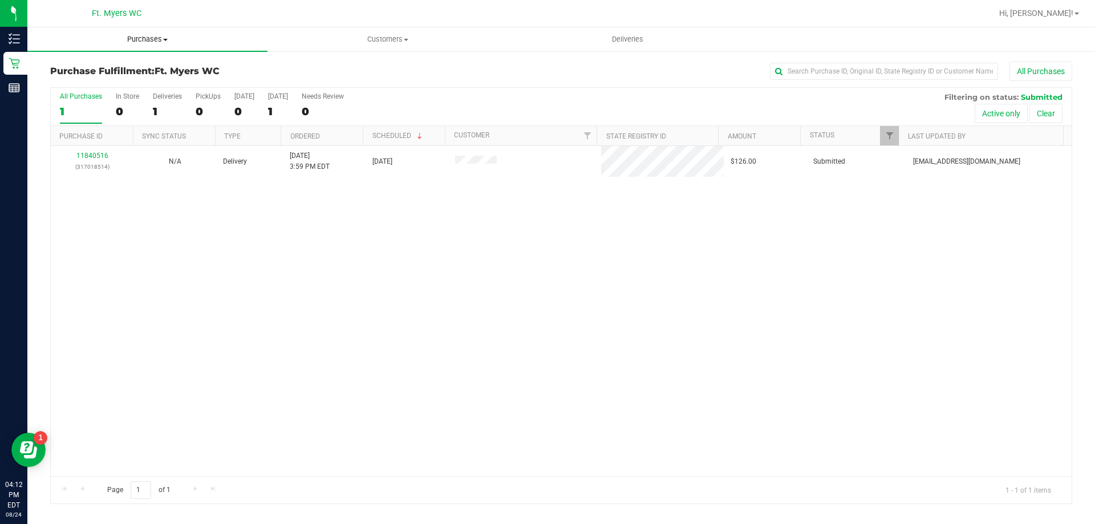
click at [160, 41] on span "Purchases" at bounding box center [147, 39] width 240 height 10
click at [112, 78] on li "Fulfillment" at bounding box center [147, 83] width 240 height 14
click at [215, 106] on div "0" at bounding box center [208, 111] width 25 height 13
click at [0, 0] on input "PickUps 0" at bounding box center [0, 0] width 0 height 0
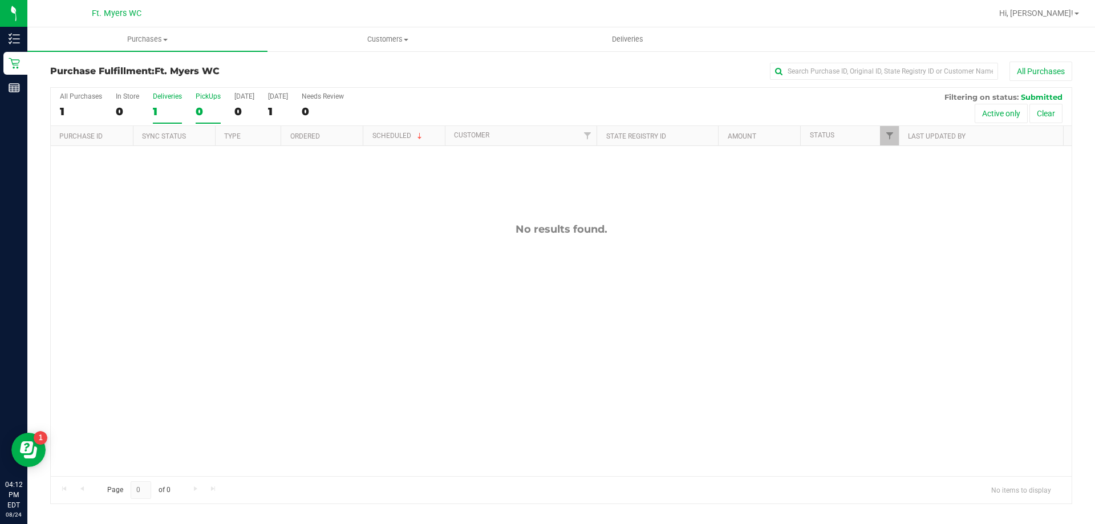
click at [178, 106] on div "1" at bounding box center [167, 111] width 29 height 13
click at [0, 0] on input "Deliveries 1" at bounding box center [0, 0] width 0 height 0
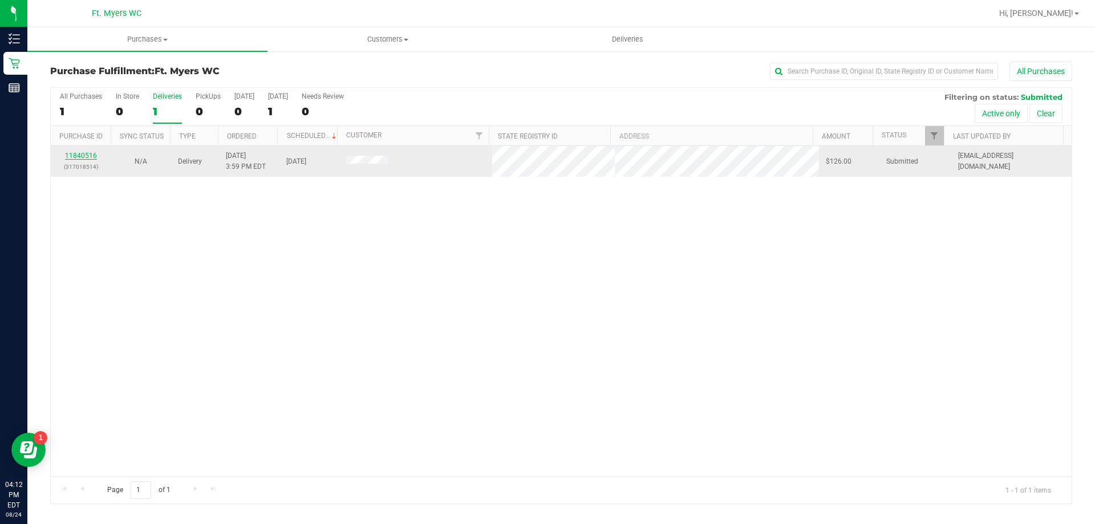
click at [92, 158] on link "11840516" at bounding box center [81, 156] width 32 height 8
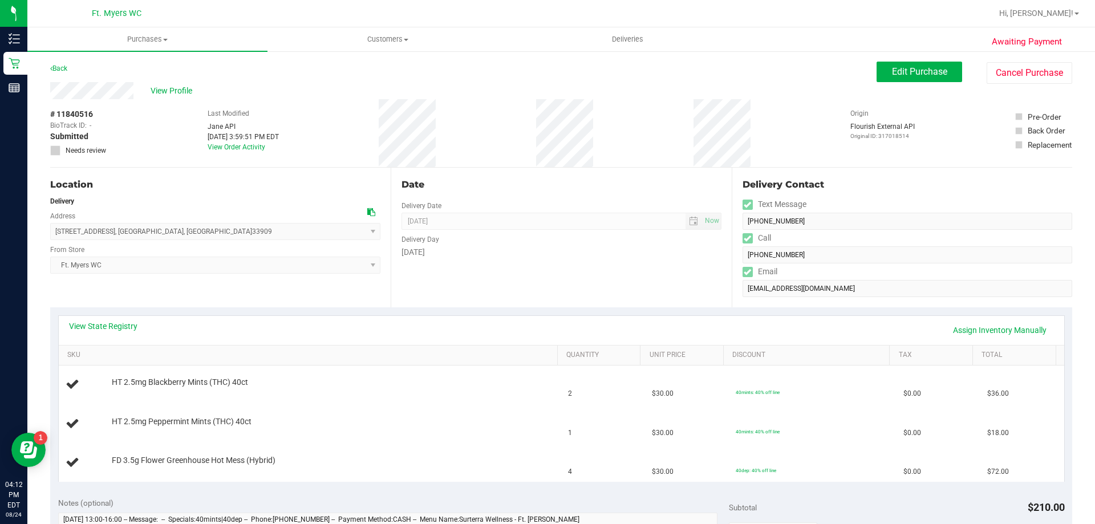
click at [512, 175] on div "Date Delivery Date 08/25/2025 Now 08/25/2025 04:00 PM Now Delivery Day Monday" at bounding box center [561, 238] width 341 height 140
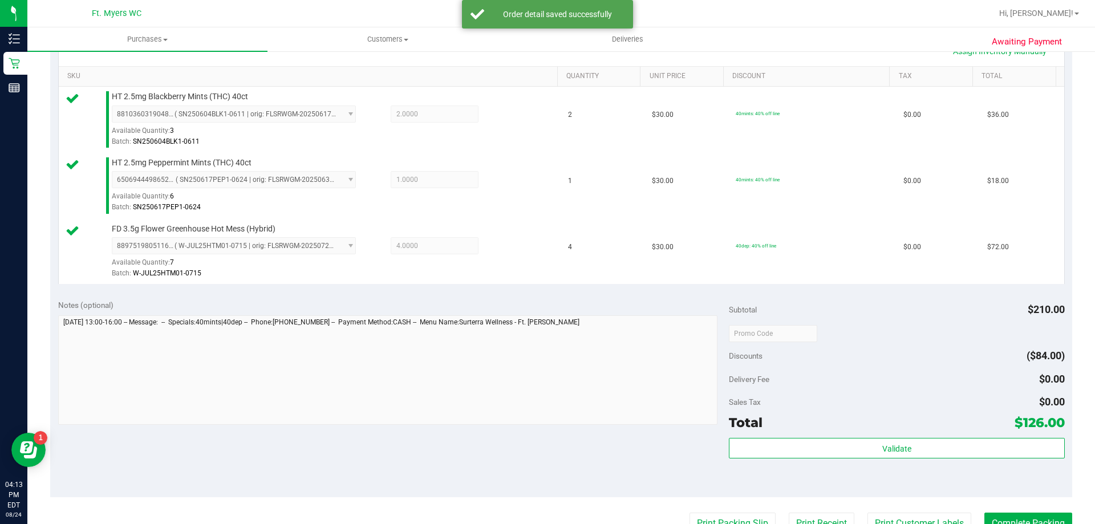
scroll to position [342, 0]
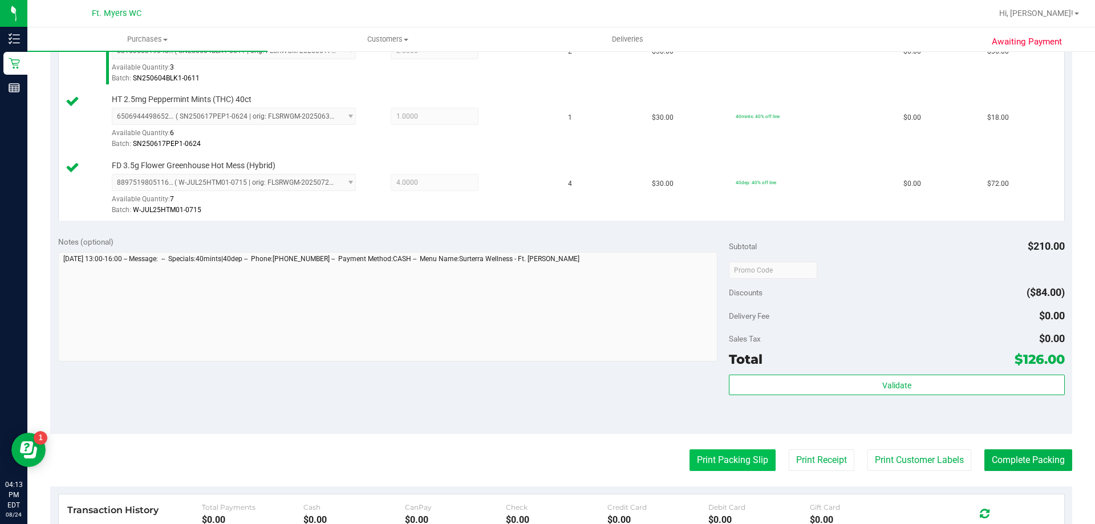
click at [746, 467] on button "Print Packing Slip" at bounding box center [733, 461] width 86 height 22
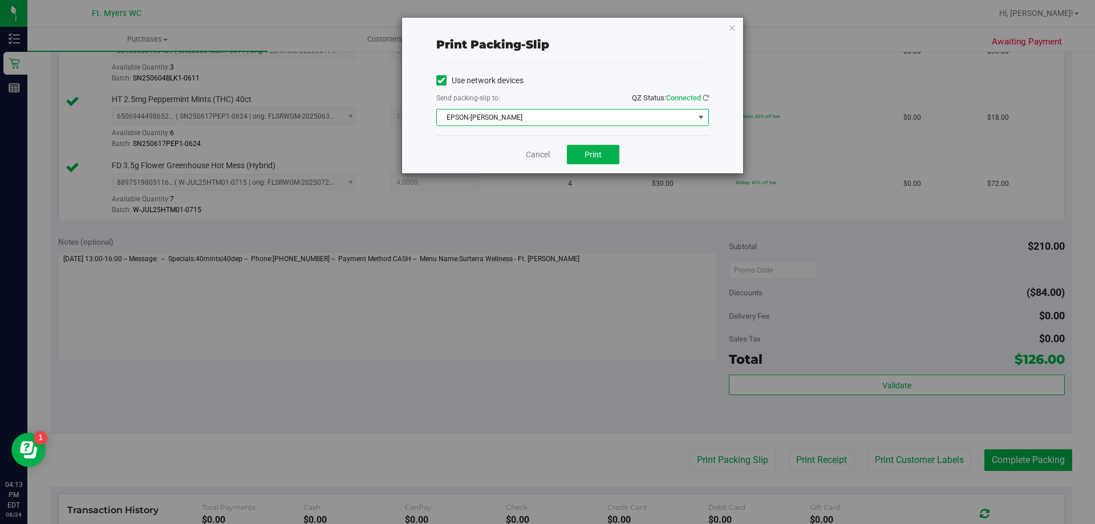
click at [600, 113] on span "EPSON-BEN-KING" at bounding box center [565, 118] width 257 height 16
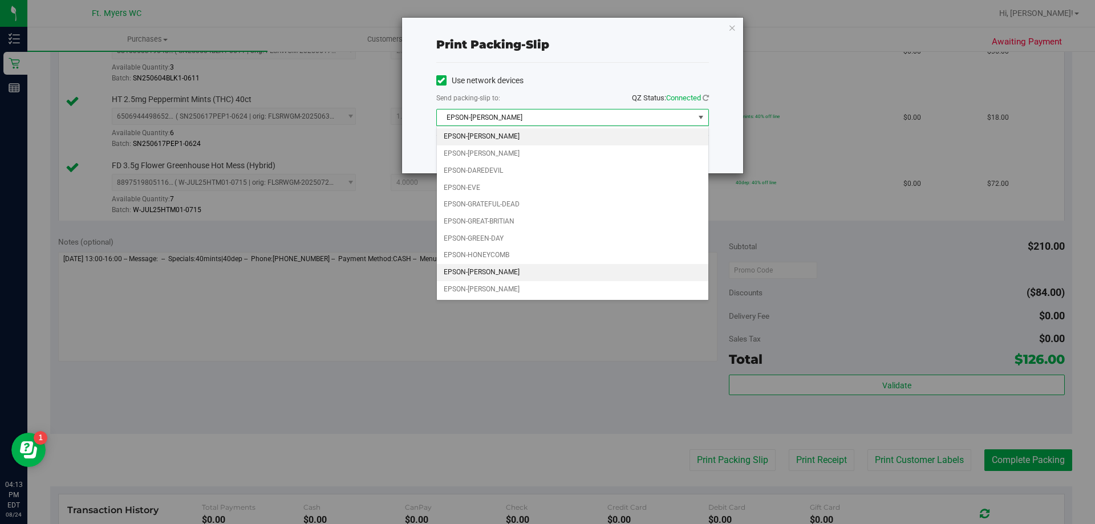
click at [498, 278] on li "EPSON-KATE-RYAN" at bounding box center [573, 272] width 272 height 17
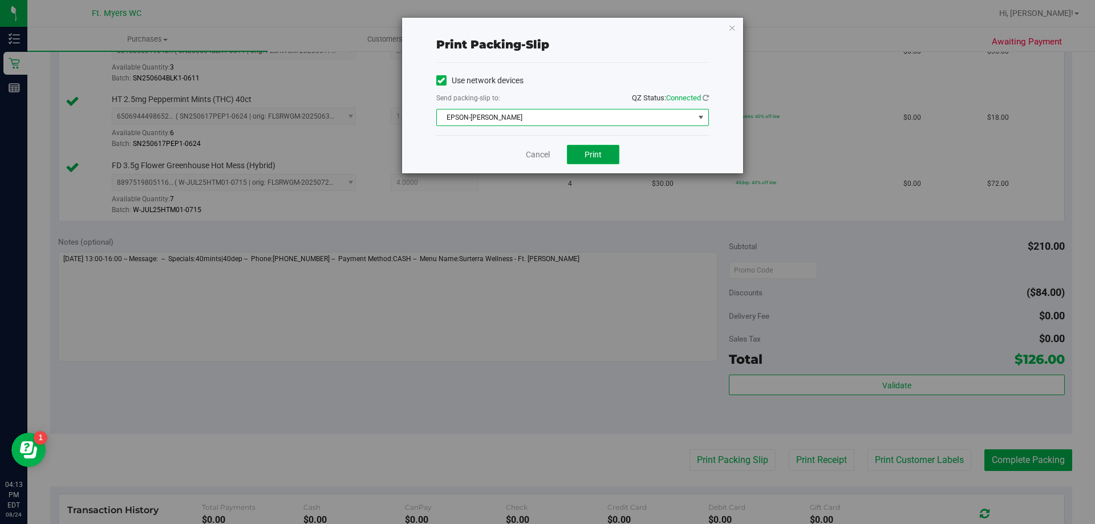
click at [603, 157] on button "Print" at bounding box center [593, 154] width 52 height 19
click at [596, 148] on button "Print" at bounding box center [593, 154] width 52 height 19
click at [730, 24] on icon "button" at bounding box center [733, 28] width 8 height 14
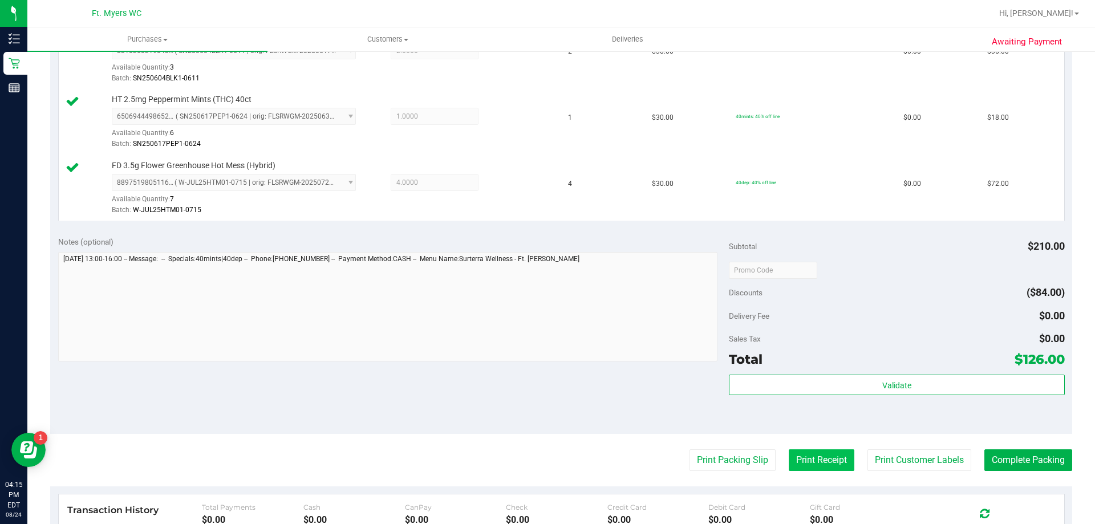
click at [802, 459] on button "Print Receipt" at bounding box center [822, 461] width 66 height 22
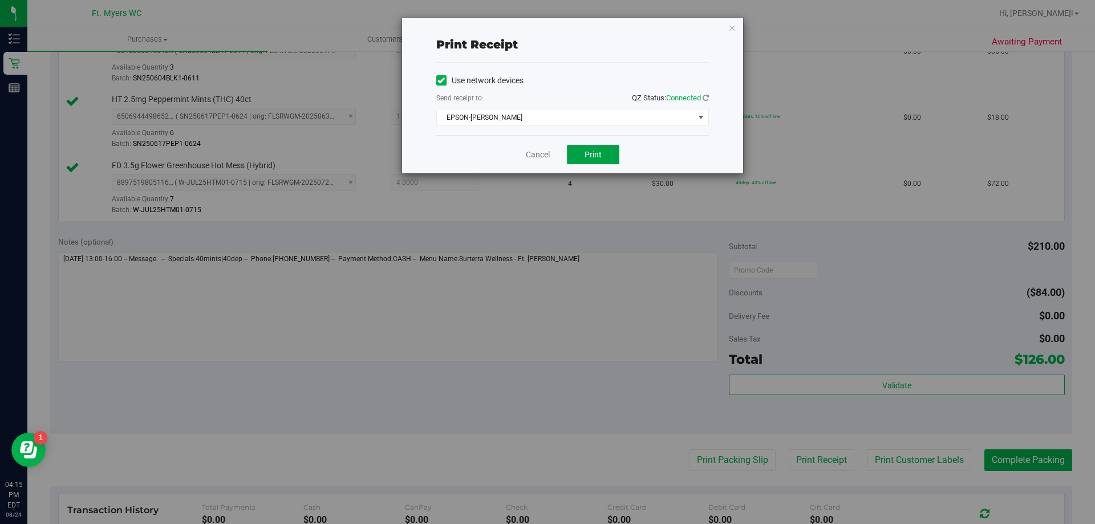
click at [613, 164] on button "Print" at bounding box center [593, 154] width 52 height 19
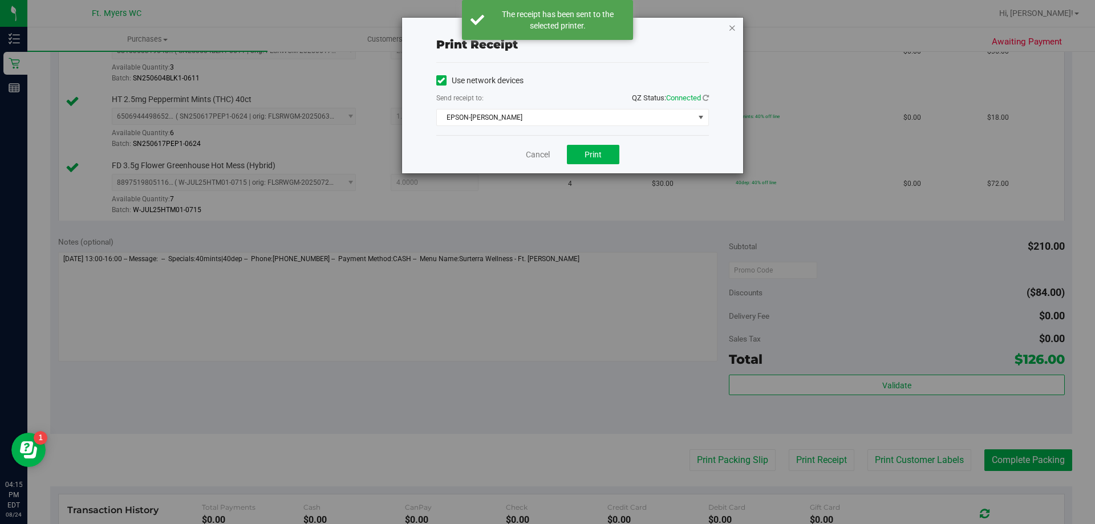
click at [734, 25] on icon "button" at bounding box center [733, 28] width 8 height 14
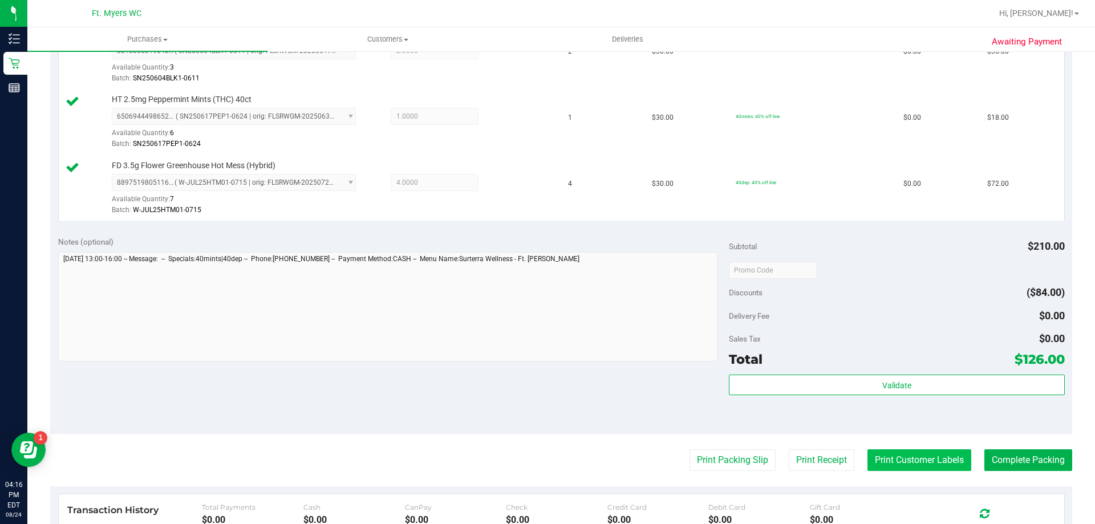
click at [897, 460] on button "Print Customer Labels" at bounding box center [920, 461] width 104 height 22
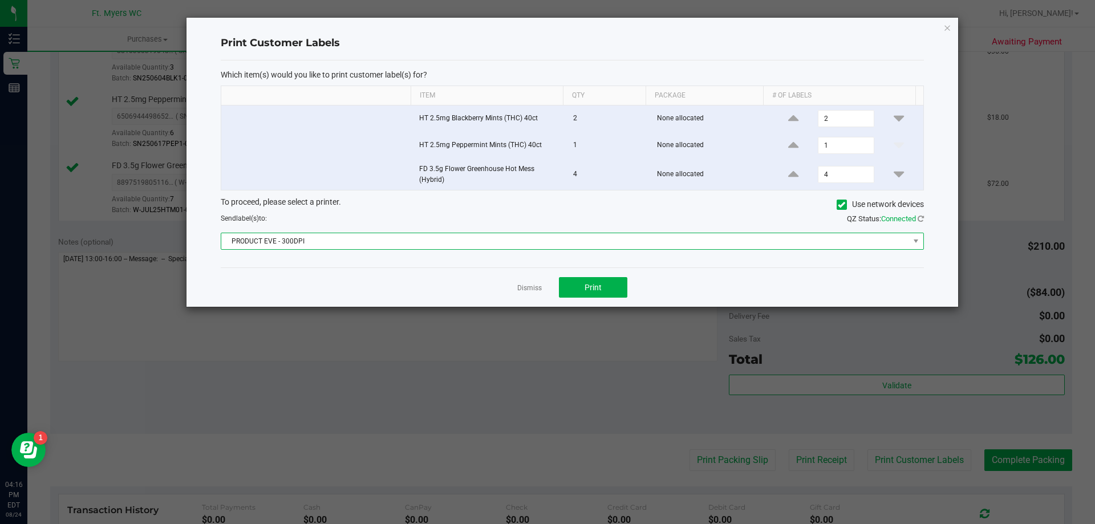
click at [575, 241] on span "PRODUCT EVE - 300DPI" at bounding box center [565, 241] width 688 height 16
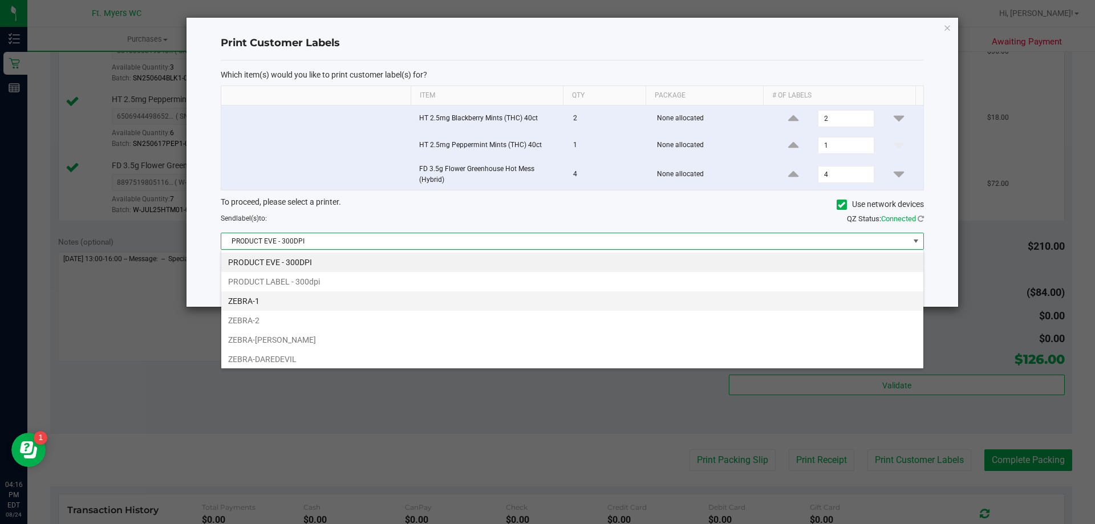
scroll to position [22, 0]
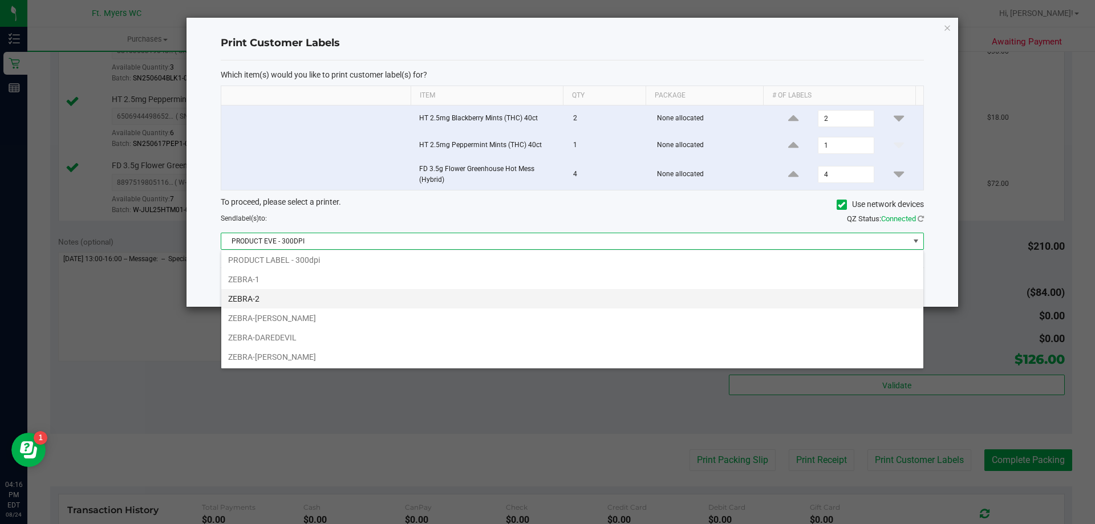
click at [289, 302] on li "ZEBRA-2" at bounding box center [572, 298] width 702 height 19
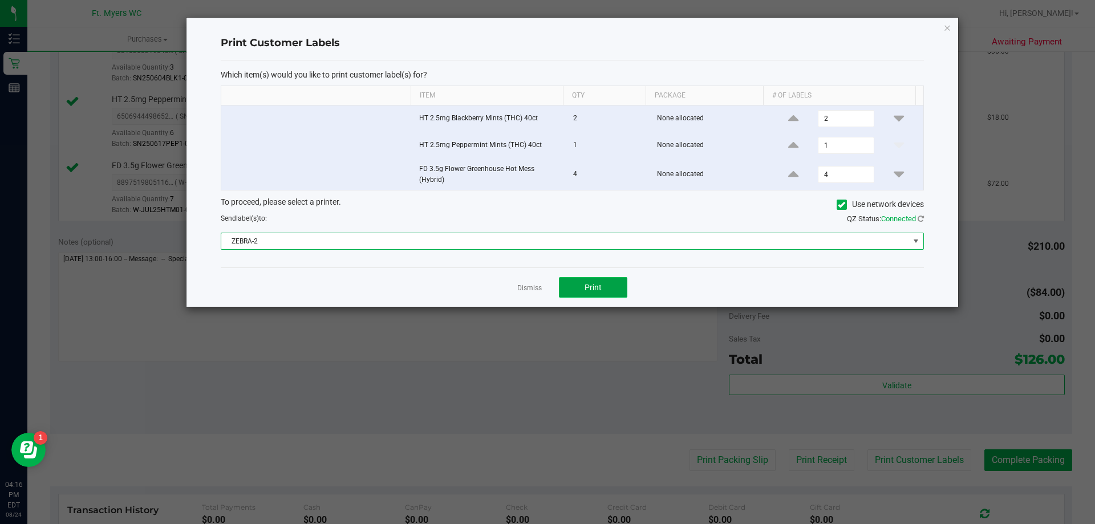
click at [602, 292] on button "Print" at bounding box center [593, 287] width 68 height 21
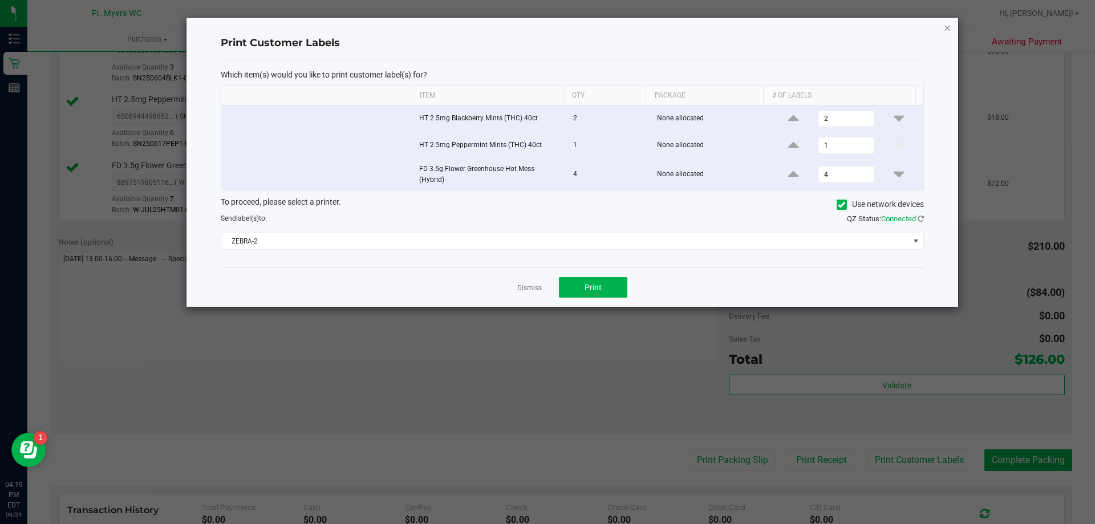
click at [949, 26] on icon "button" at bounding box center [948, 28] width 8 height 14
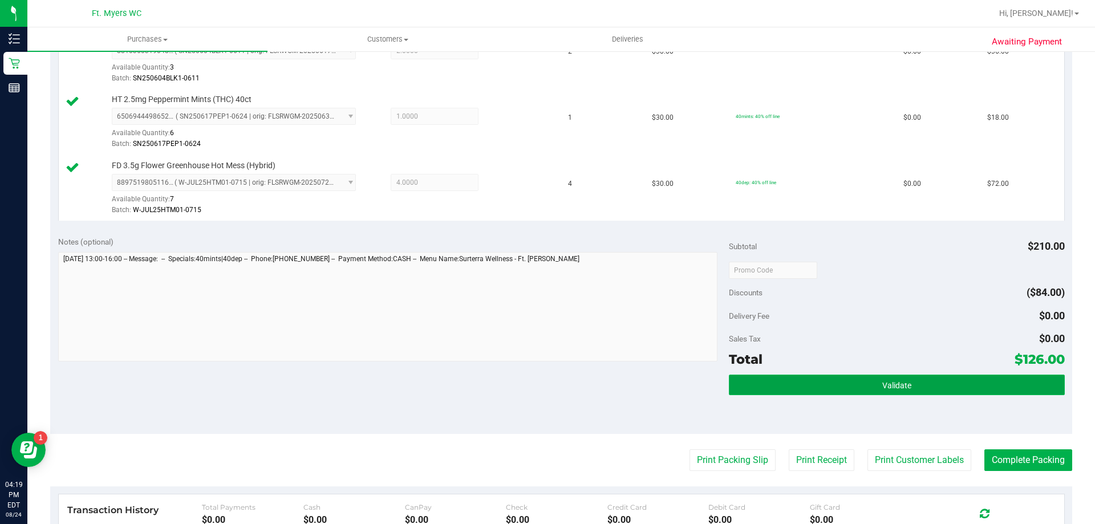
click at [945, 380] on button "Validate" at bounding box center [896, 385] width 335 height 21
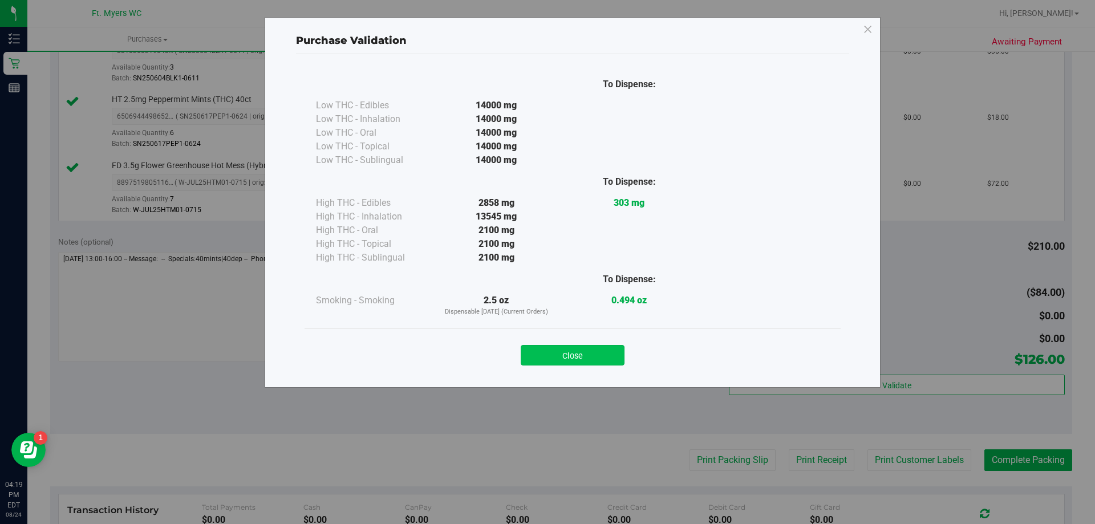
click at [579, 349] on button "Close" at bounding box center [573, 355] width 104 height 21
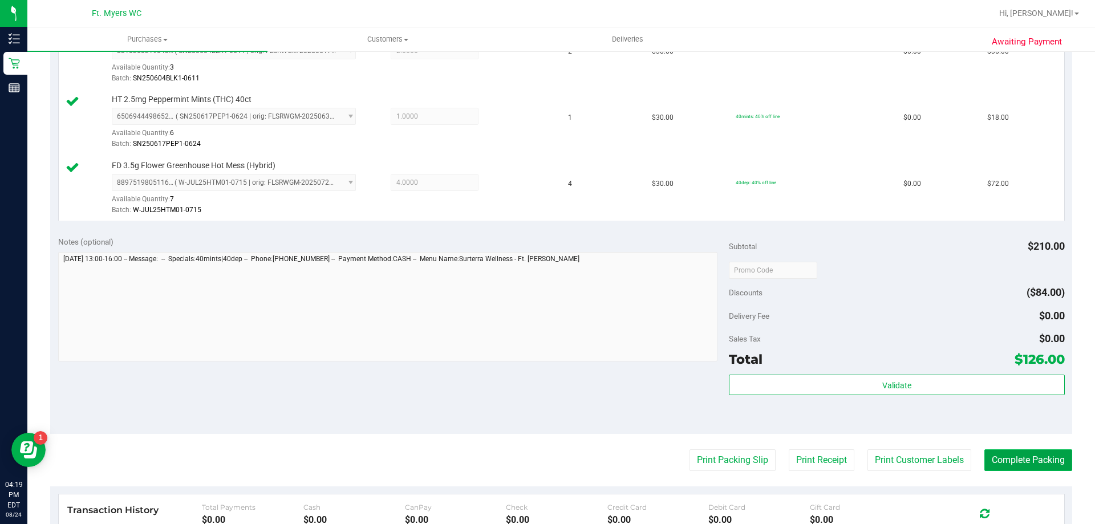
click at [1022, 462] on button "Complete Packing" at bounding box center [1029, 461] width 88 height 22
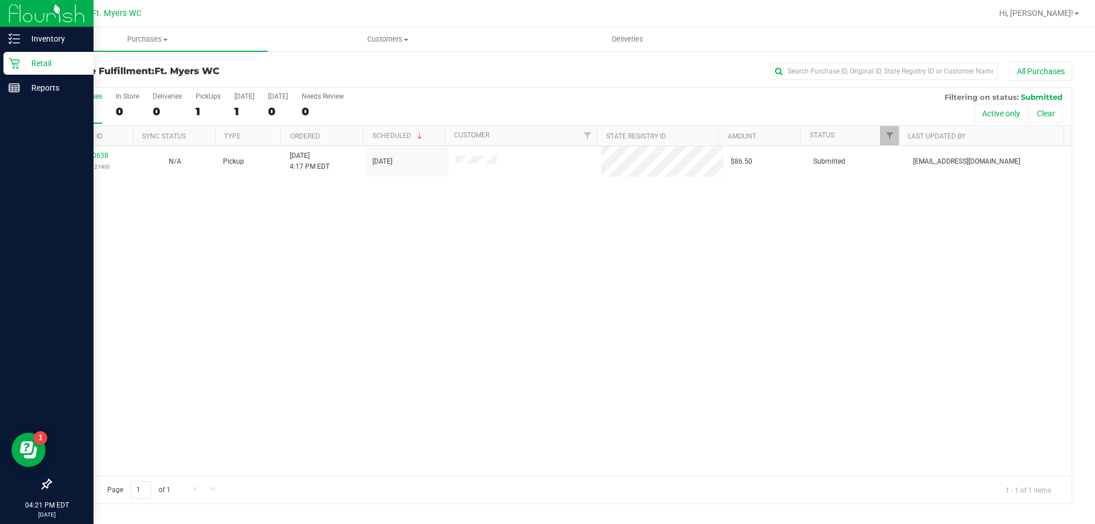
click at [25, 59] on p "Retail" at bounding box center [54, 63] width 68 height 14
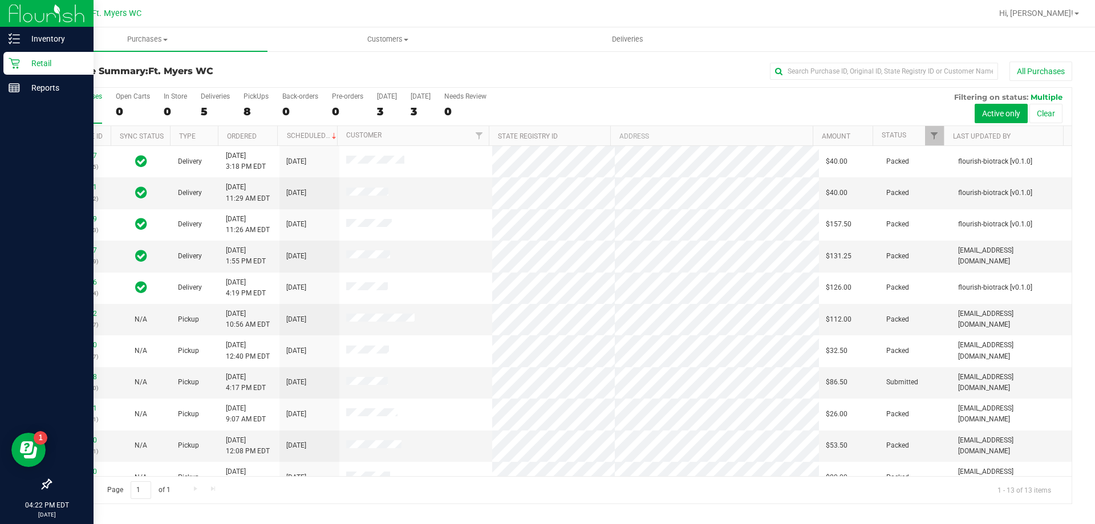
click at [10, 65] on icon at bounding box center [14, 63] width 11 height 11
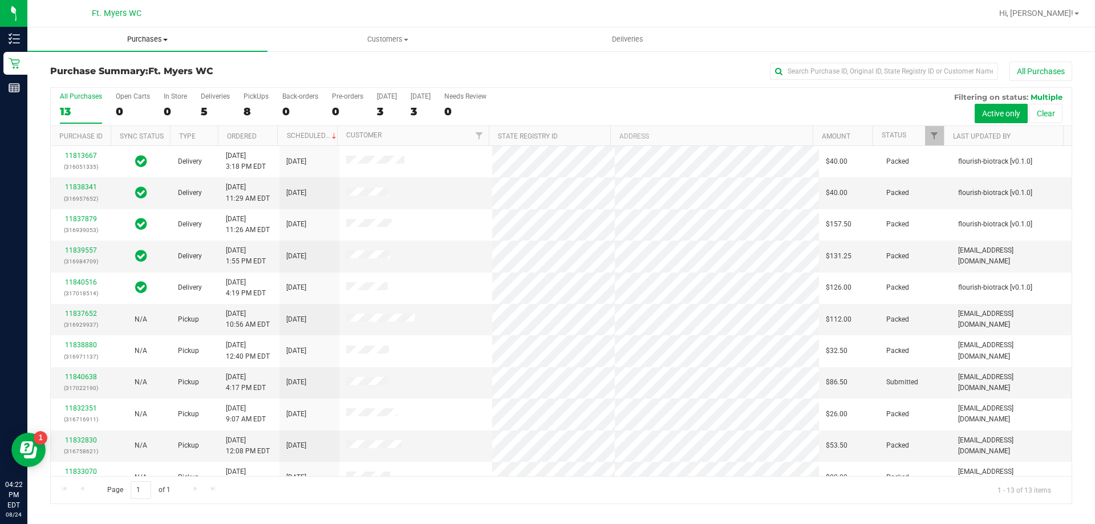
click at [179, 45] on uib-tab-heading "Purchases Summary of purchases Fulfillment All purchases" at bounding box center [147, 39] width 240 height 24
click at [199, 84] on li "Fulfillment" at bounding box center [147, 83] width 240 height 14
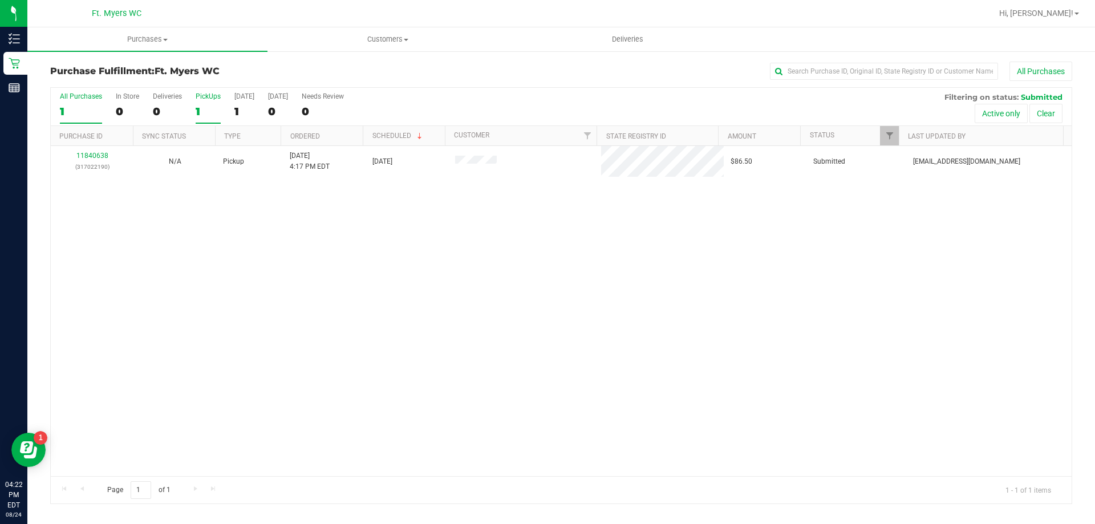
click at [208, 103] on label "PickUps 1" at bounding box center [208, 107] width 25 height 31
click at [0, 0] on input "PickUps 1" at bounding box center [0, 0] width 0 height 0
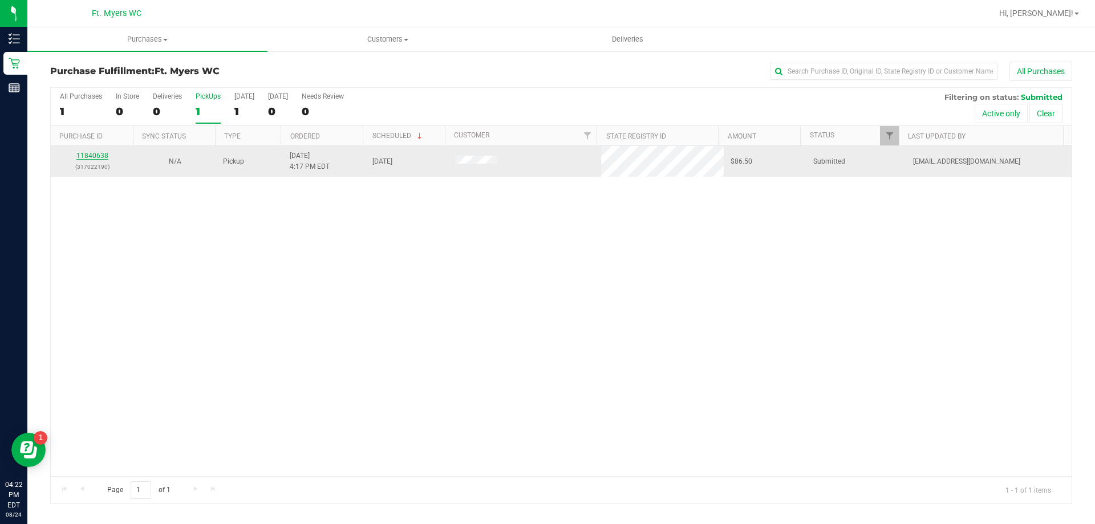
click at [102, 153] on link "11840638" at bounding box center [92, 156] width 32 height 8
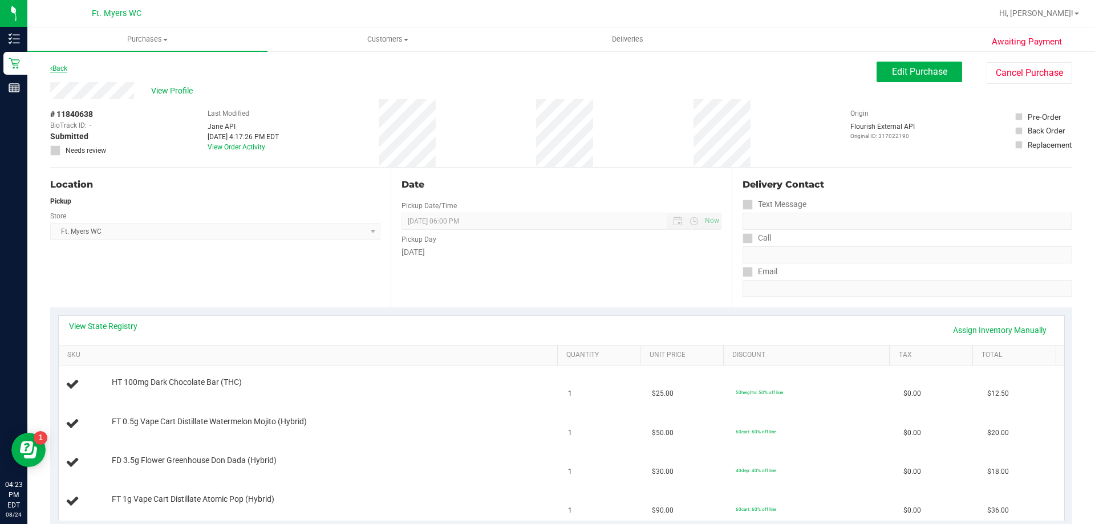
click at [67, 68] on link "Back" at bounding box center [58, 68] width 17 height 8
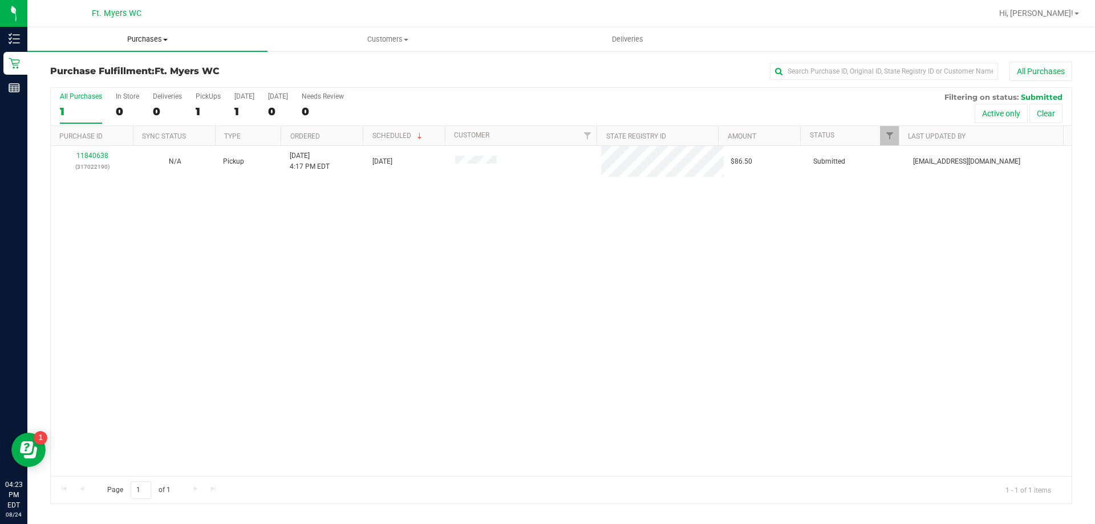
click at [163, 33] on uib-tab-heading "Purchases Summary of purchases Fulfillment All purchases" at bounding box center [147, 39] width 240 height 24
click at [59, 87] on span "Fulfillment" at bounding box center [62, 83] width 71 height 10
click at [148, 43] on span "Purchases" at bounding box center [147, 39] width 240 height 10
click at [107, 88] on li "Fulfillment" at bounding box center [147, 83] width 240 height 14
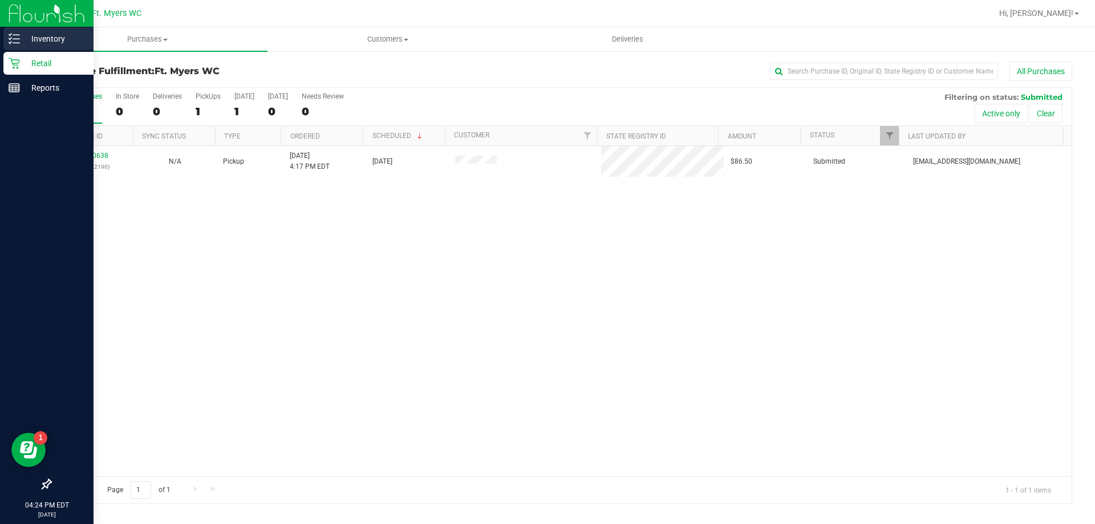
click at [47, 41] on p "Inventory" at bounding box center [54, 39] width 68 height 14
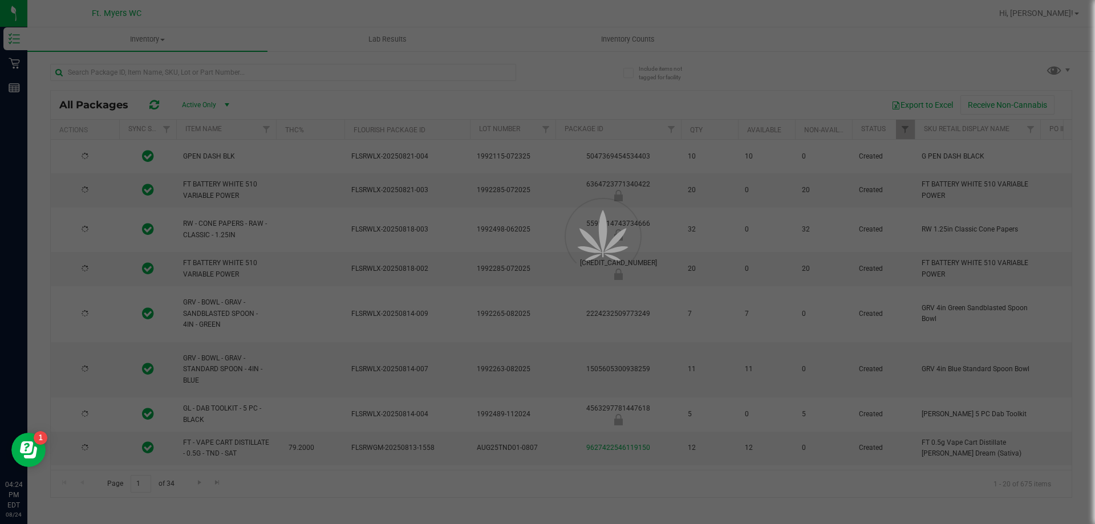
click at [668, 41] on div at bounding box center [547, 262] width 1095 height 524
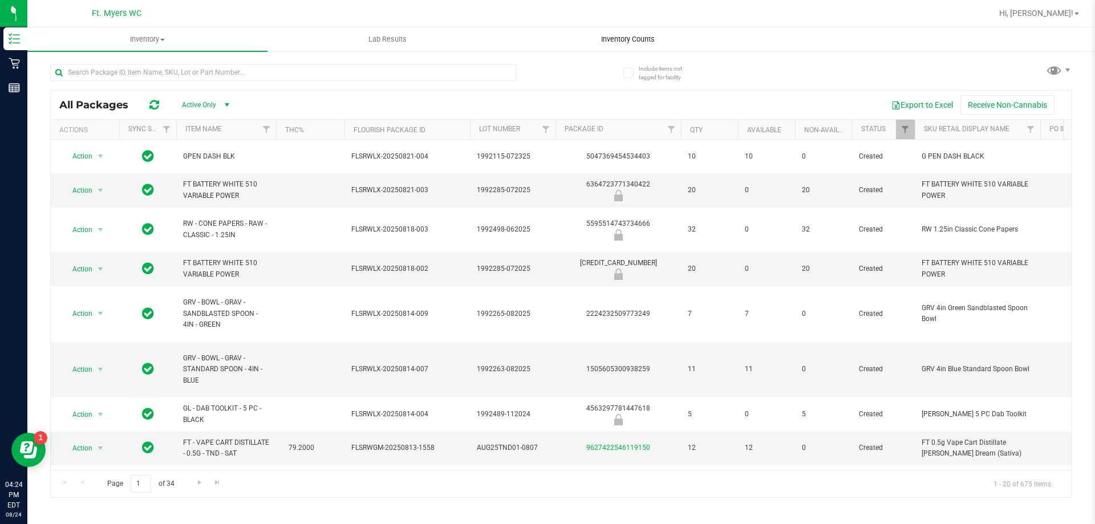
click at [665, 41] on span "Inventory Counts" at bounding box center [628, 39] width 84 height 10
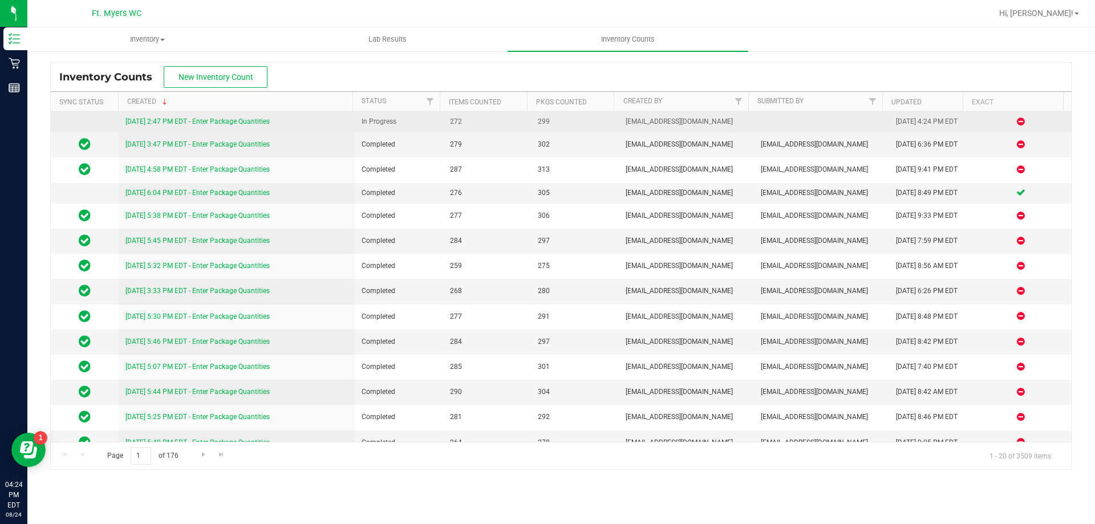
click at [256, 119] on link "[DATE] 2:47 PM EDT - Enter Package Quantities" at bounding box center [198, 122] width 144 height 8
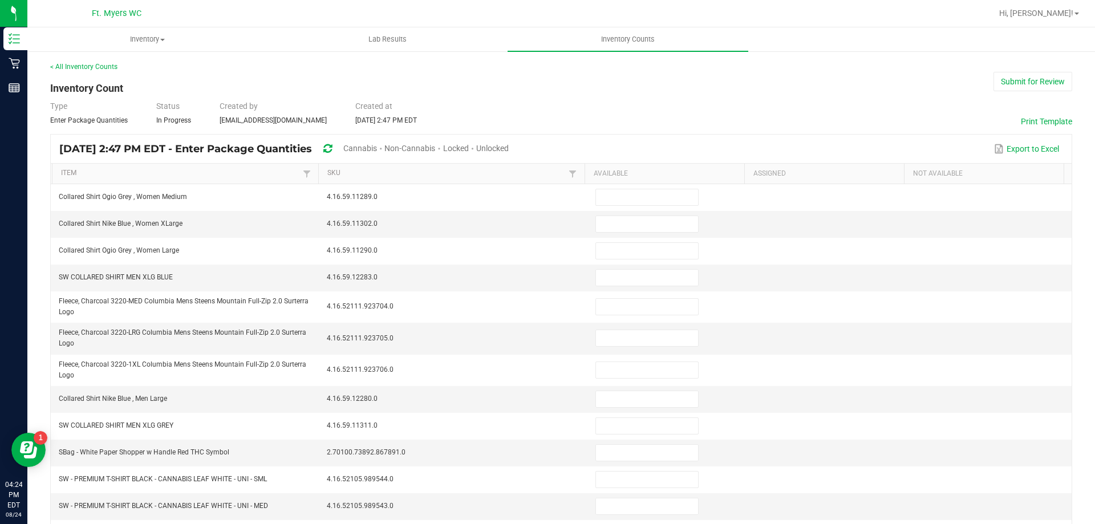
click at [377, 145] on span "Cannabis" at bounding box center [360, 148] width 34 height 9
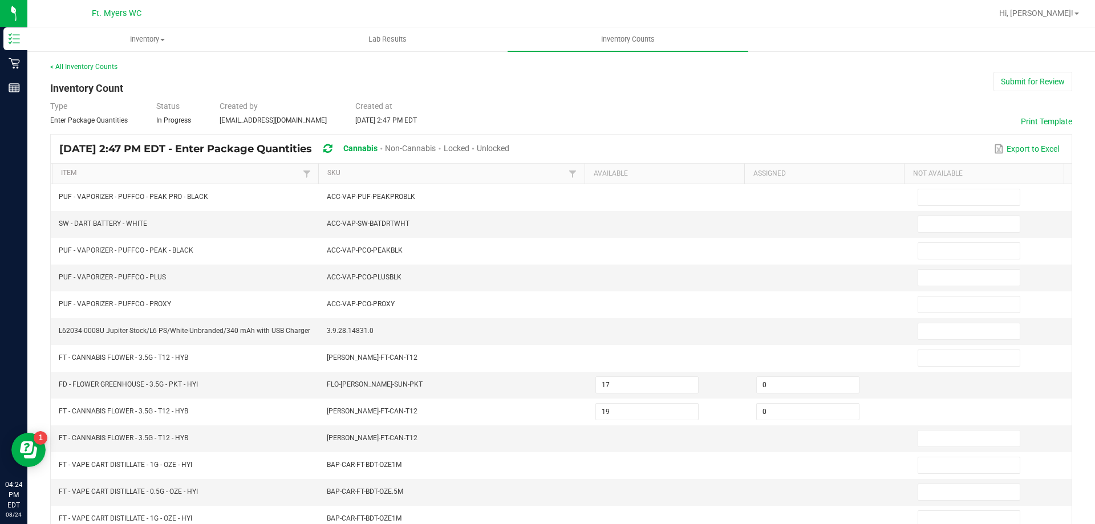
click at [509, 148] on span "Unlocked" at bounding box center [493, 148] width 33 height 9
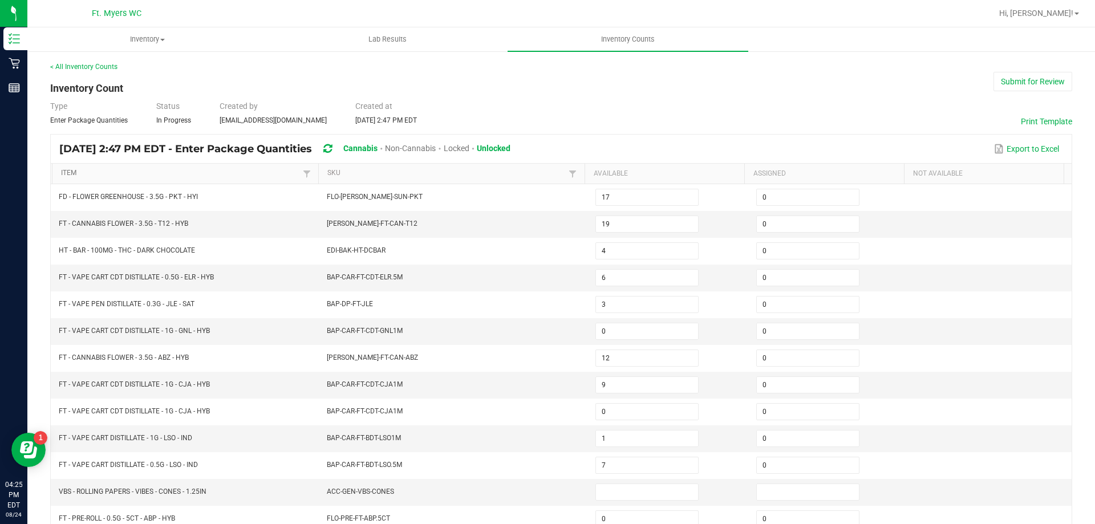
click at [243, 172] on link "Item" at bounding box center [180, 173] width 238 height 9
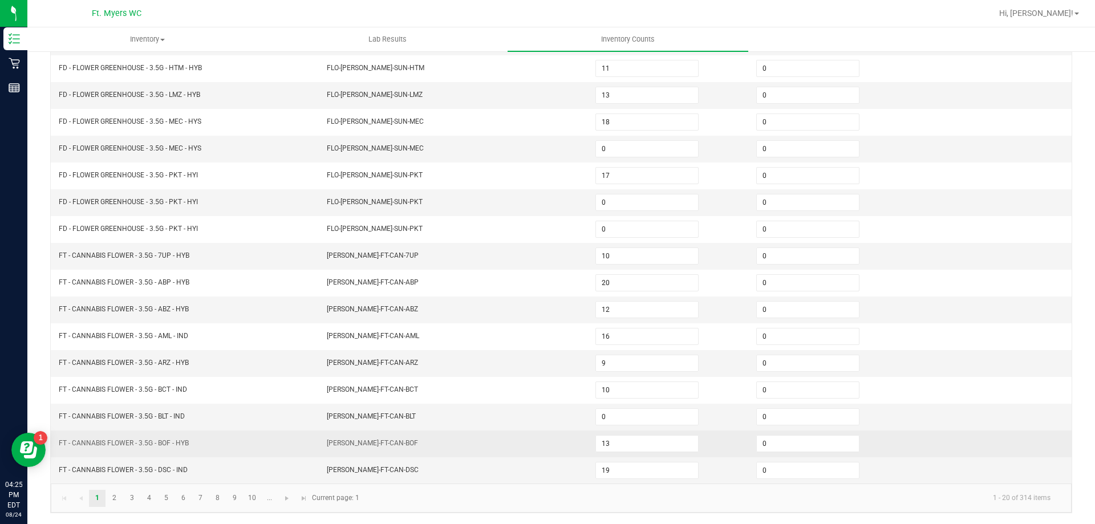
scroll to position [237, 0]
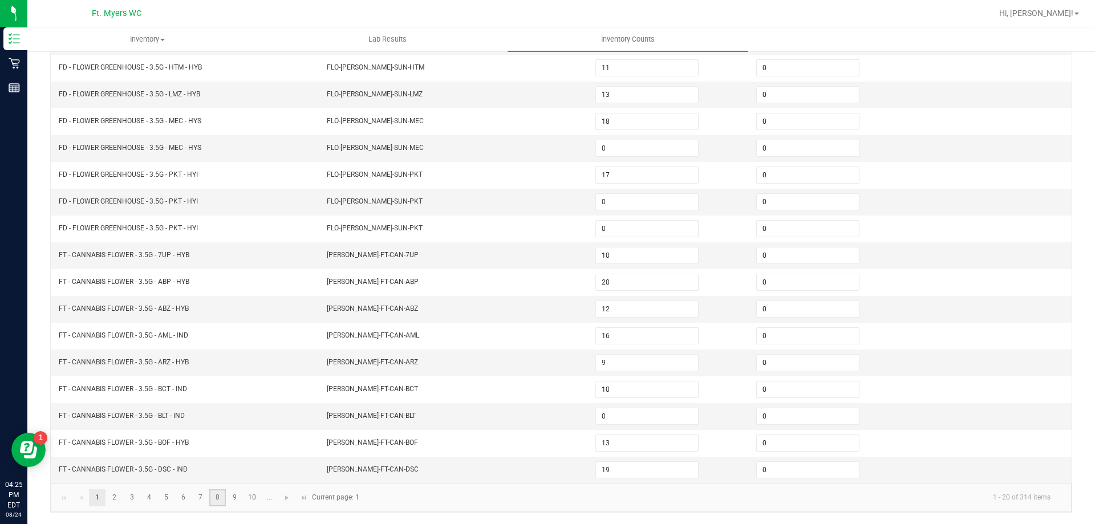
click at [222, 495] on link "8" at bounding box center [217, 498] width 17 height 17
click at [203, 497] on link "7" at bounding box center [200, 498] width 17 height 17
click at [262, 502] on link "..." at bounding box center [269, 498] width 17 height 17
click at [260, 502] on kendo-pager "... 11 12 13 14 15 16 201 - 220 of 314 items Current page: 11" at bounding box center [561, 497] width 1021 height 29
click at [189, 501] on link "15" at bounding box center [183, 498] width 17 height 17
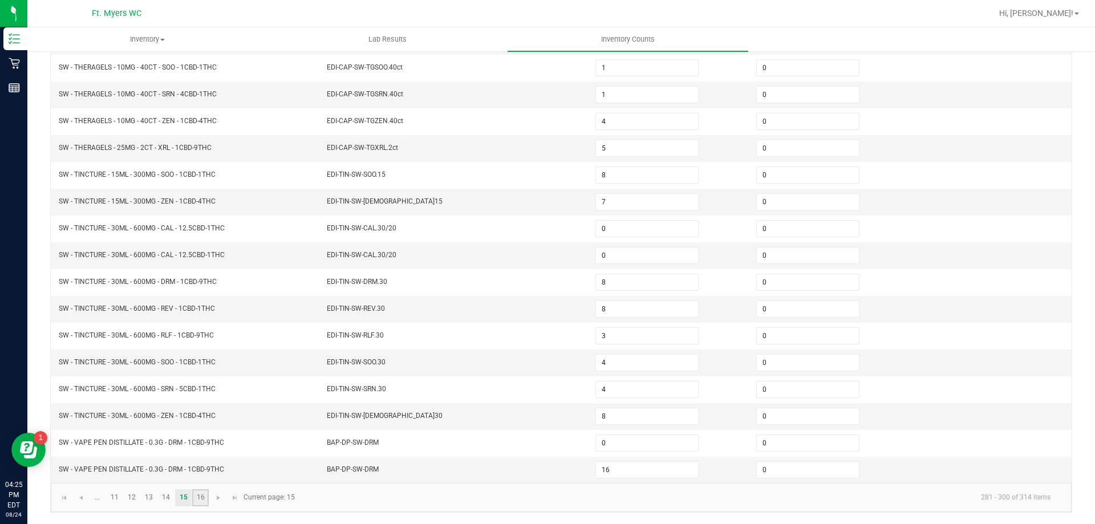
click at [197, 499] on link "16" at bounding box center [200, 498] width 17 height 17
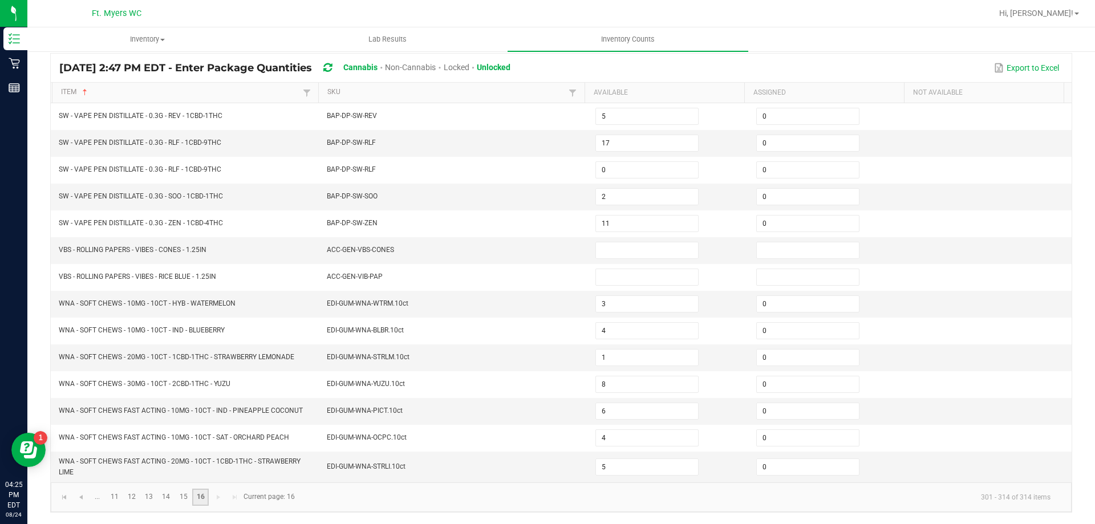
scroll to position [81, 0]
click at [127, 500] on link "12" at bounding box center [132, 497] width 17 height 17
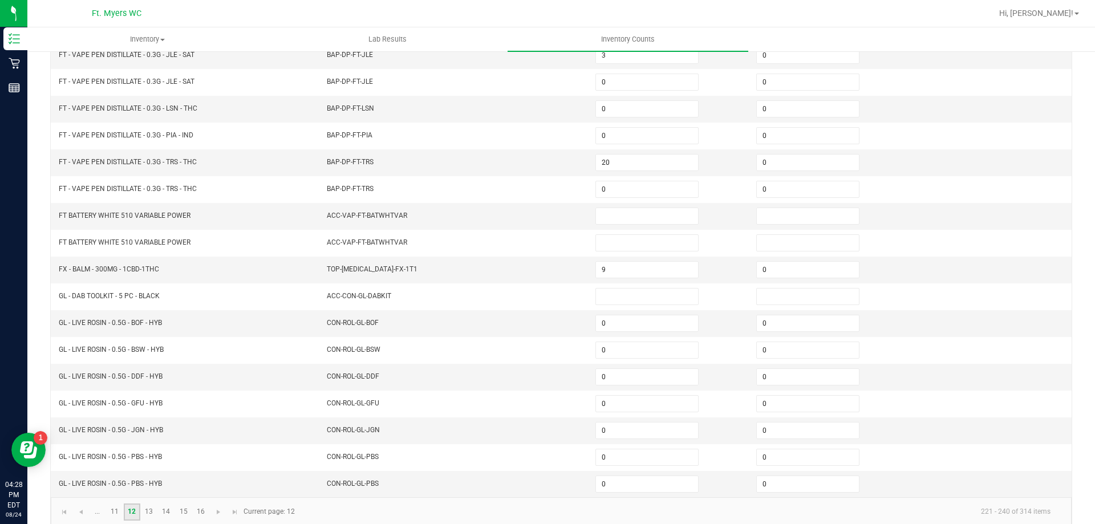
scroll to position [237, 0]
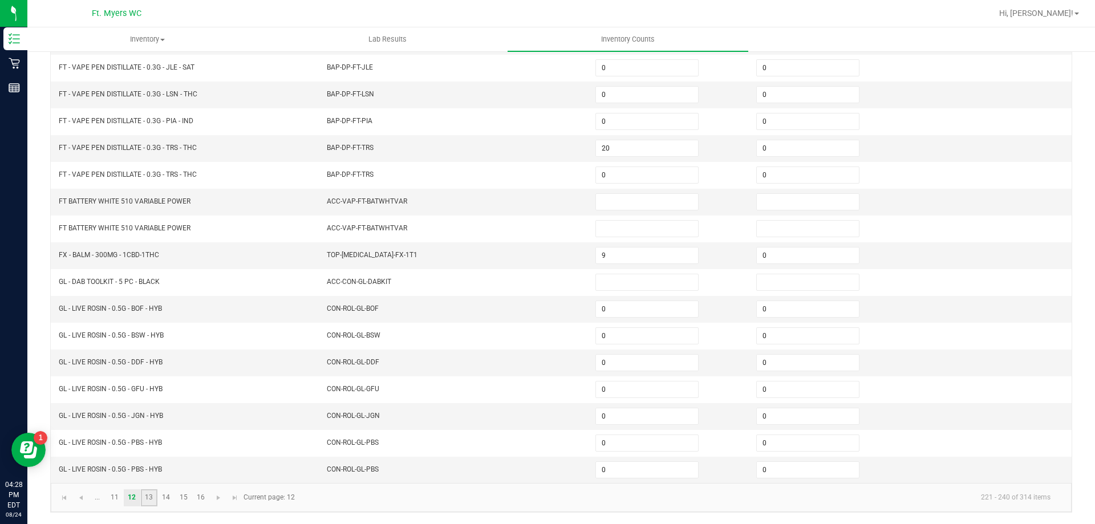
click at [149, 499] on link "13" at bounding box center [149, 498] width 17 height 17
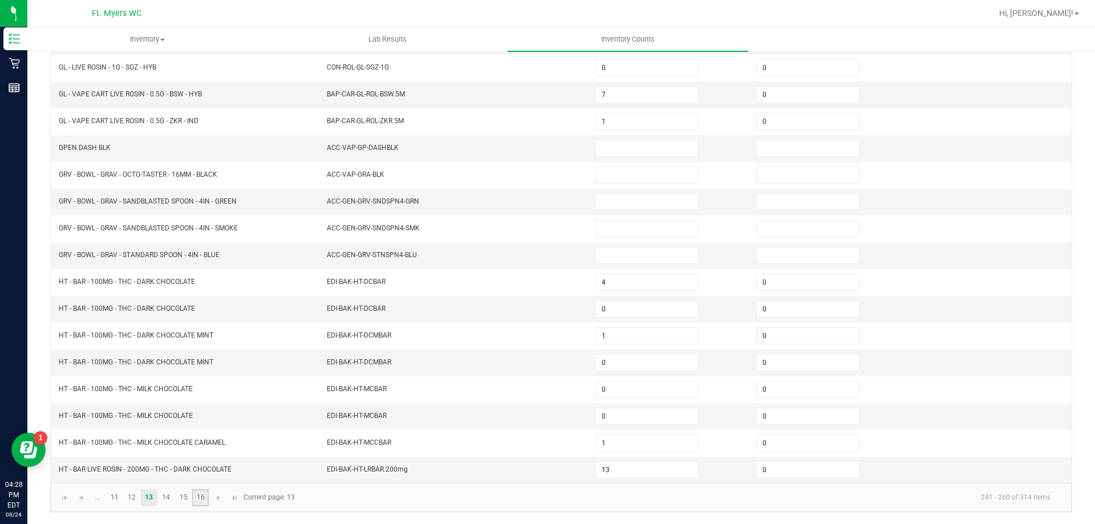
click at [197, 499] on link "16" at bounding box center [200, 498] width 17 height 17
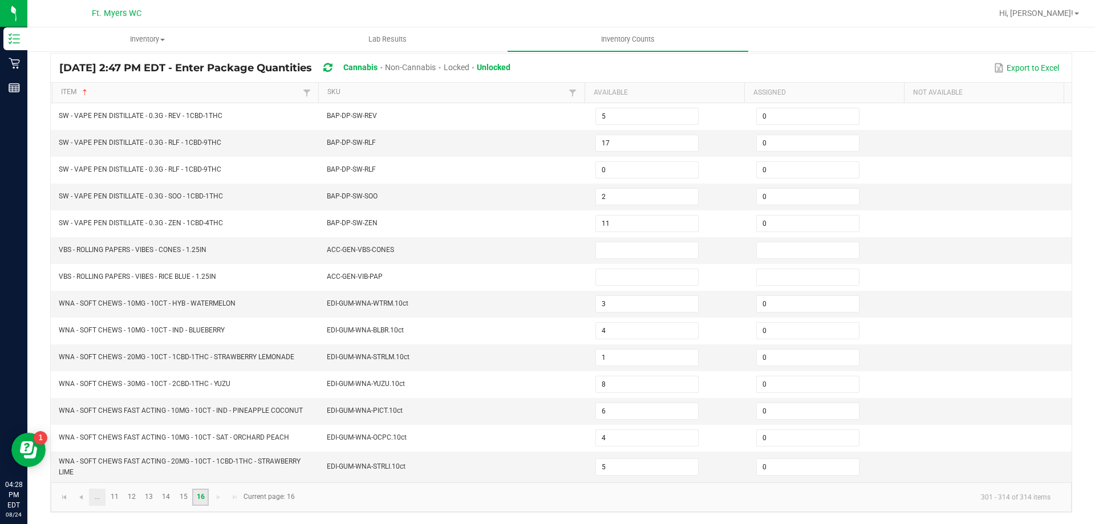
scroll to position [81, 0]
click at [118, 496] on link "11" at bounding box center [114, 497] width 17 height 17
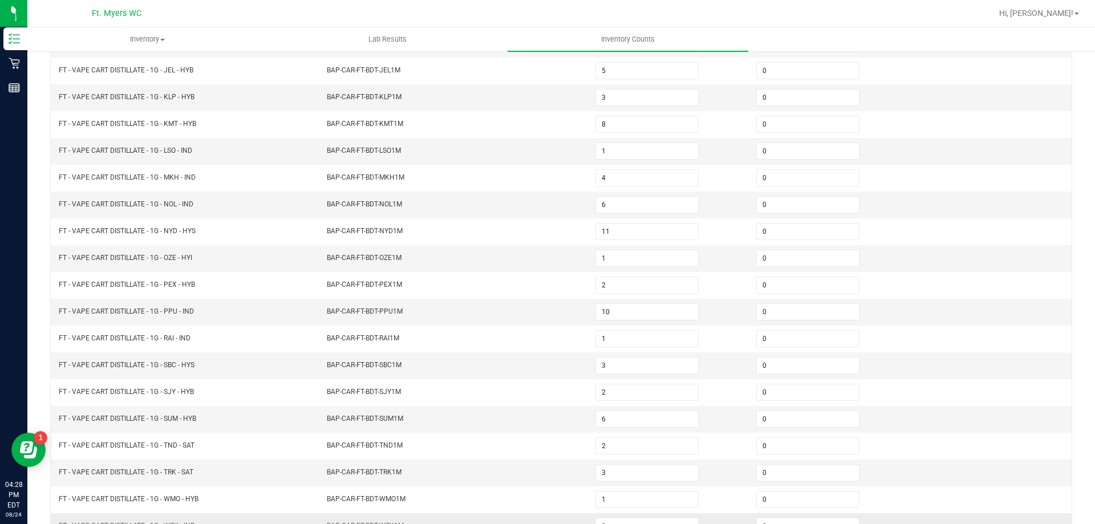
scroll to position [237, 0]
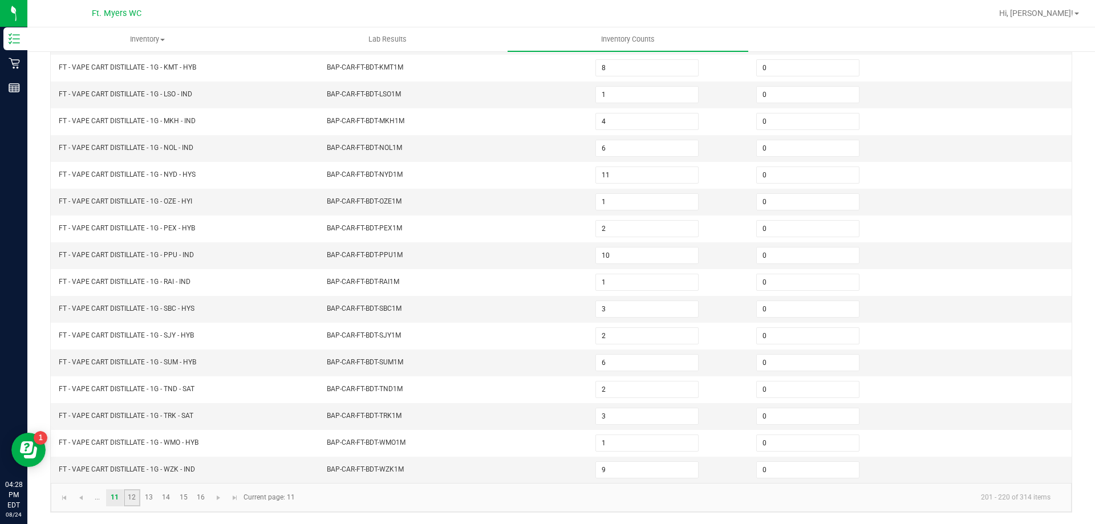
click at [127, 493] on link "12" at bounding box center [132, 498] width 17 height 17
click at [79, 496] on span "Go to the previous page" at bounding box center [80, 498] width 9 height 9
click at [80, 496] on span "Go to the previous page" at bounding box center [80, 498] width 9 height 9
click at [86, 492] on link at bounding box center [80, 498] width 17 height 17
click at [113, 495] on link "2" at bounding box center [114, 498] width 17 height 17
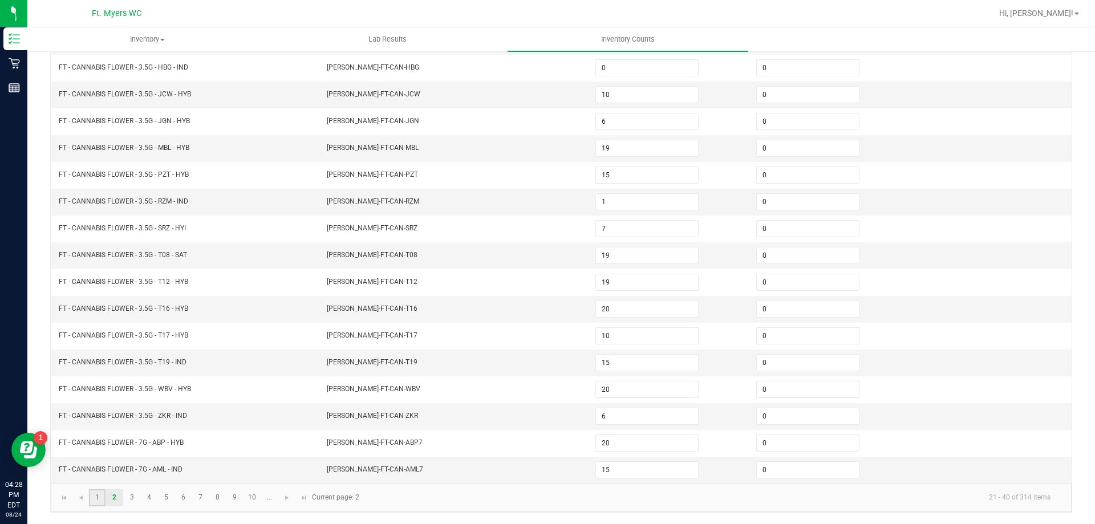
click at [103, 499] on link "1" at bounding box center [97, 498] width 17 height 17
click at [165, 491] on link "5" at bounding box center [166, 498] width 17 height 17
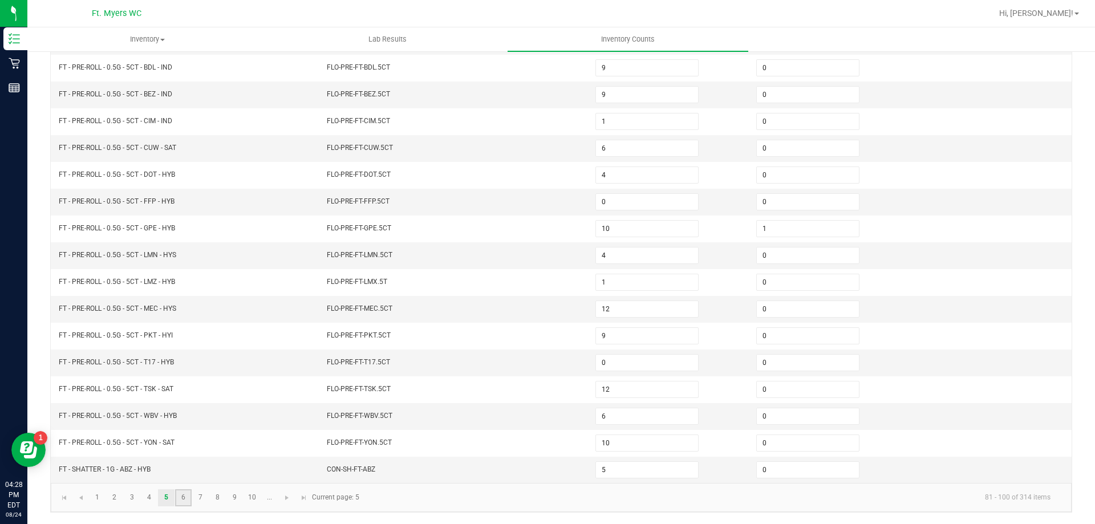
click at [181, 498] on link "6" at bounding box center [183, 498] width 17 height 17
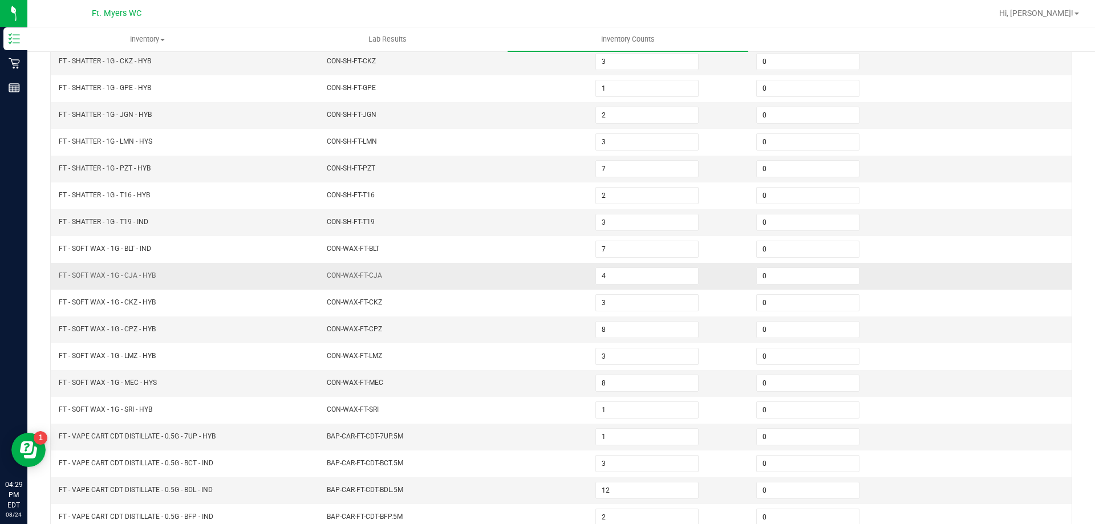
scroll to position [9, 0]
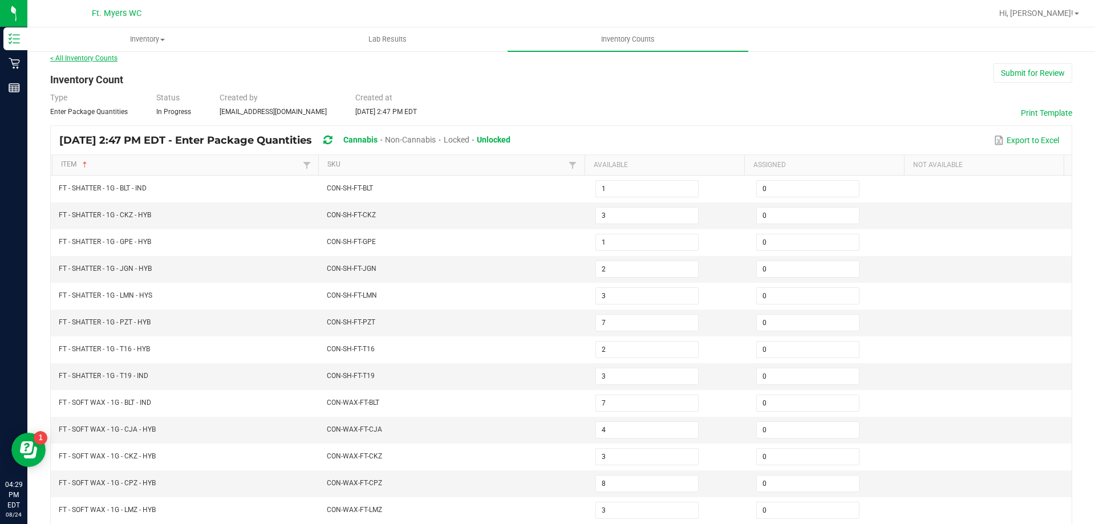
click at [100, 56] on link "< All Inventory Counts" at bounding box center [83, 58] width 67 height 8
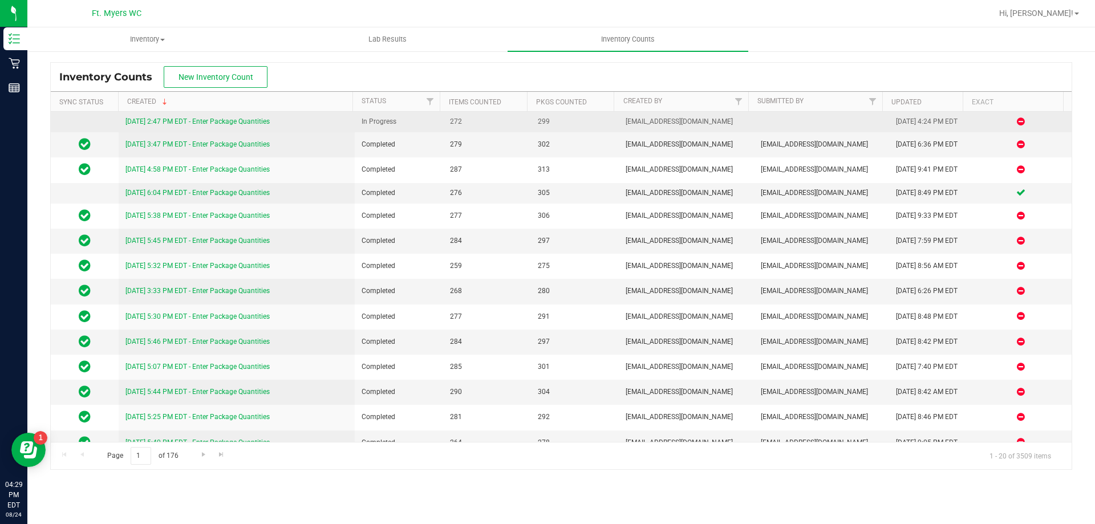
click at [257, 119] on link "[DATE] 2:47 PM EDT - Enter Package Quantities" at bounding box center [198, 122] width 144 height 8
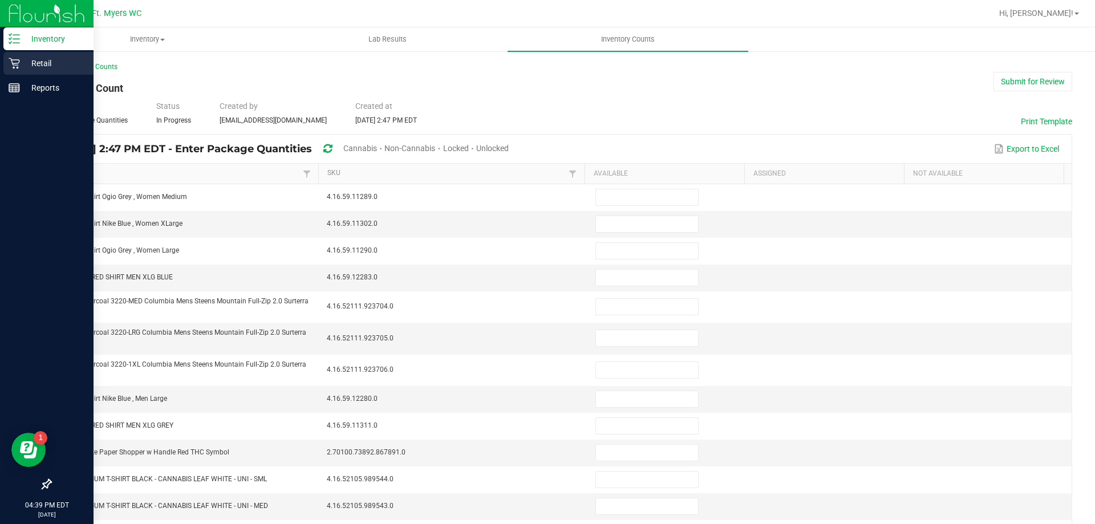
click at [18, 72] on div "Retail" at bounding box center [48, 63] width 90 height 23
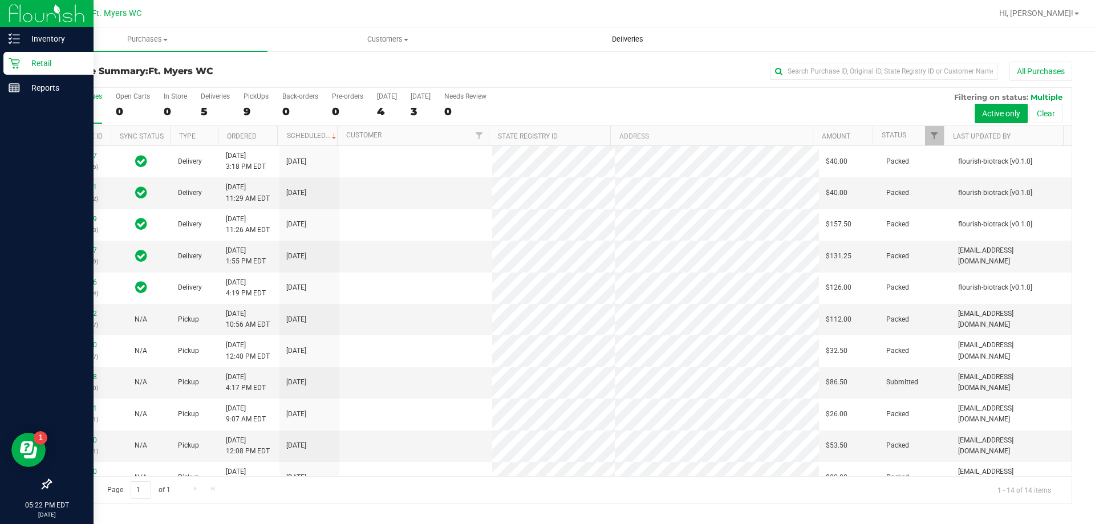
click at [660, 40] on uib-tab-heading "Deliveries" at bounding box center [627, 39] width 239 height 23
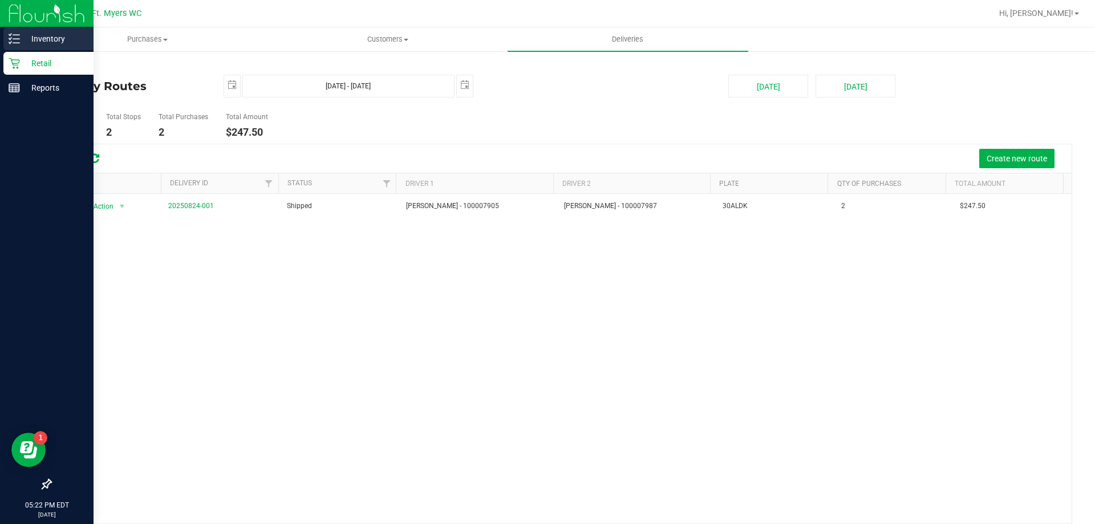
click at [48, 46] on div "Inventory" at bounding box center [48, 38] width 90 height 23
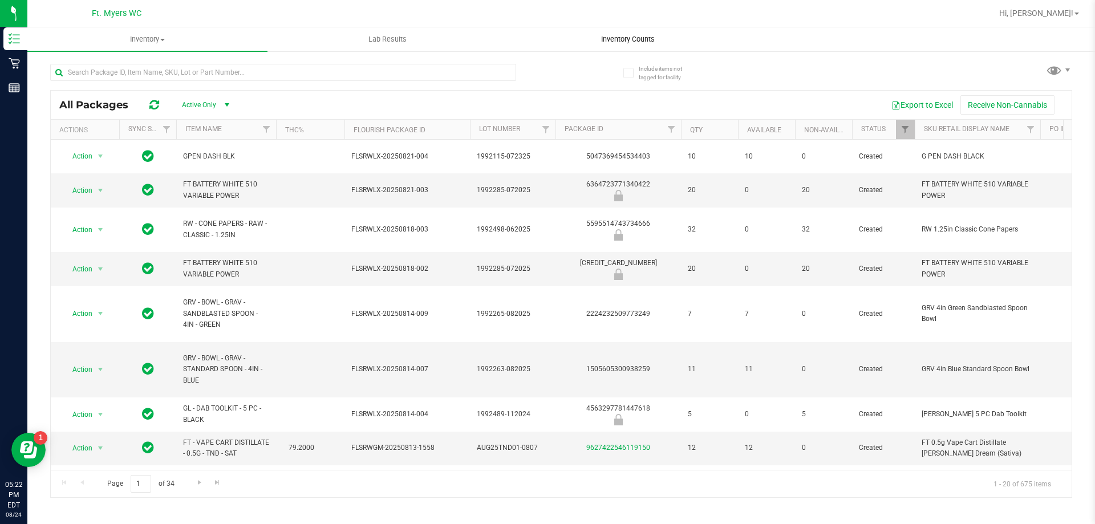
click at [645, 43] on span "Inventory Counts" at bounding box center [628, 39] width 84 height 10
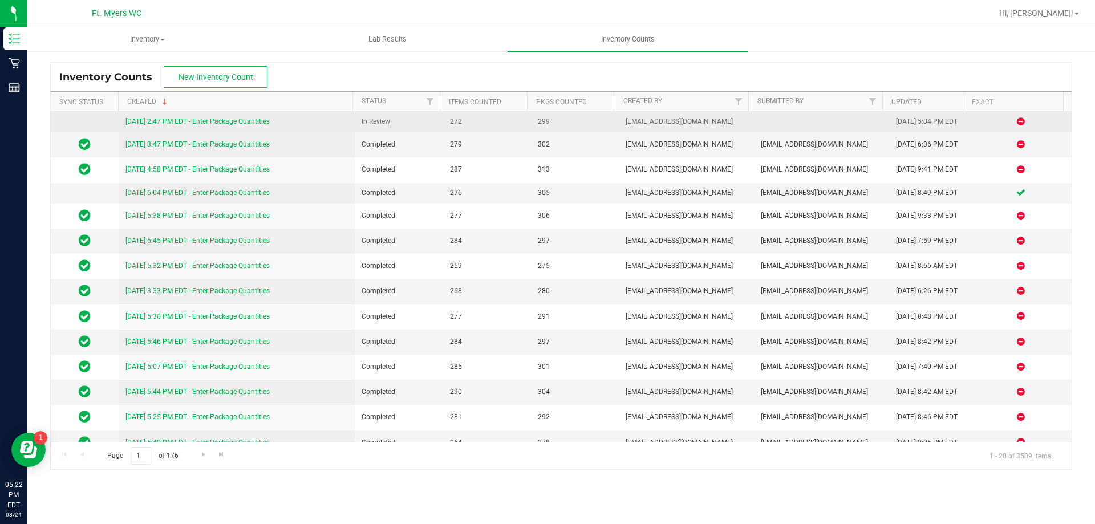
click at [223, 122] on link "[DATE] 2:47 PM EDT - Enter Package Quantities" at bounding box center [198, 122] width 144 height 8
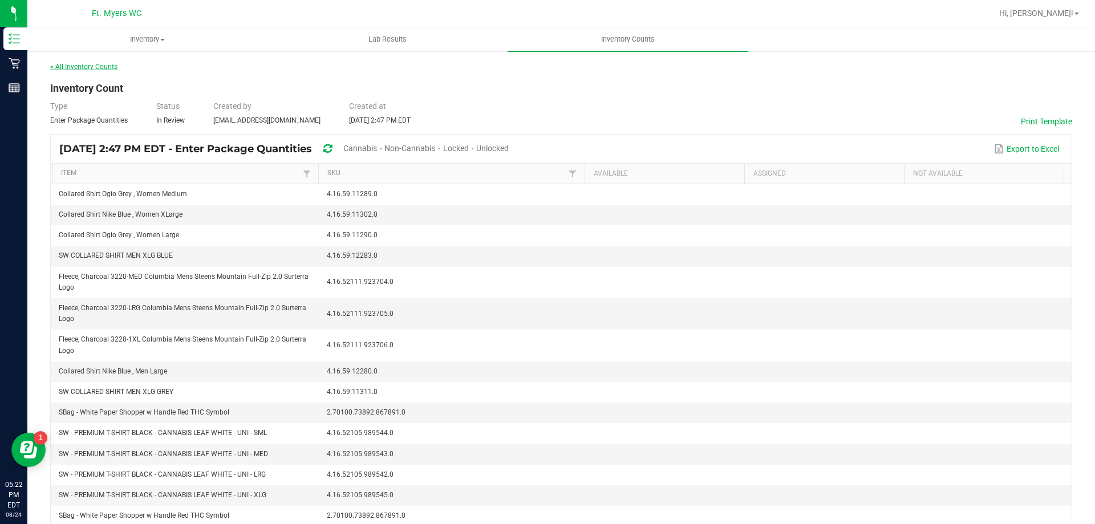
click at [96, 66] on link "< All Inventory Counts" at bounding box center [83, 67] width 67 height 8
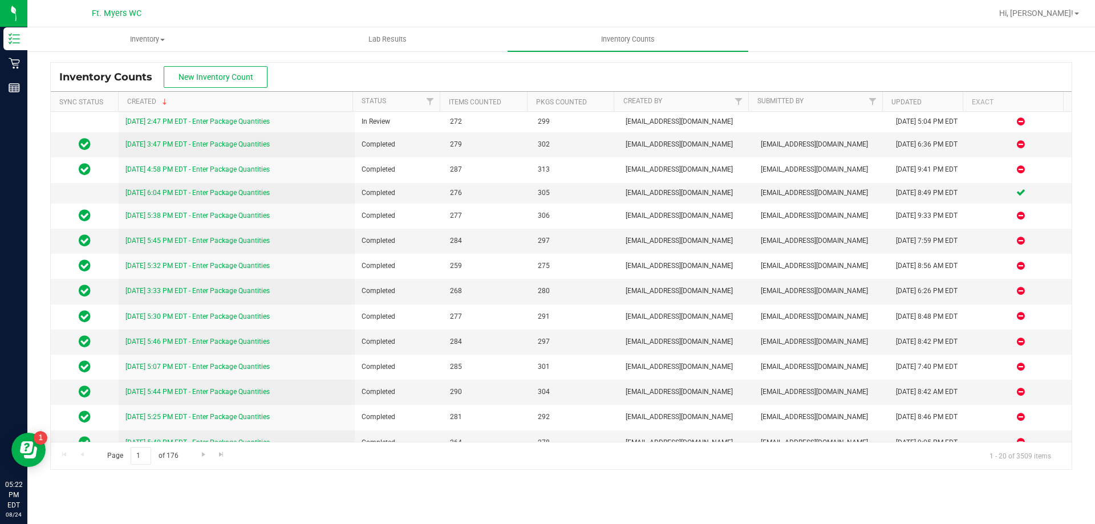
click at [970, 84] on div "Inventory Counts New Inventory Count" at bounding box center [561, 77] width 1021 height 29
